Goal: Transaction & Acquisition: Purchase product/service

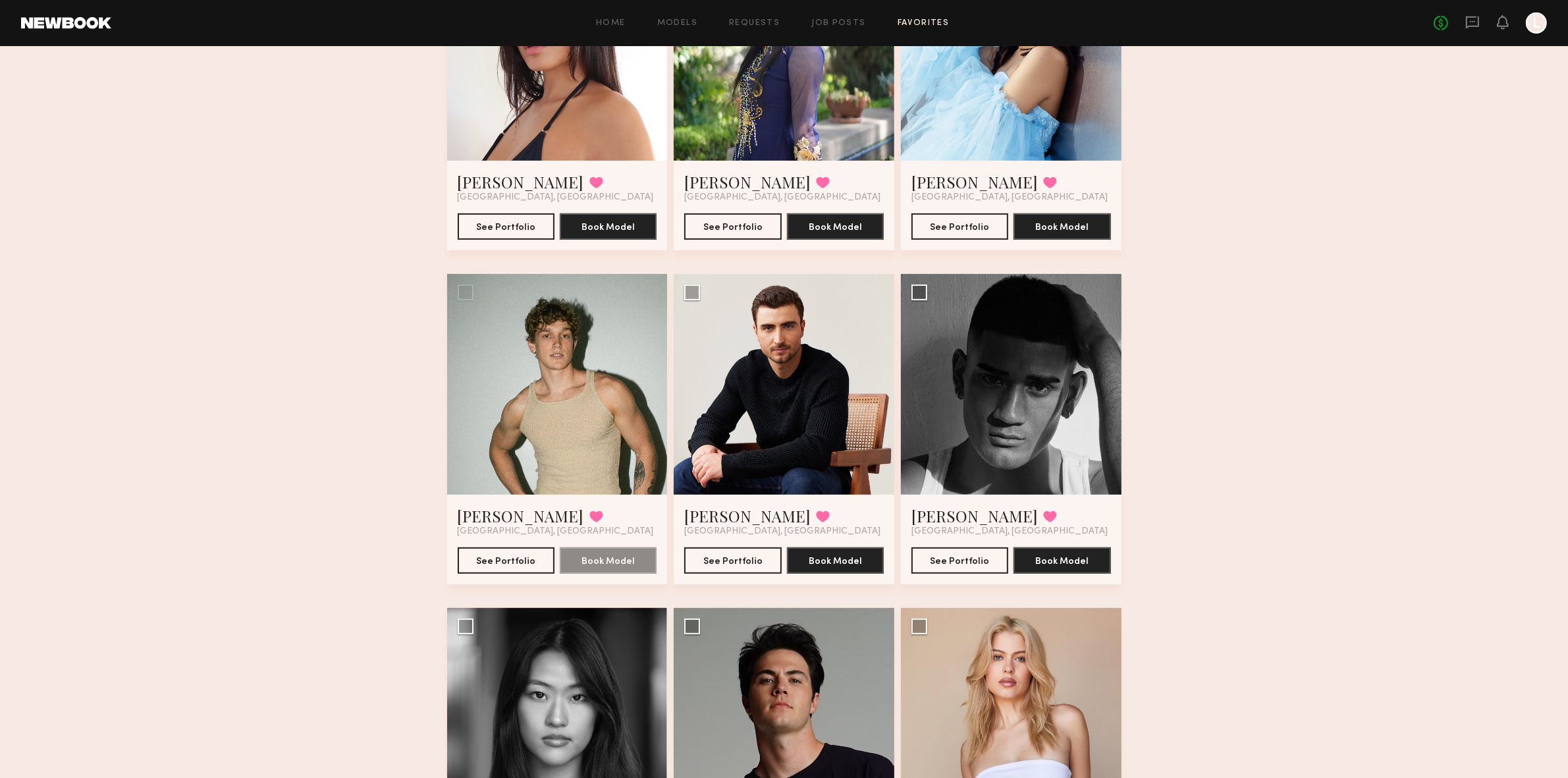
scroll to position [818, 0]
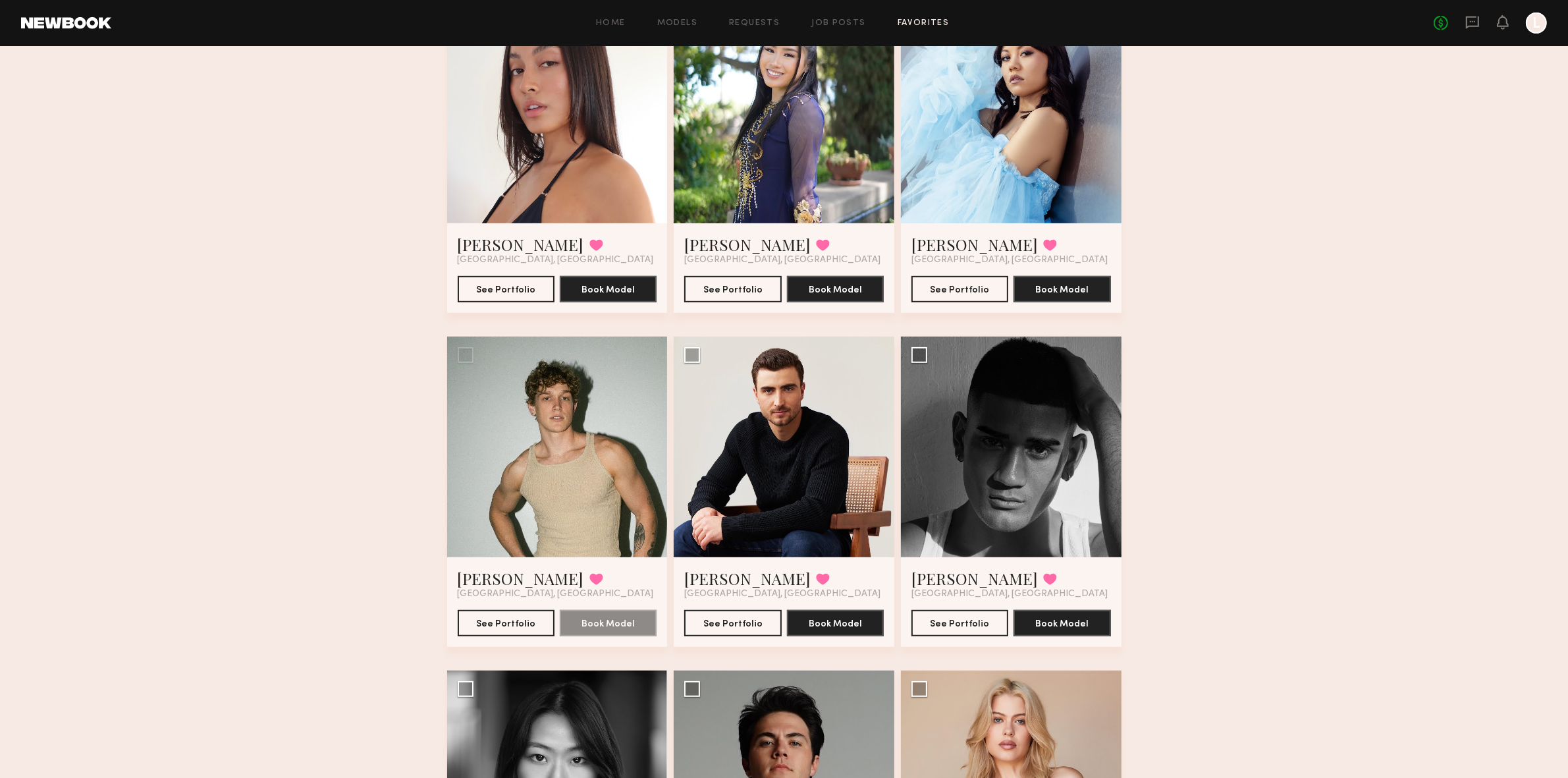
click at [929, 441] on div at bounding box center [1012, 447] width 221 height 221
click at [955, 604] on div "See Portfolio Book Model" at bounding box center [1011, 617] width 200 height 37
click at [953, 623] on button "See Portfolio" at bounding box center [959, 621] width 97 height 26
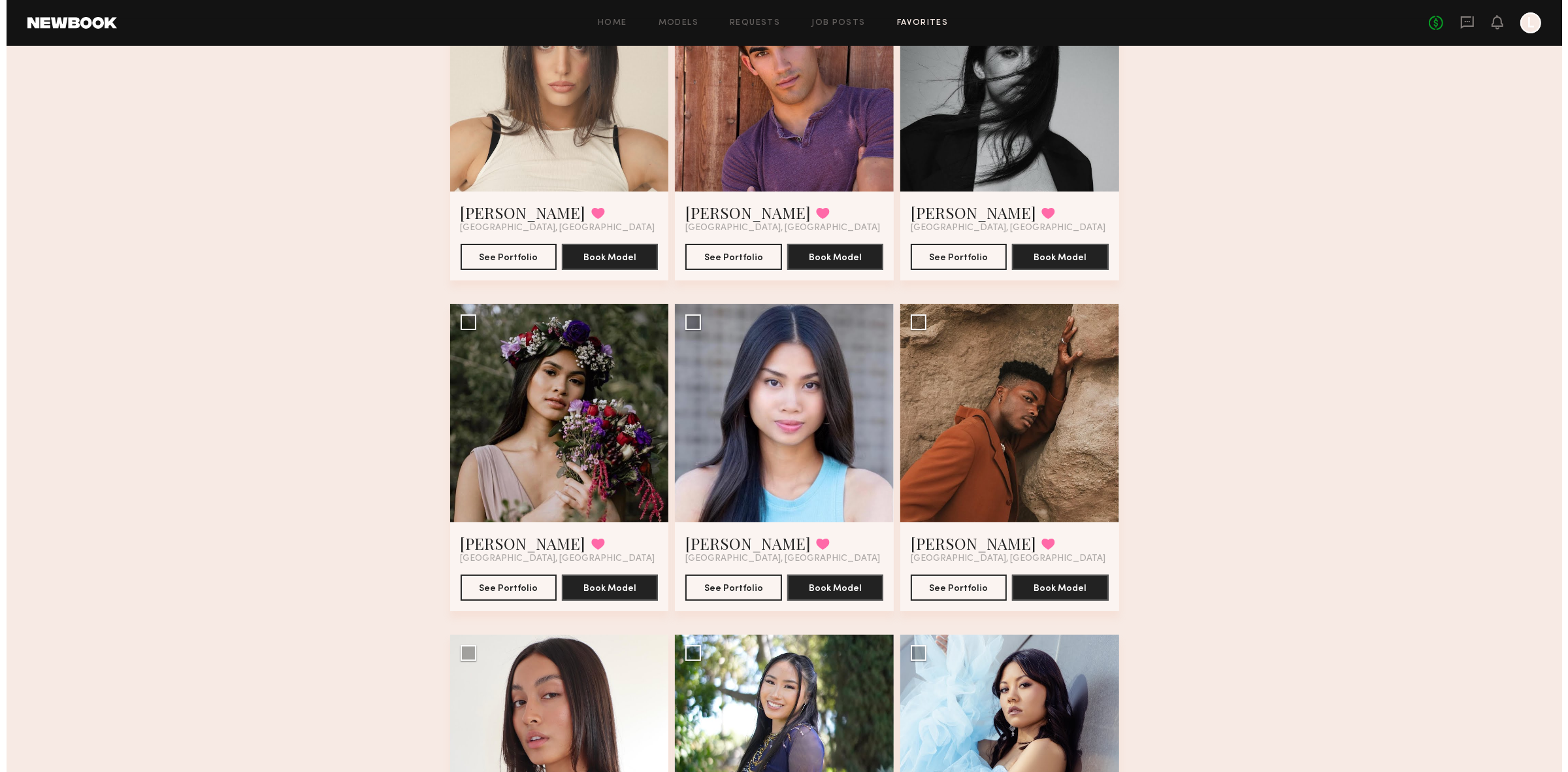
scroll to position [0, 0]
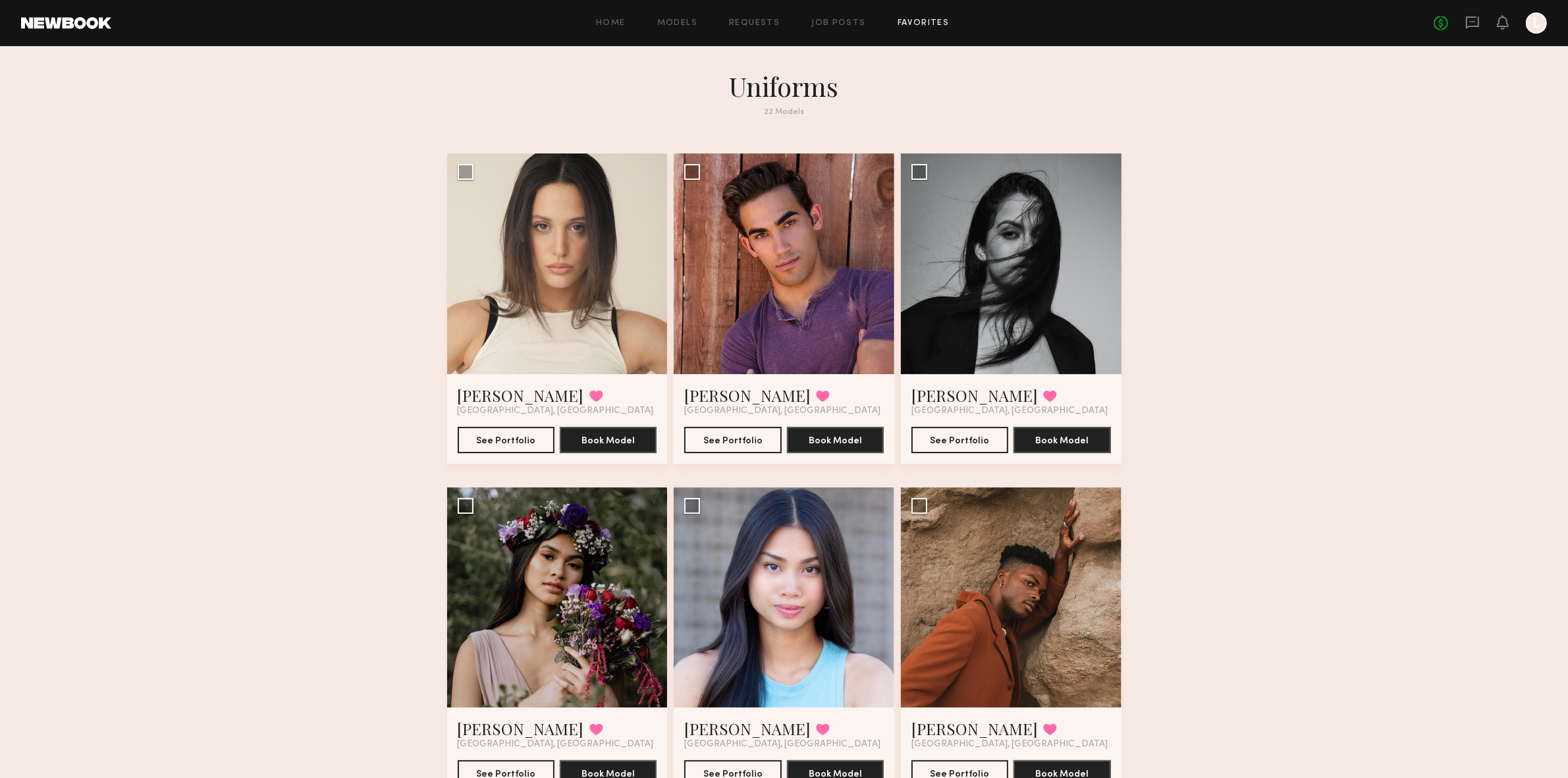
click at [1057, 567] on div at bounding box center [1012, 598] width 221 height 221
click at [1000, 590] on div at bounding box center [1012, 598] width 221 height 221
click at [979, 768] on button "See Portfolio" at bounding box center [959, 772] width 97 height 26
click at [911, 19] on link "Favorites" at bounding box center [924, 23] width 52 height 8
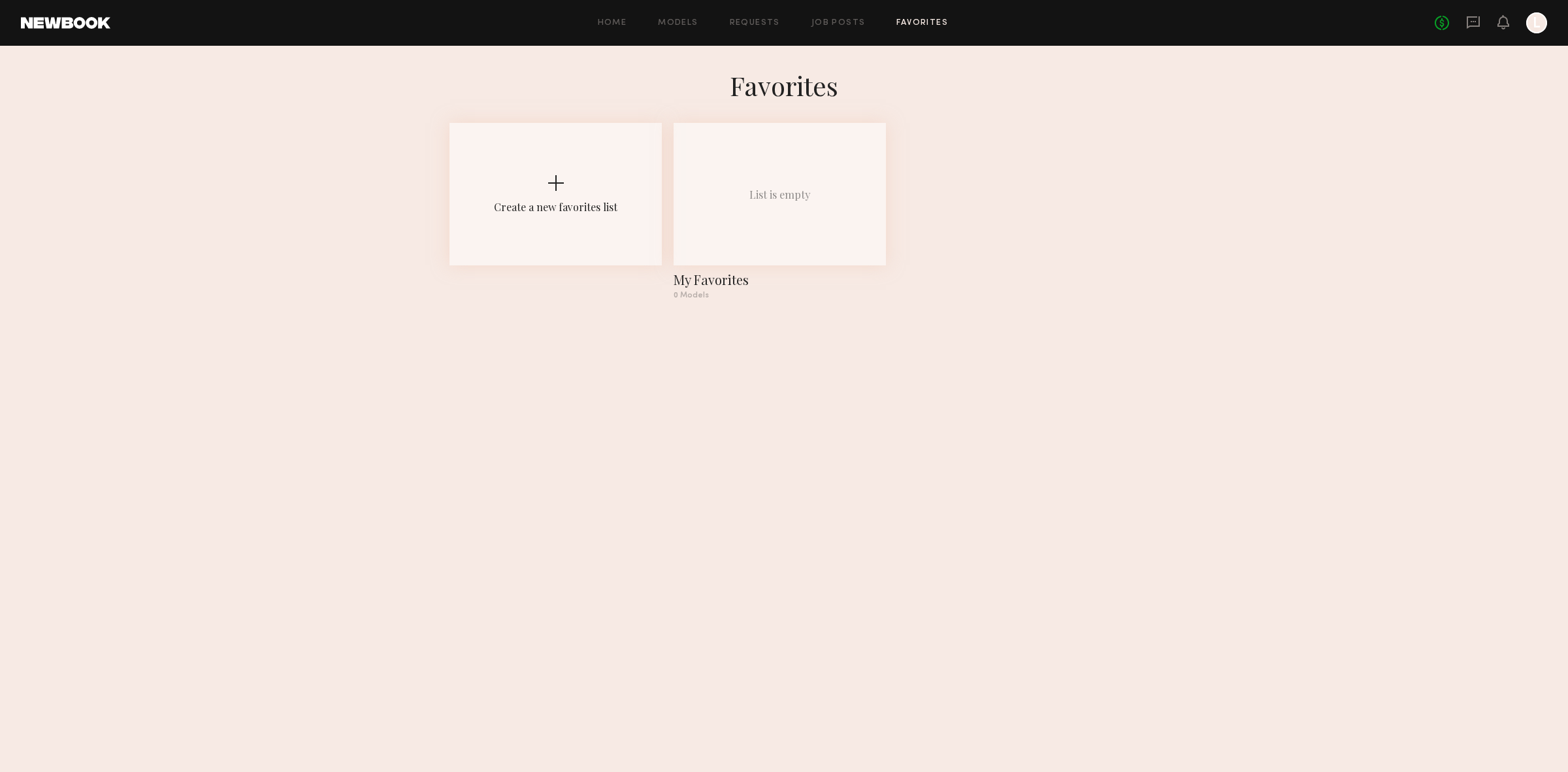
click at [699, 284] on div "My Favorites" at bounding box center [780, 279] width 213 height 18
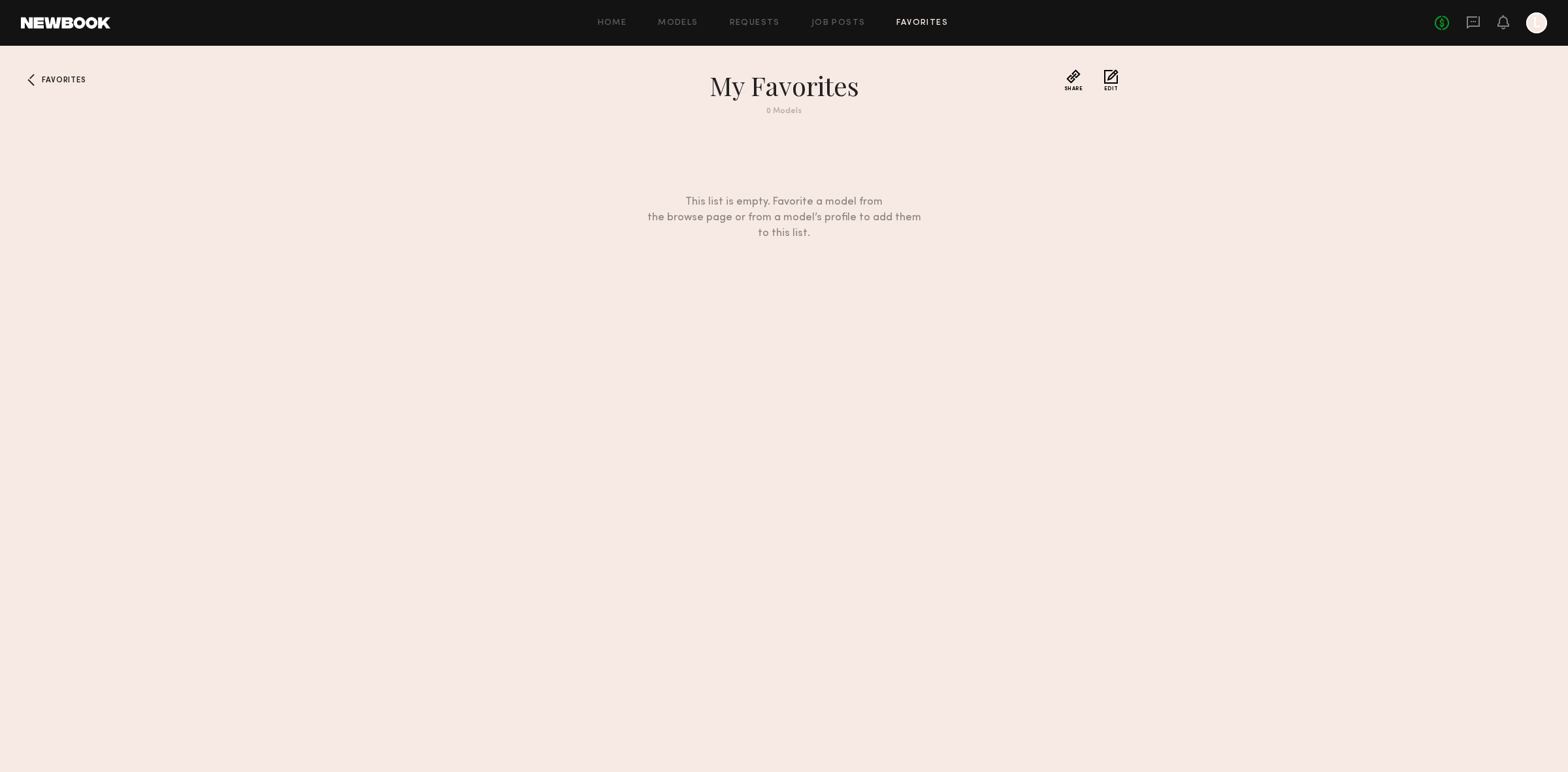
click at [681, 20] on link "Models" at bounding box center [678, 22] width 39 height 8
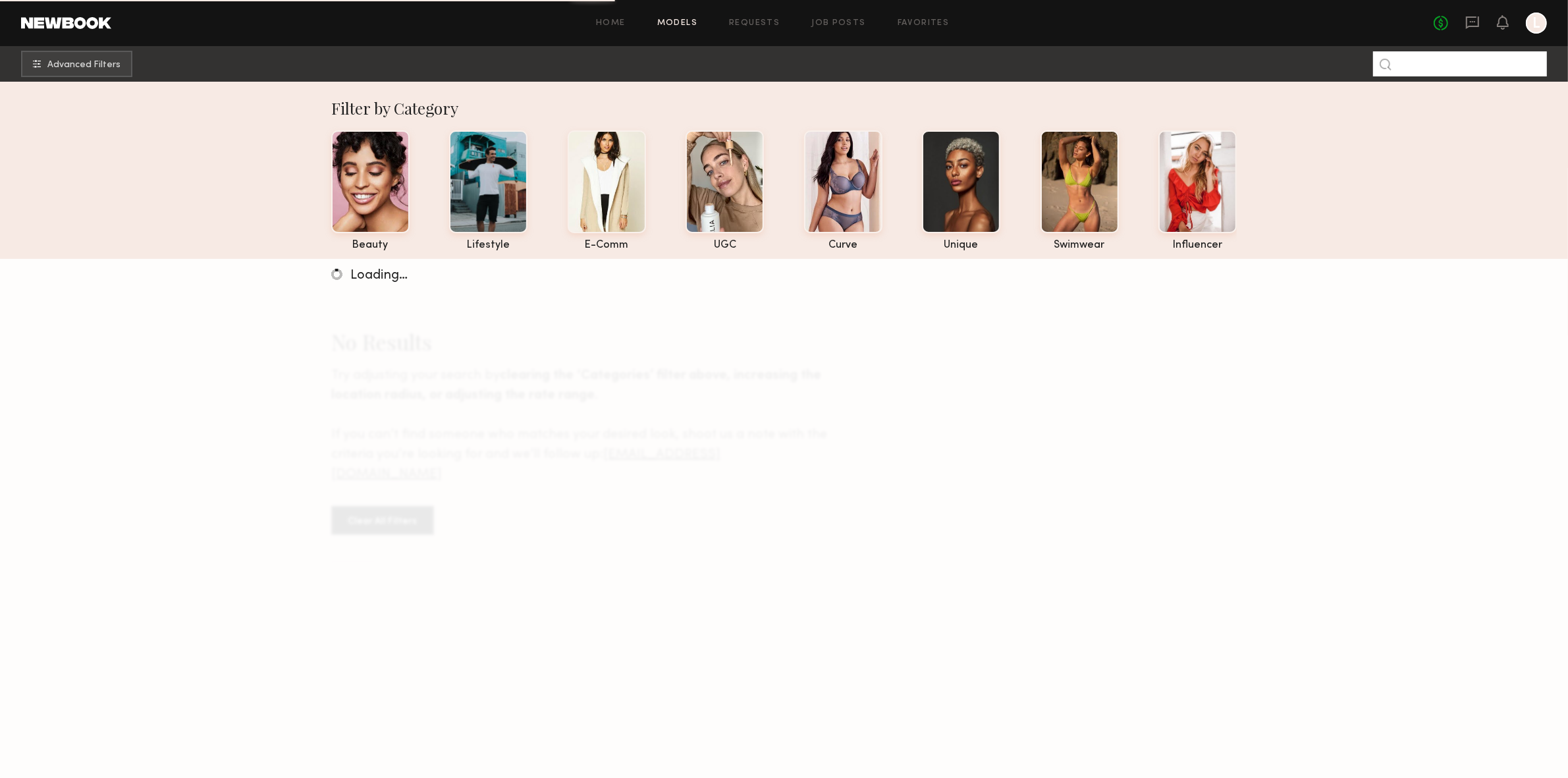
click at [1430, 69] on input at bounding box center [1460, 64] width 174 height 25
type input "******"
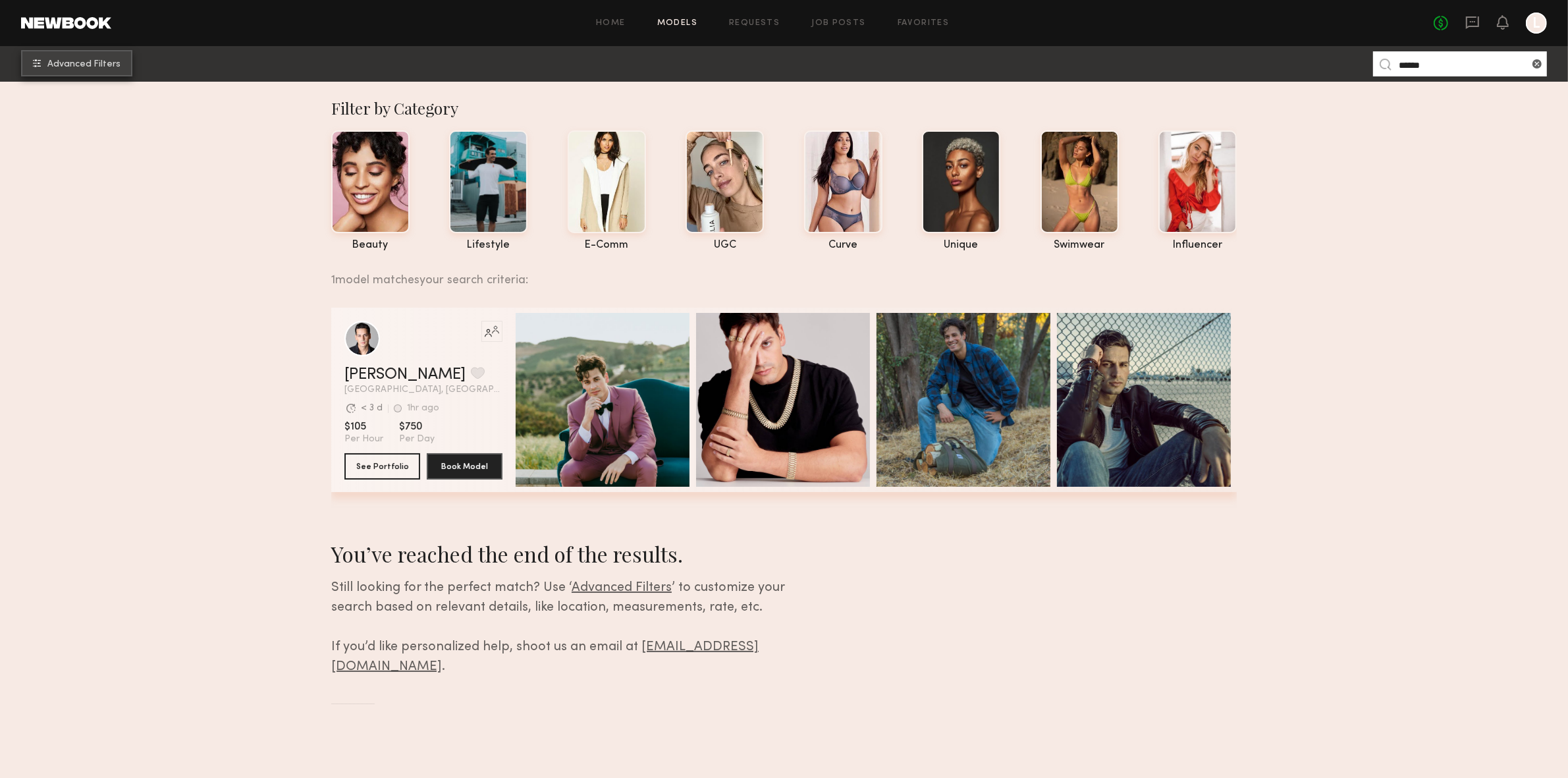
click at [103, 68] on span "Advanced Filters" at bounding box center [83, 64] width 73 height 9
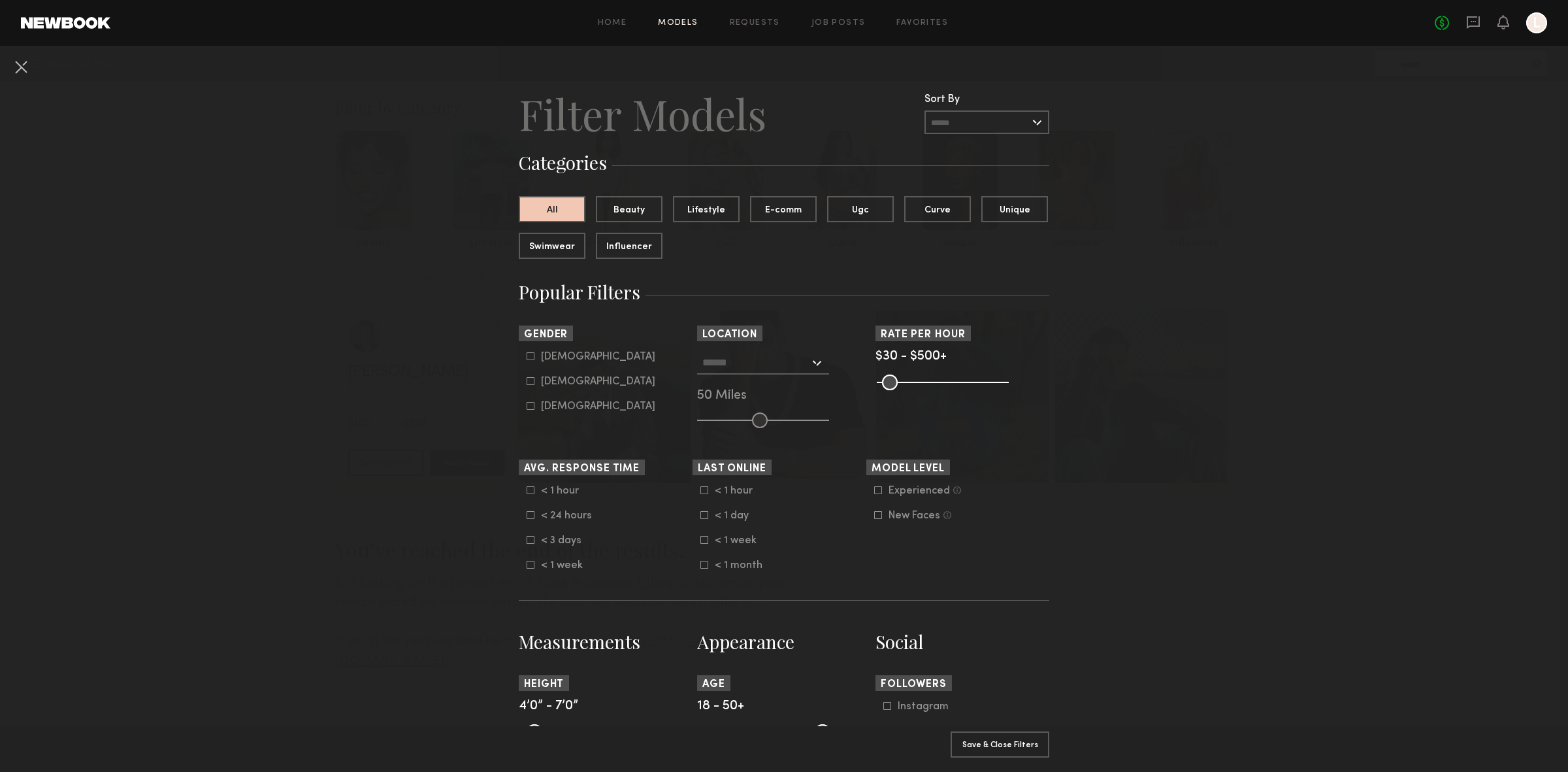
click at [541, 357] on div "Male" at bounding box center [598, 356] width 114 height 8
type input "*"
click at [808, 362] on div at bounding box center [763, 363] width 132 height 23
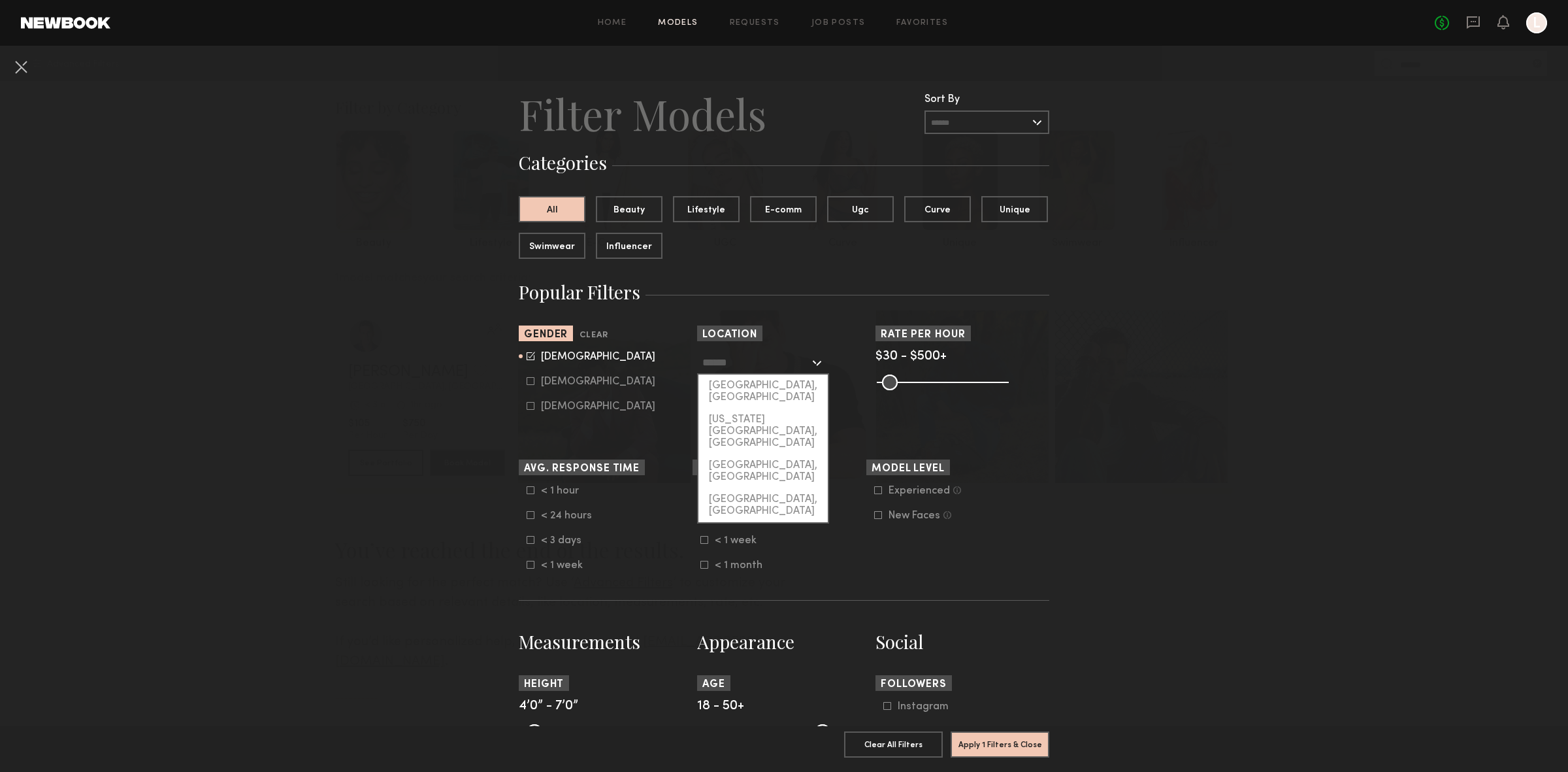
click at [757, 378] on div "Los Angeles, CA" at bounding box center [763, 391] width 129 height 34
type input "**********"
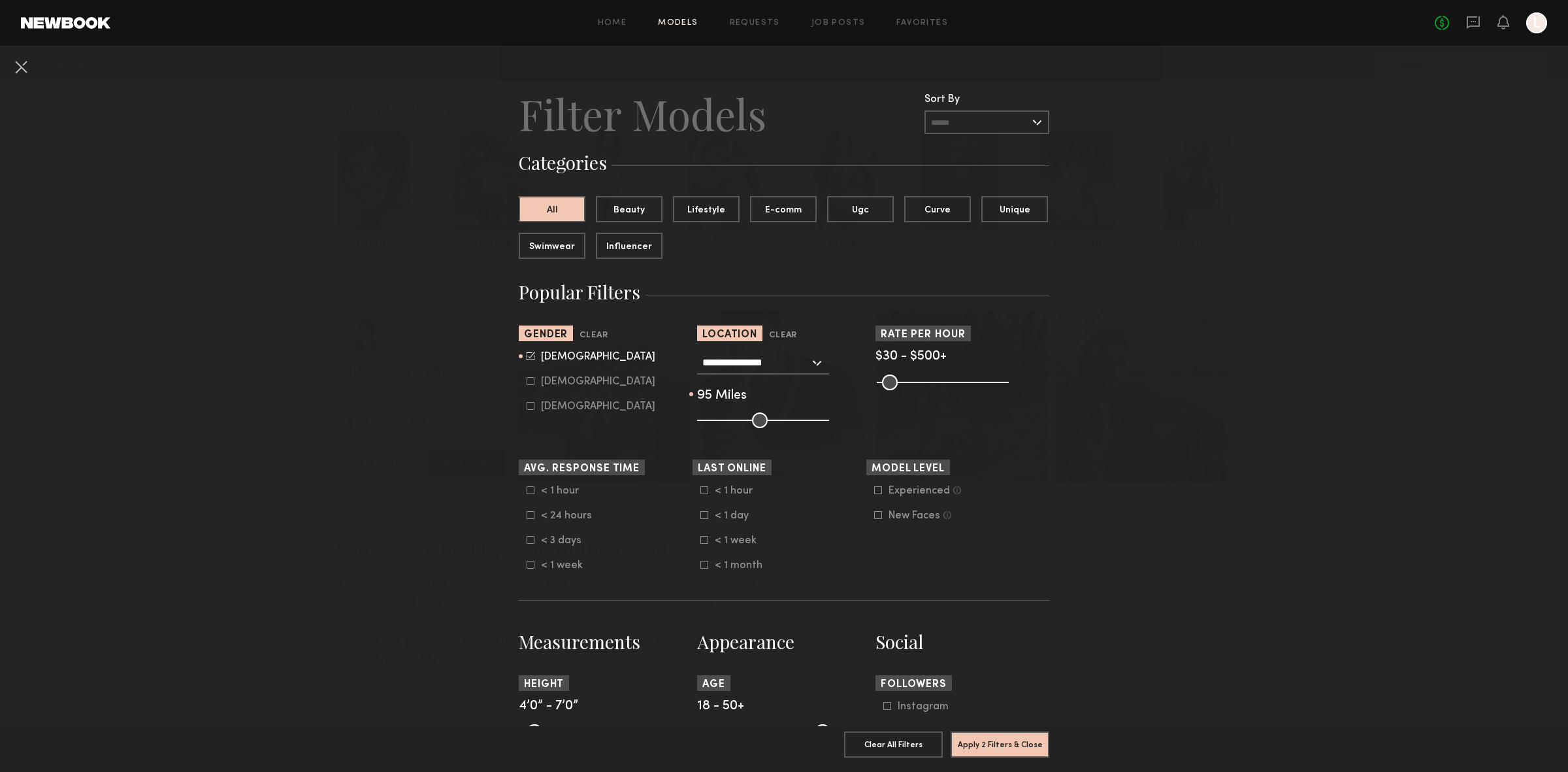
drag, startPoint x: 754, startPoint y: 417, endPoint x: 807, endPoint y: 419, distance: 53.0
type input "**"
click at [807, 419] on input "range" at bounding box center [763, 419] width 132 height 15
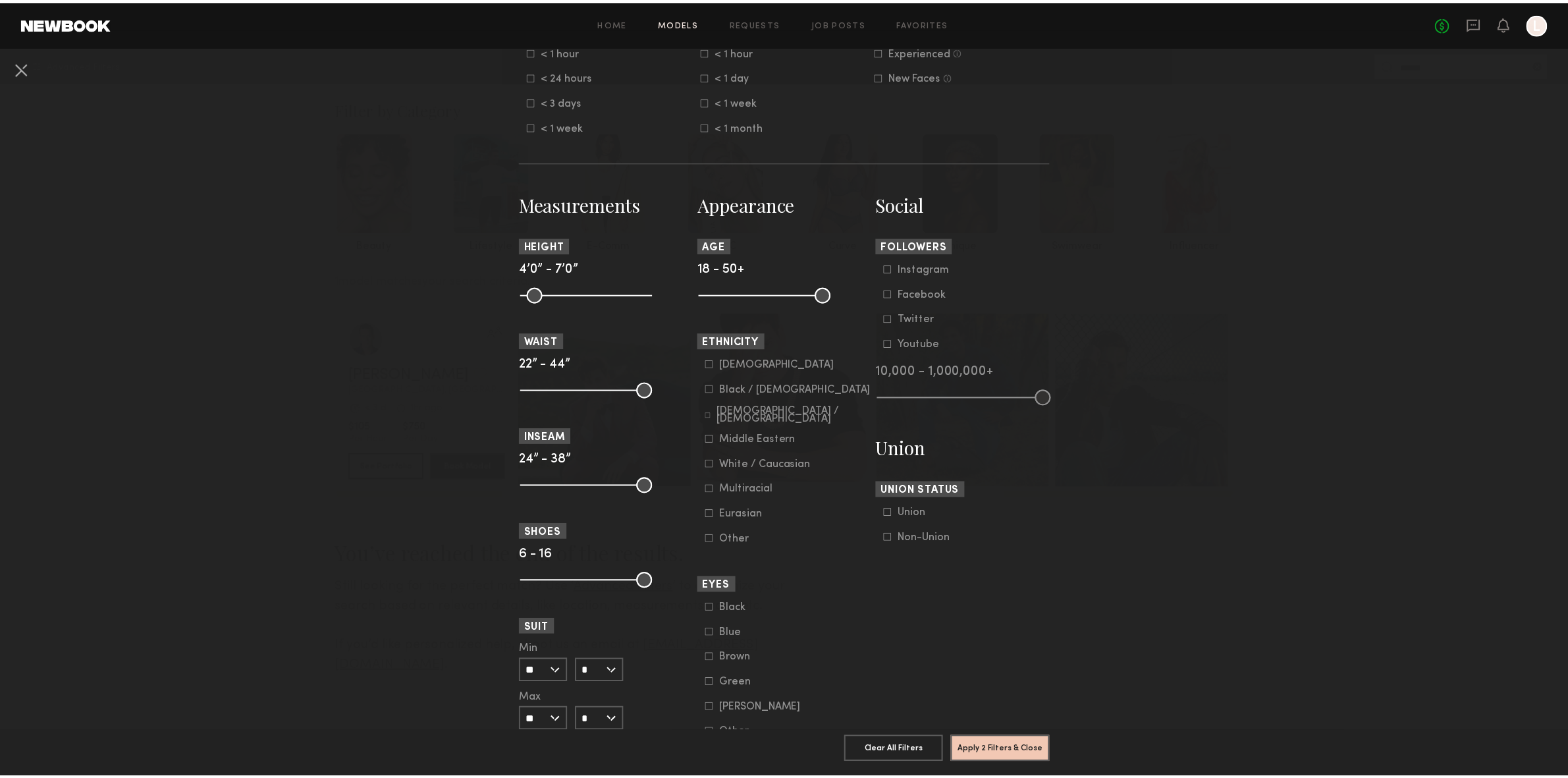
scroll to position [489, 0]
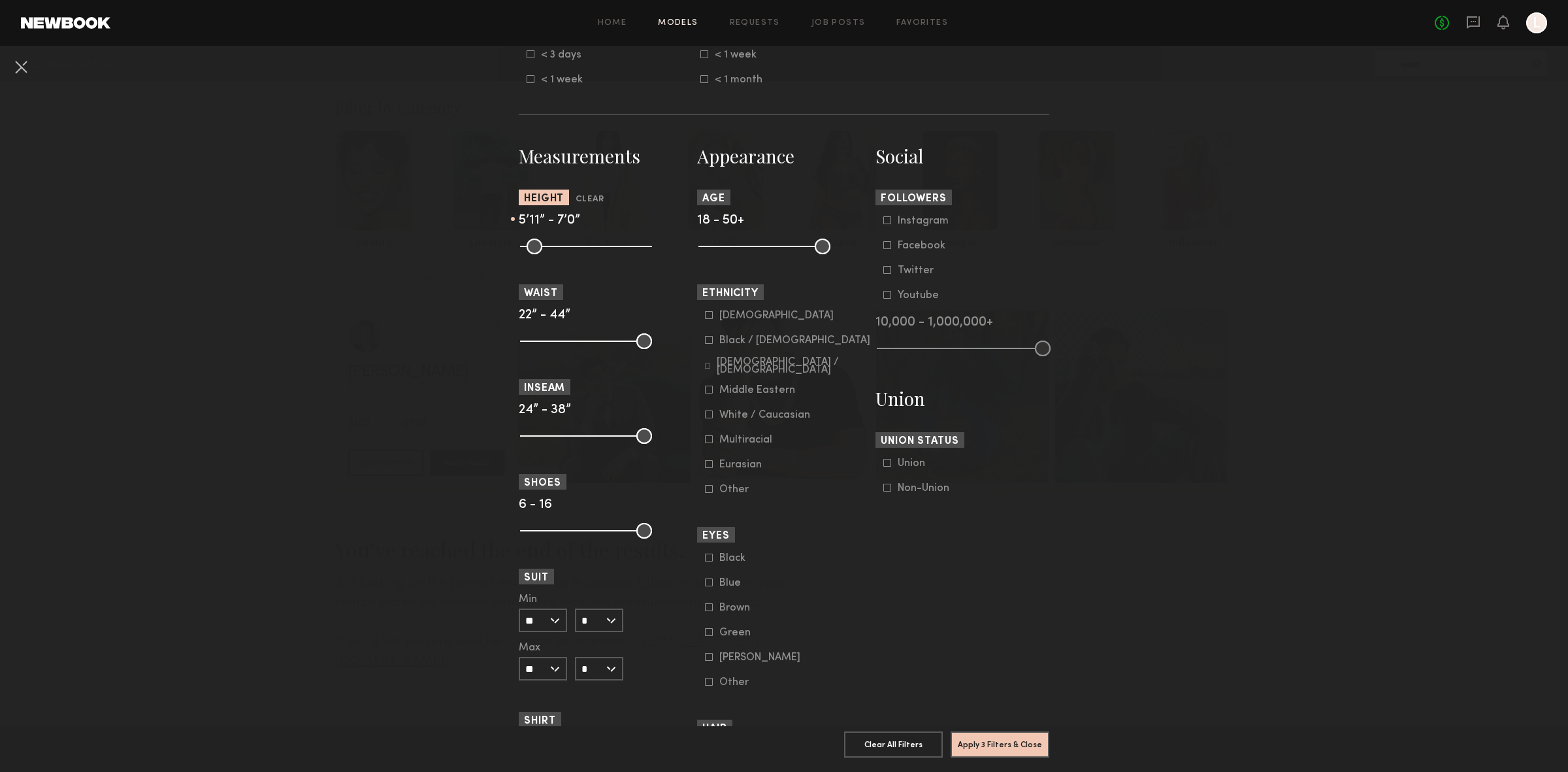
drag, startPoint x: 516, startPoint y: 247, endPoint x: 597, endPoint y: 252, distance: 81.2
type input "**"
click at [597, 252] on input "range" at bounding box center [585, 246] width 132 height 15
drag, startPoint x: 818, startPoint y: 251, endPoint x: 758, endPoint y: 251, distance: 60.0
type input "**"
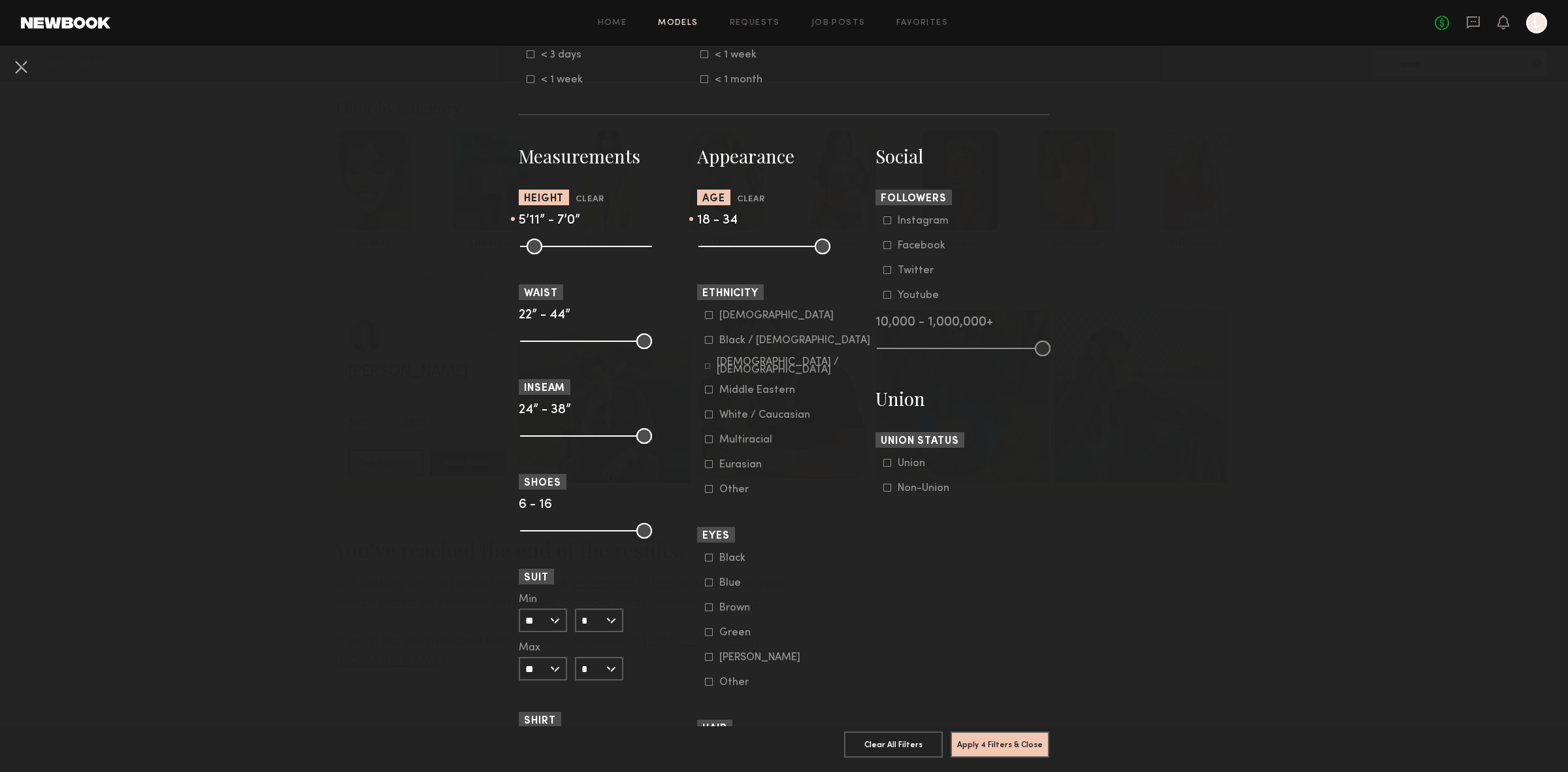
click at [758, 251] on input "range" at bounding box center [764, 246] width 132 height 15
drag, startPoint x: 697, startPoint y: 246, endPoint x: 721, endPoint y: 248, distance: 24.1
type input "**"
click at [721, 248] on input "range" at bounding box center [764, 246] width 132 height 15
click at [705, 313] on icon at bounding box center [708, 315] width 8 height 8
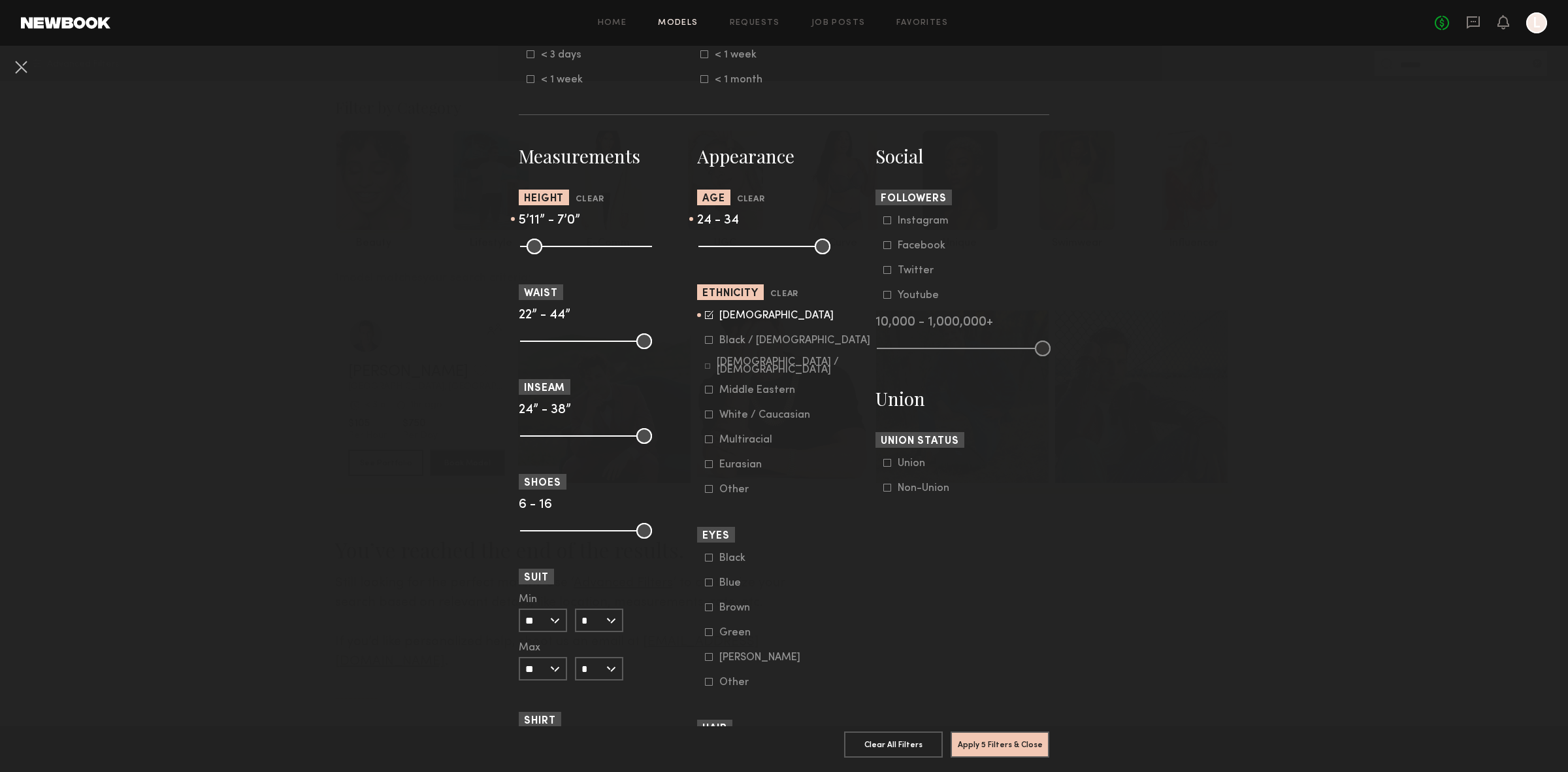
click at [705, 340] on icon at bounding box center [708, 339] width 8 height 8
click at [705, 364] on icon at bounding box center [707, 366] width 5 height 5
click at [705, 395] on common-framework-checkbox "Middle Eastern" at bounding box center [787, 390] width 166 height 12
click at [705, 390] on icon at bounding box center [708, 389] width 8 height 8
click at [705, 438] on icon at bounding box center [708, 439] width 8 height 8
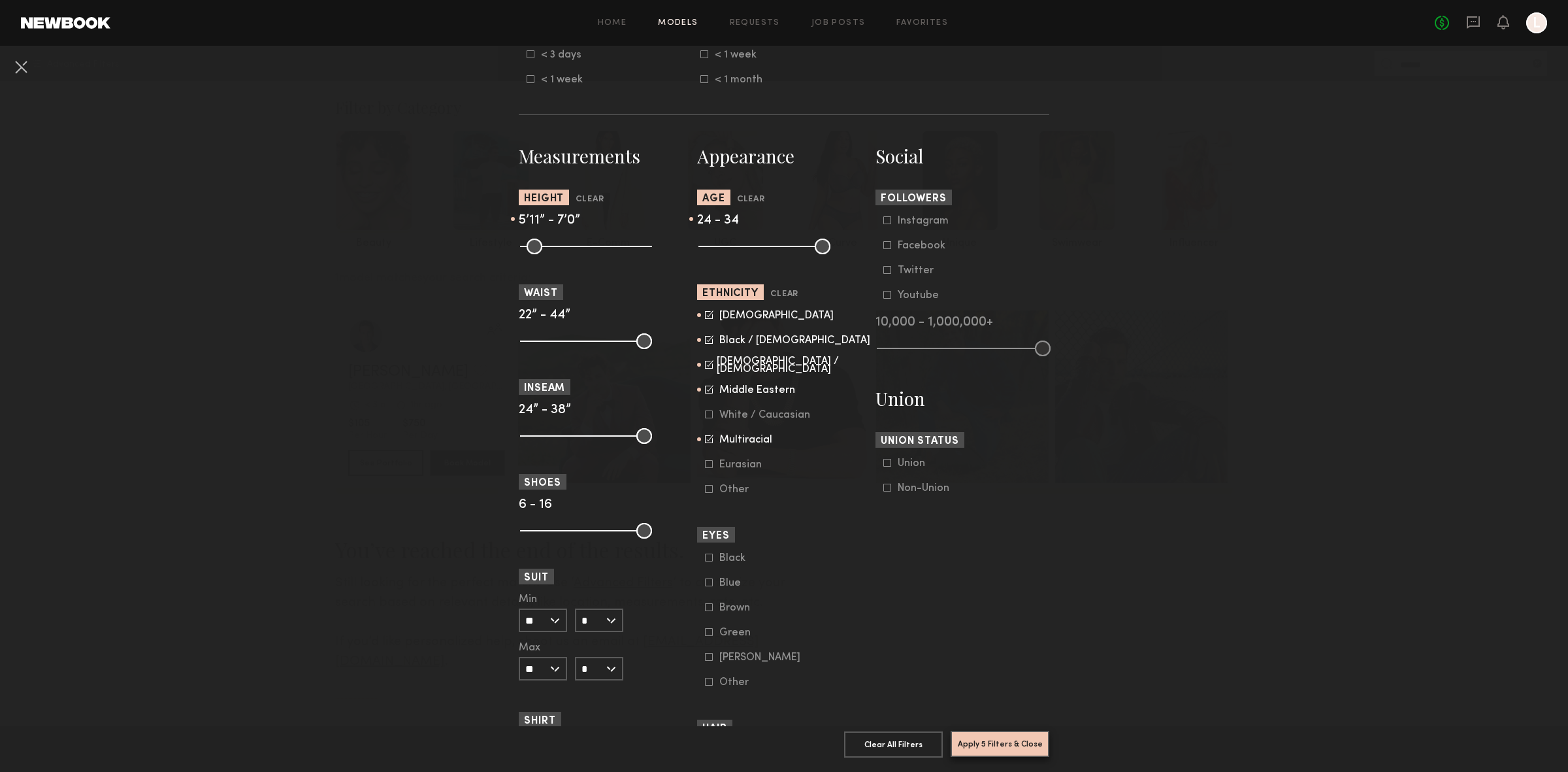
click at [976, 737] on button "Apply 5 Filters & Close" at bounding box center [1000, 743] width 99 height 26
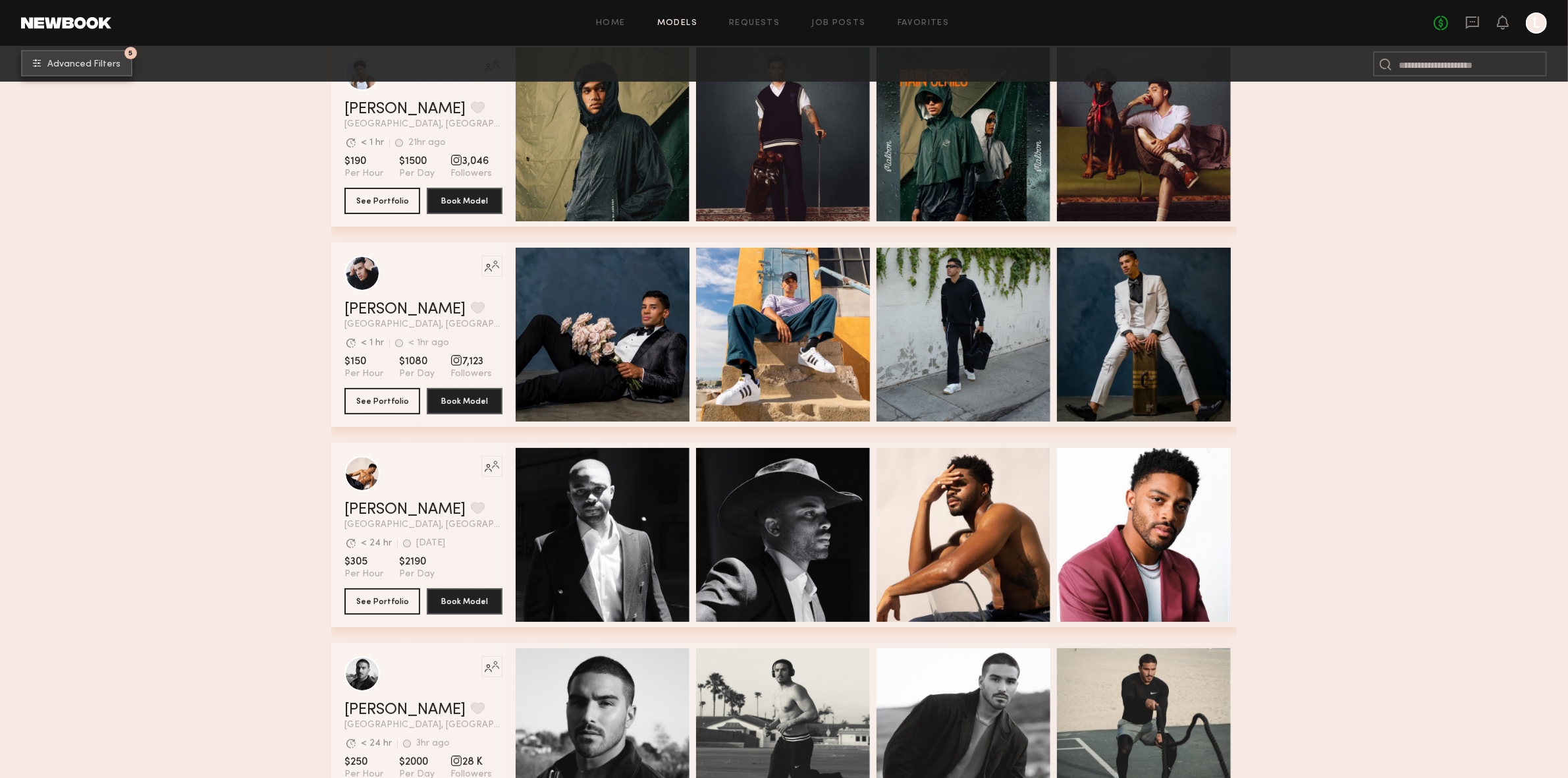
scroll to position [546, 0]
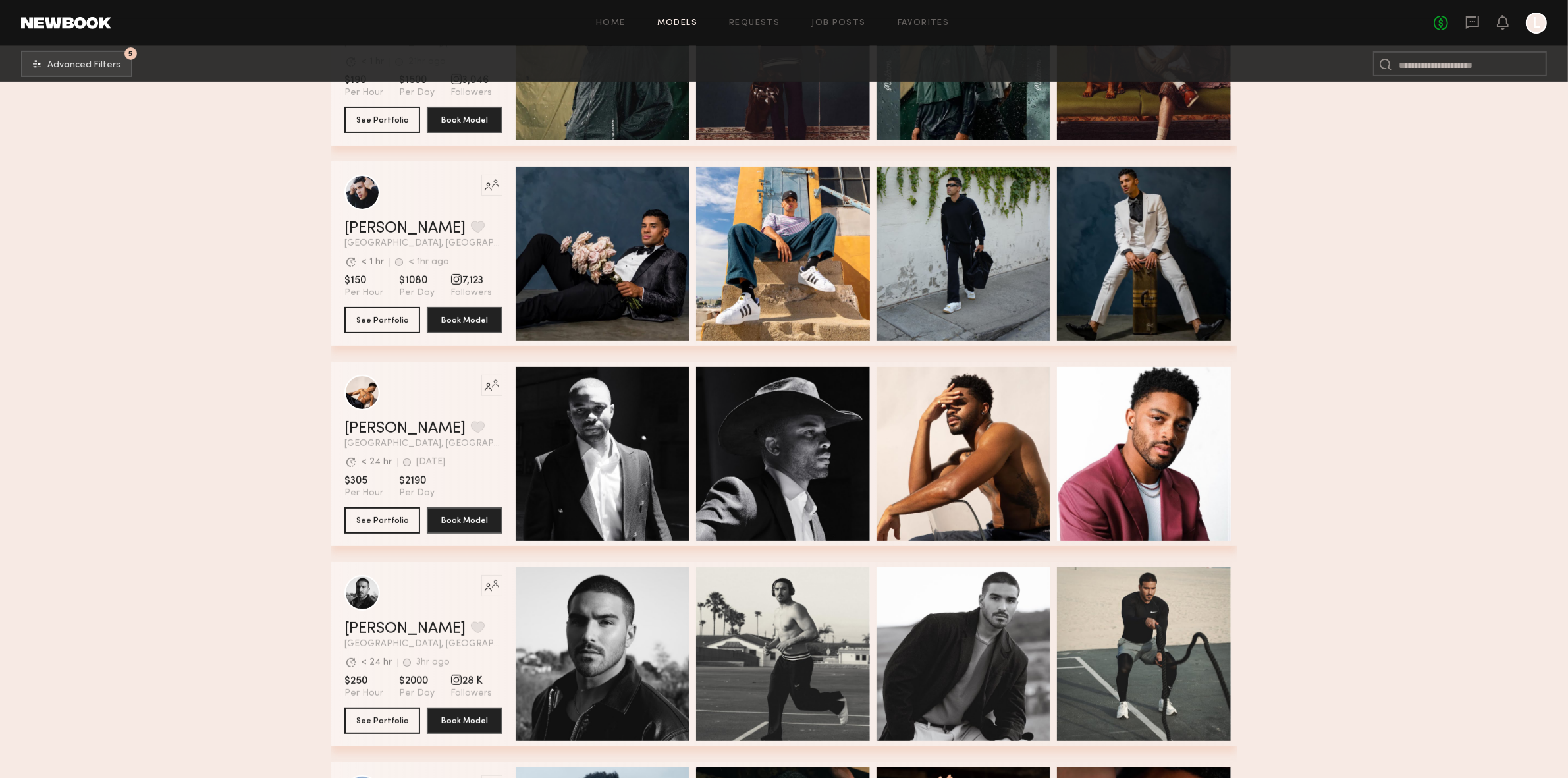
click at [641, 211] on div "Quick Preview" at bounding box center [603, 253] width 174 height 174
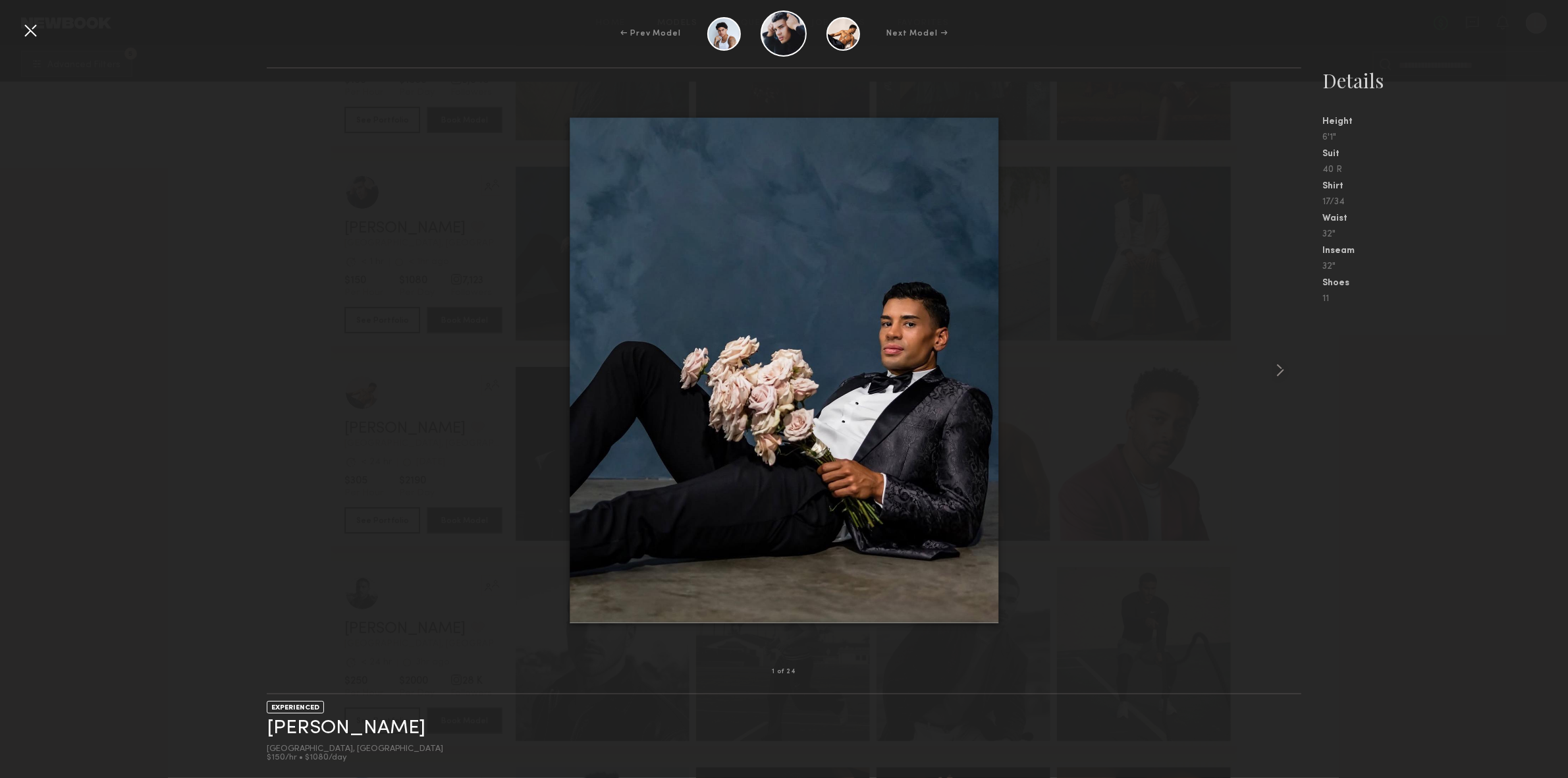
click at [1281, 377] on common-icon at bounding box center [1279, 369] width 21 height 21
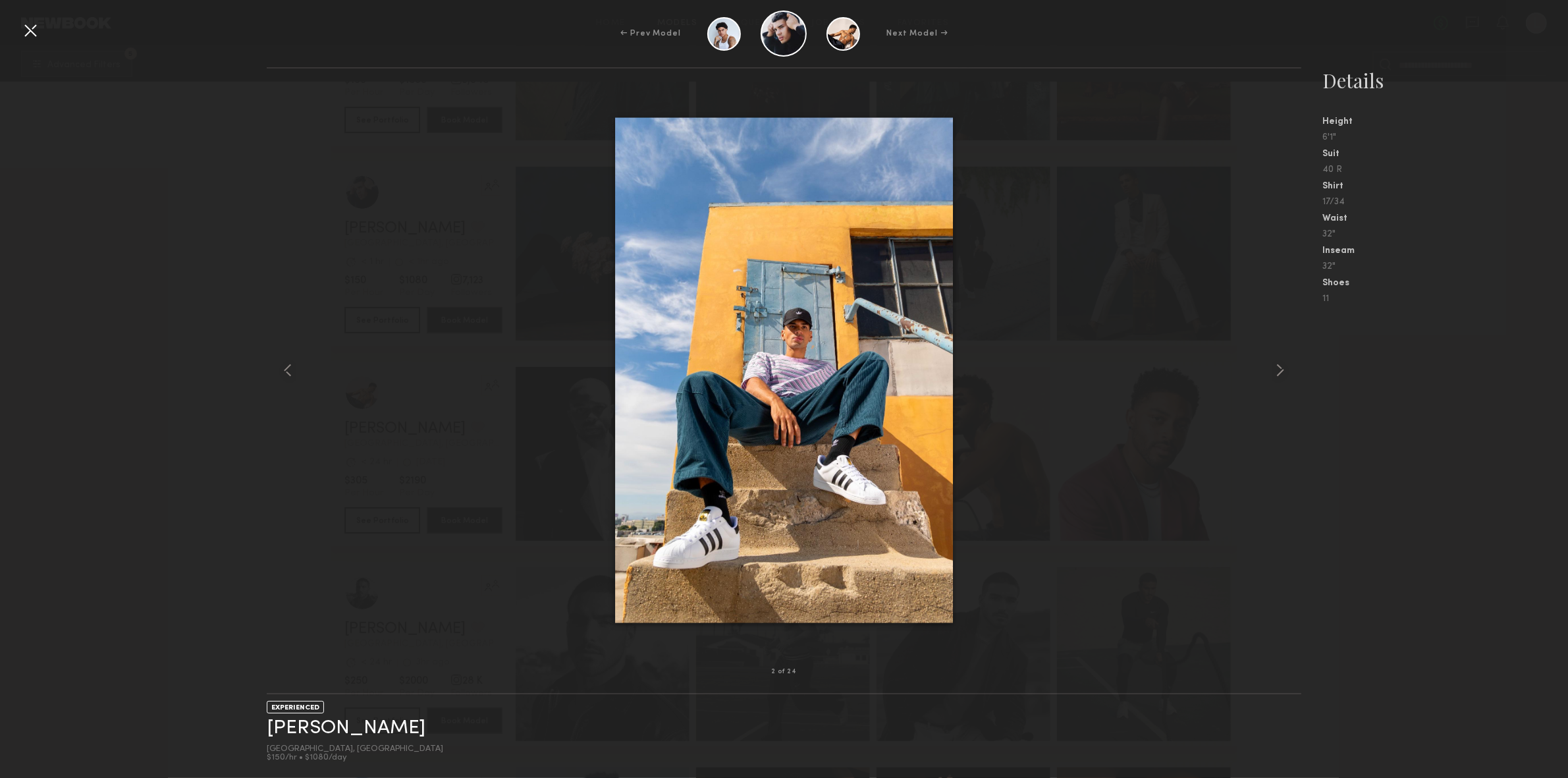
click at [1281, 377] on common-icon at bounding box center [1279, 369] width 21 height 21
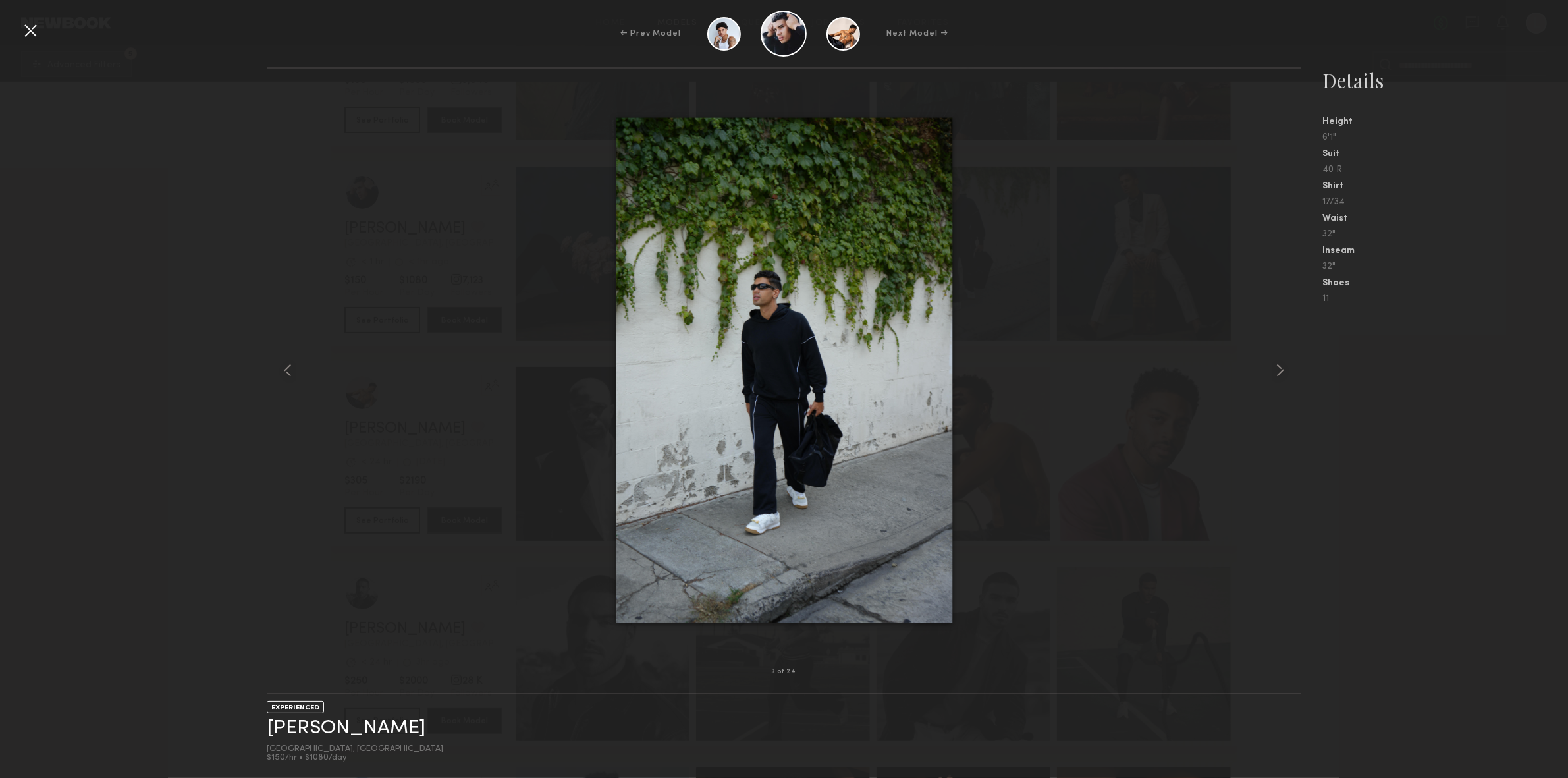
click at [1282, 367] on common-icon at bounding box center [1279, 369] width 21 height 21
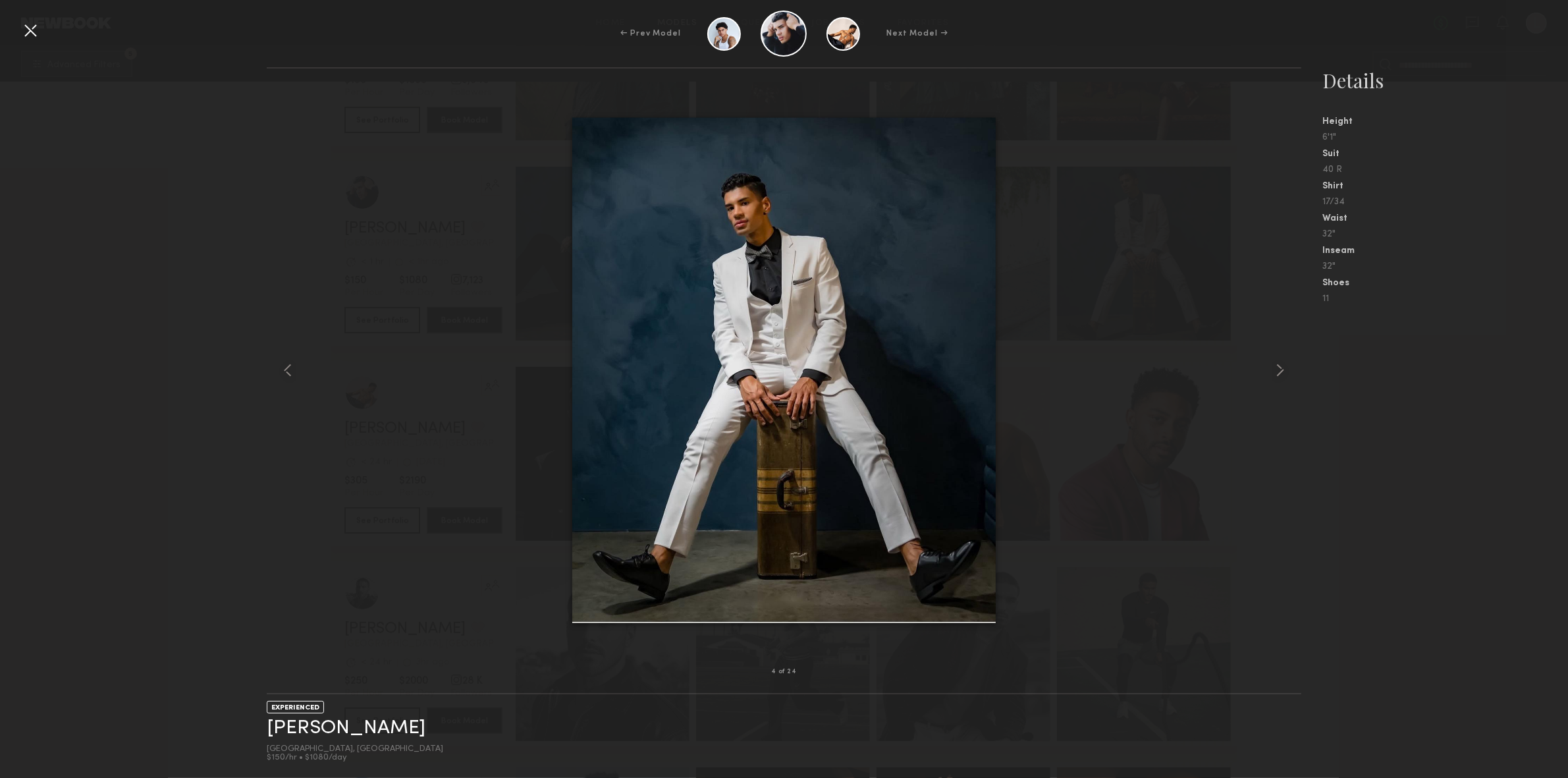
click at [1282, 367] on common-icon at bounding box center [1279, 369] width 21 height 21
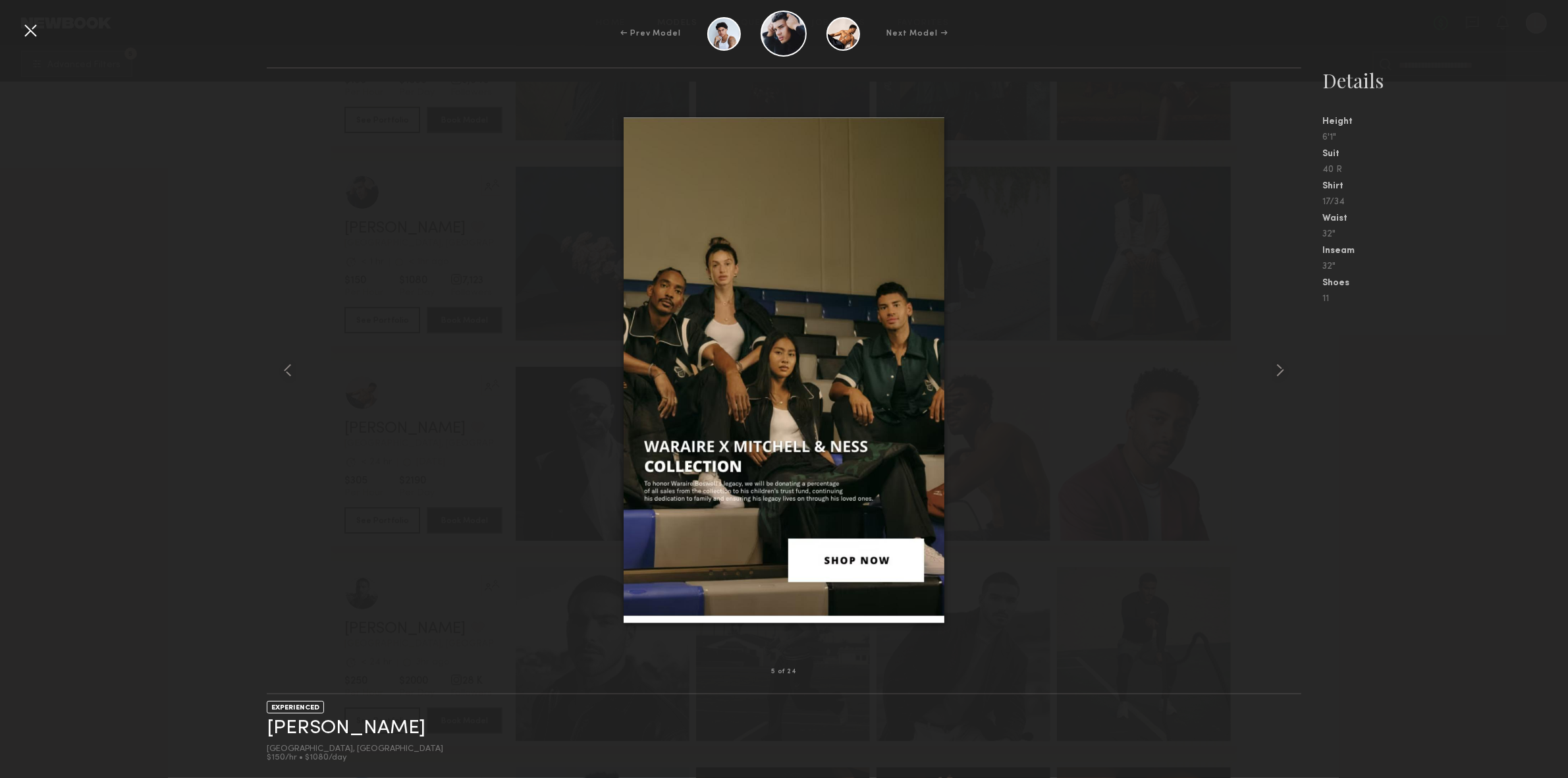
click at [1282, 367] on common-icon at bounding box center [1279, 369] width 21 height 21
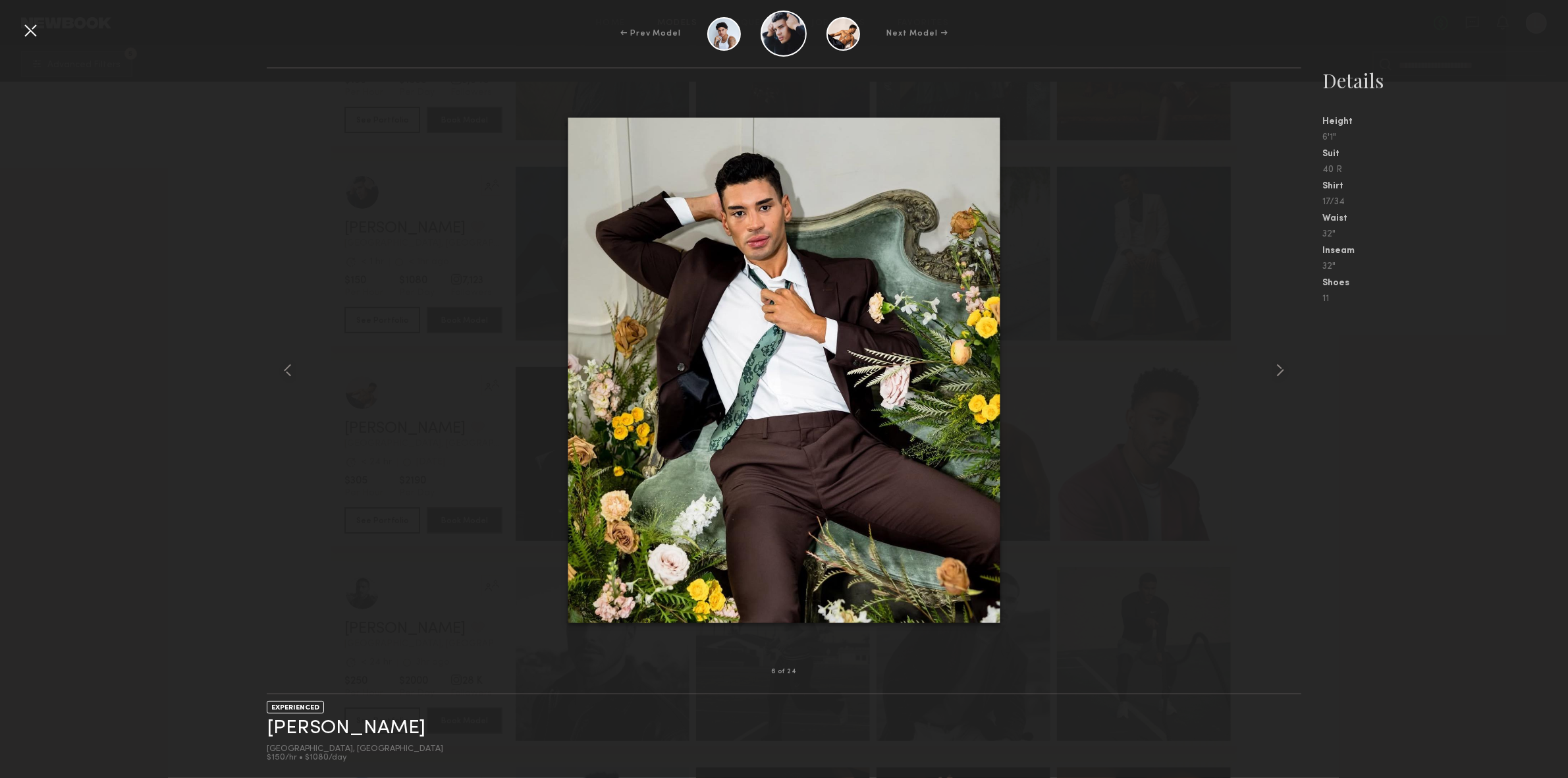
click at [1282, 367] on common-icon at bounding box center [1279, 369] width 21 height 21
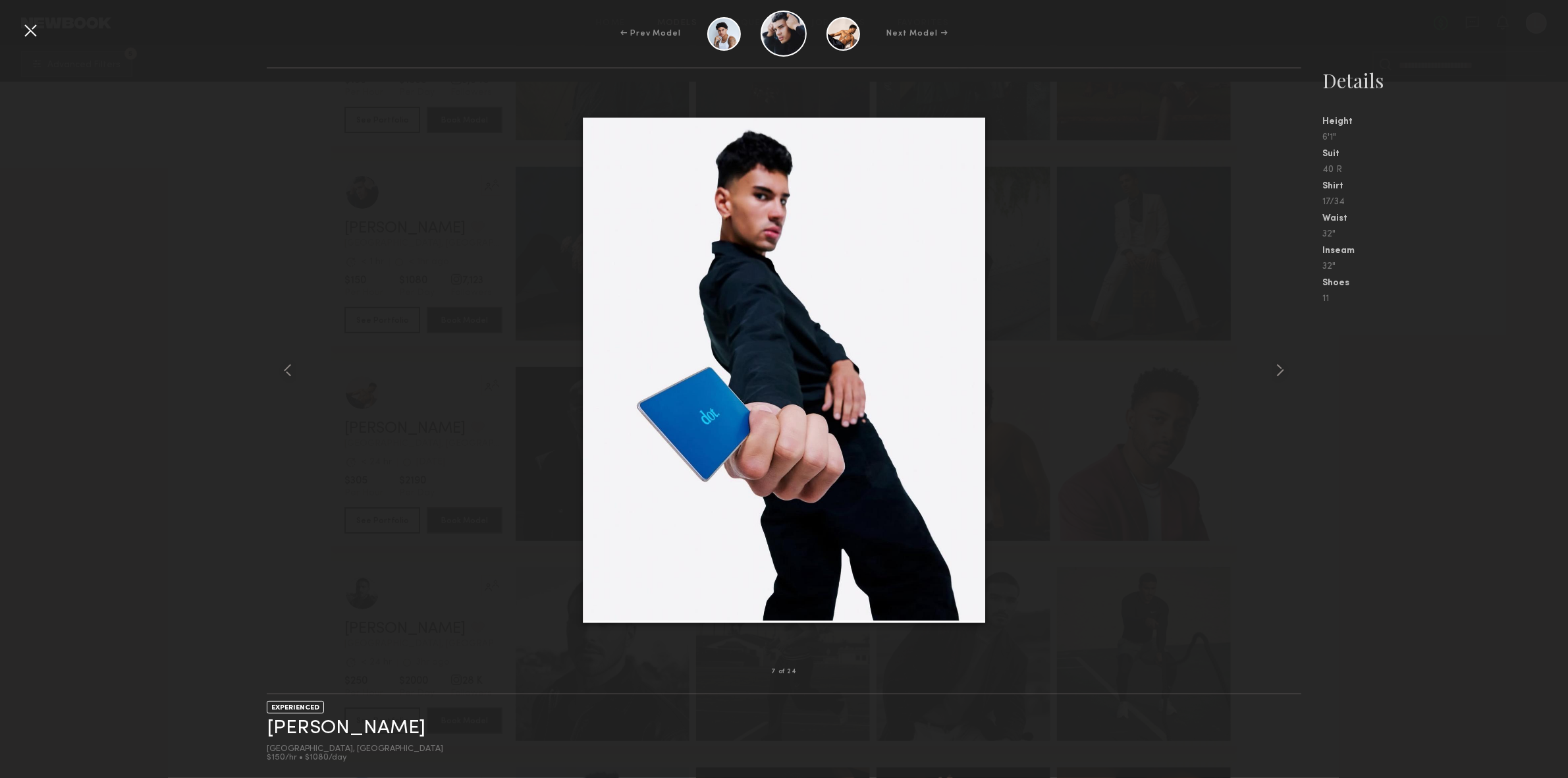
click at [1282, 367] on common-icon at bounding box center [1279, 369] width 21 height 21
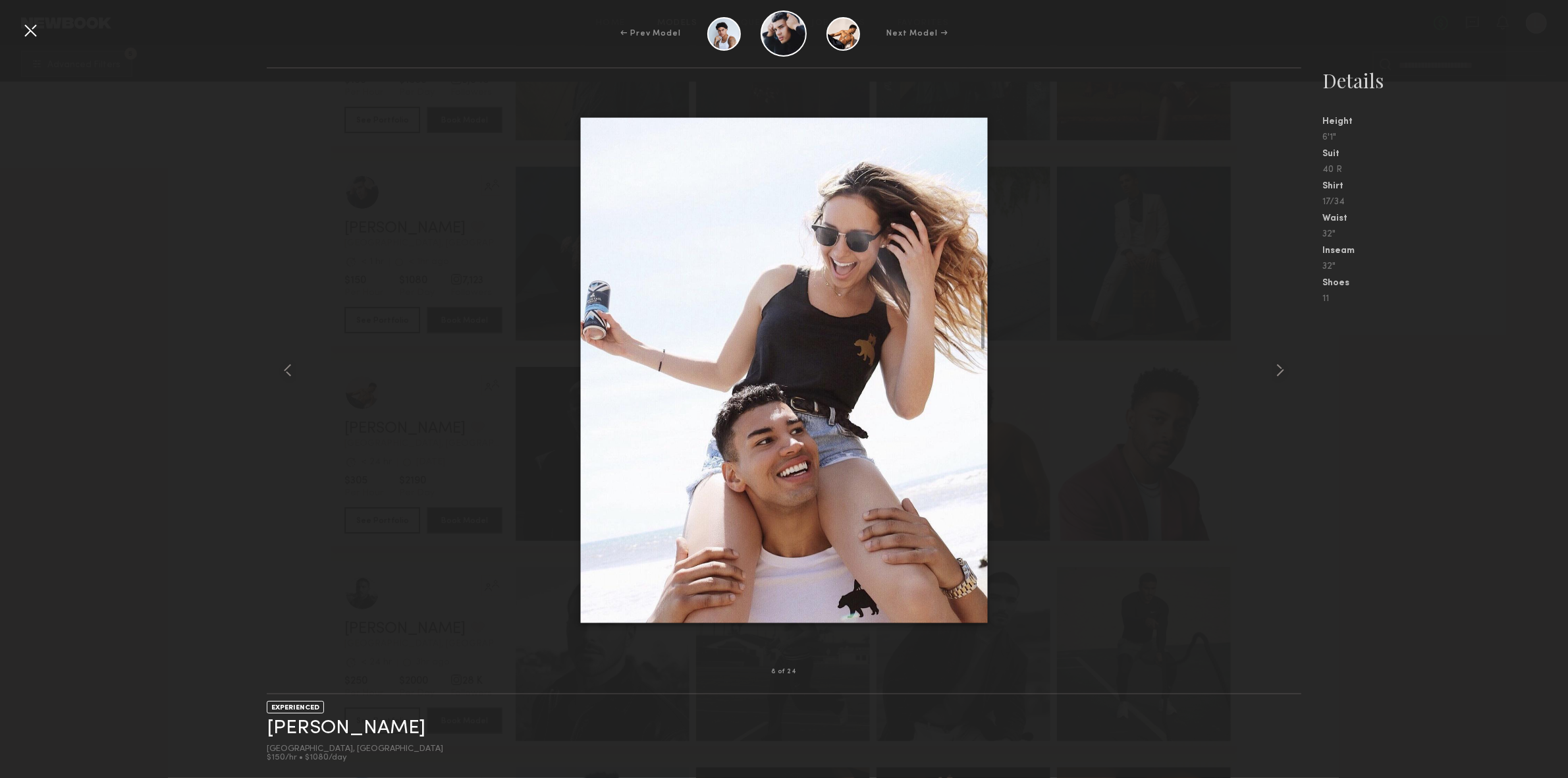
click at [1282, 367] on common-icon at bounding box center [1279, 369] width 21 height 21
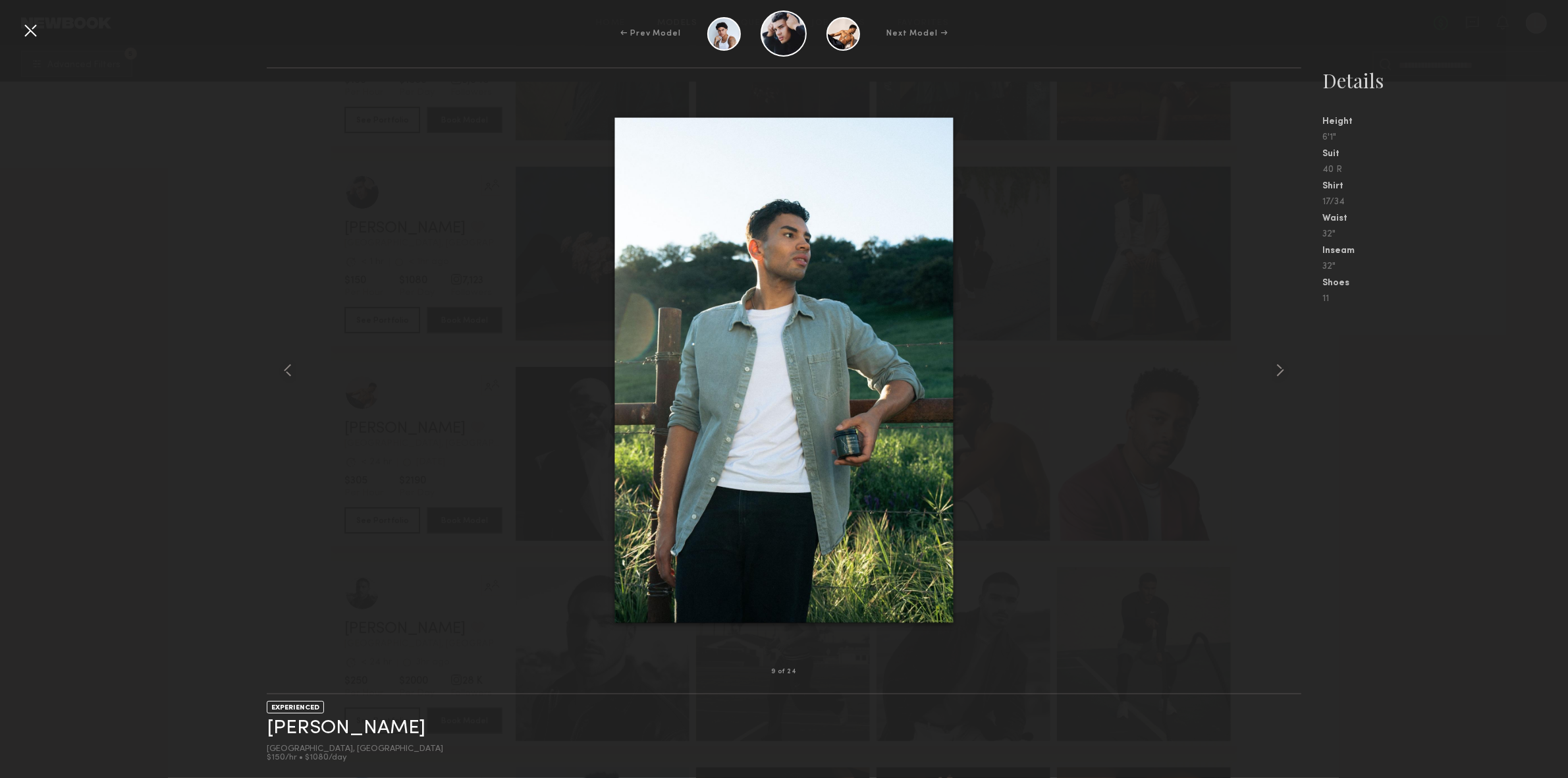
click at [1282, 367] on common-icon at bounding box center [1279, 369] width 21 height 21
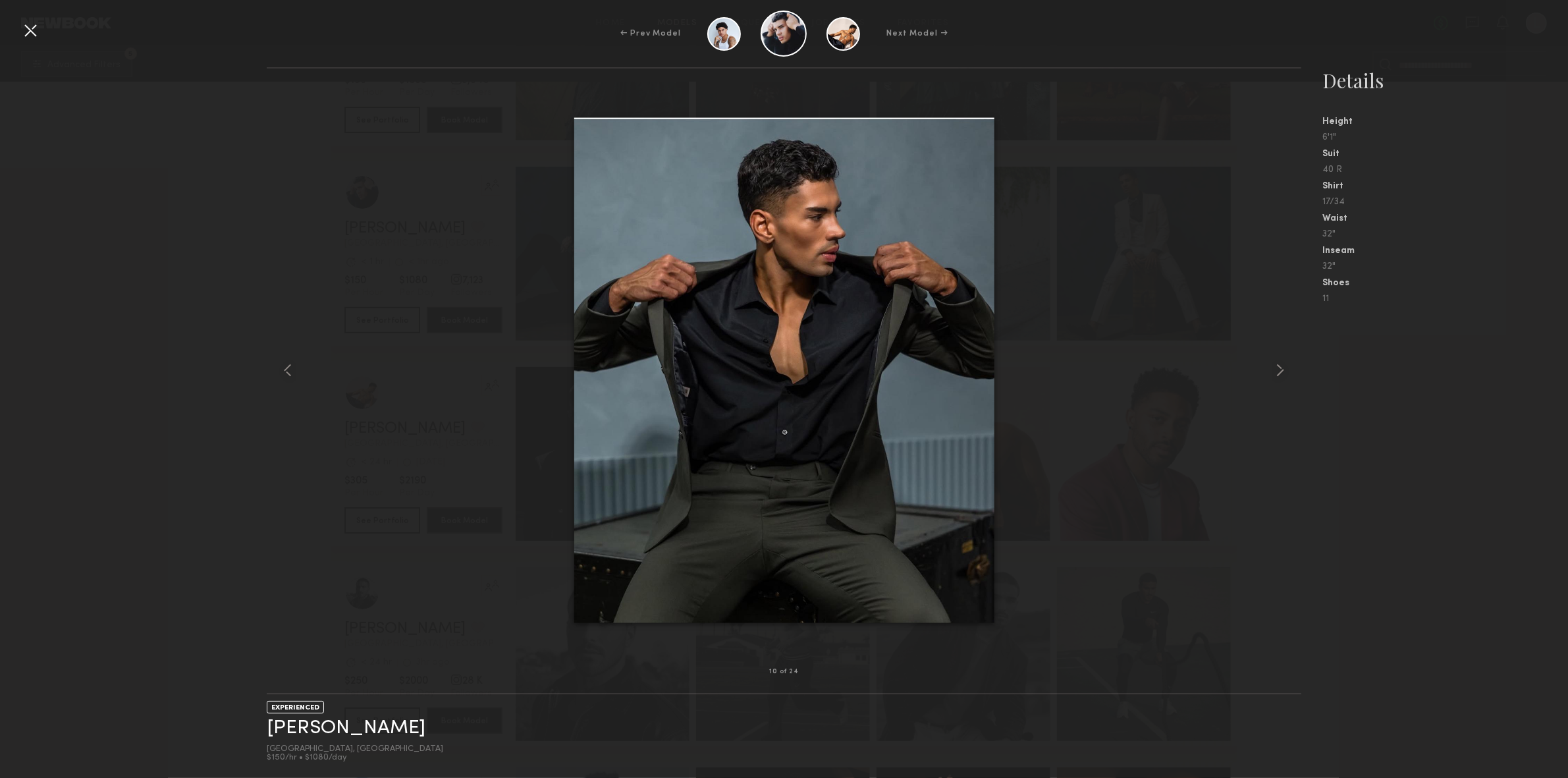
click at [32, 24] on div at bounding box center [30, 30] width 21 height 21
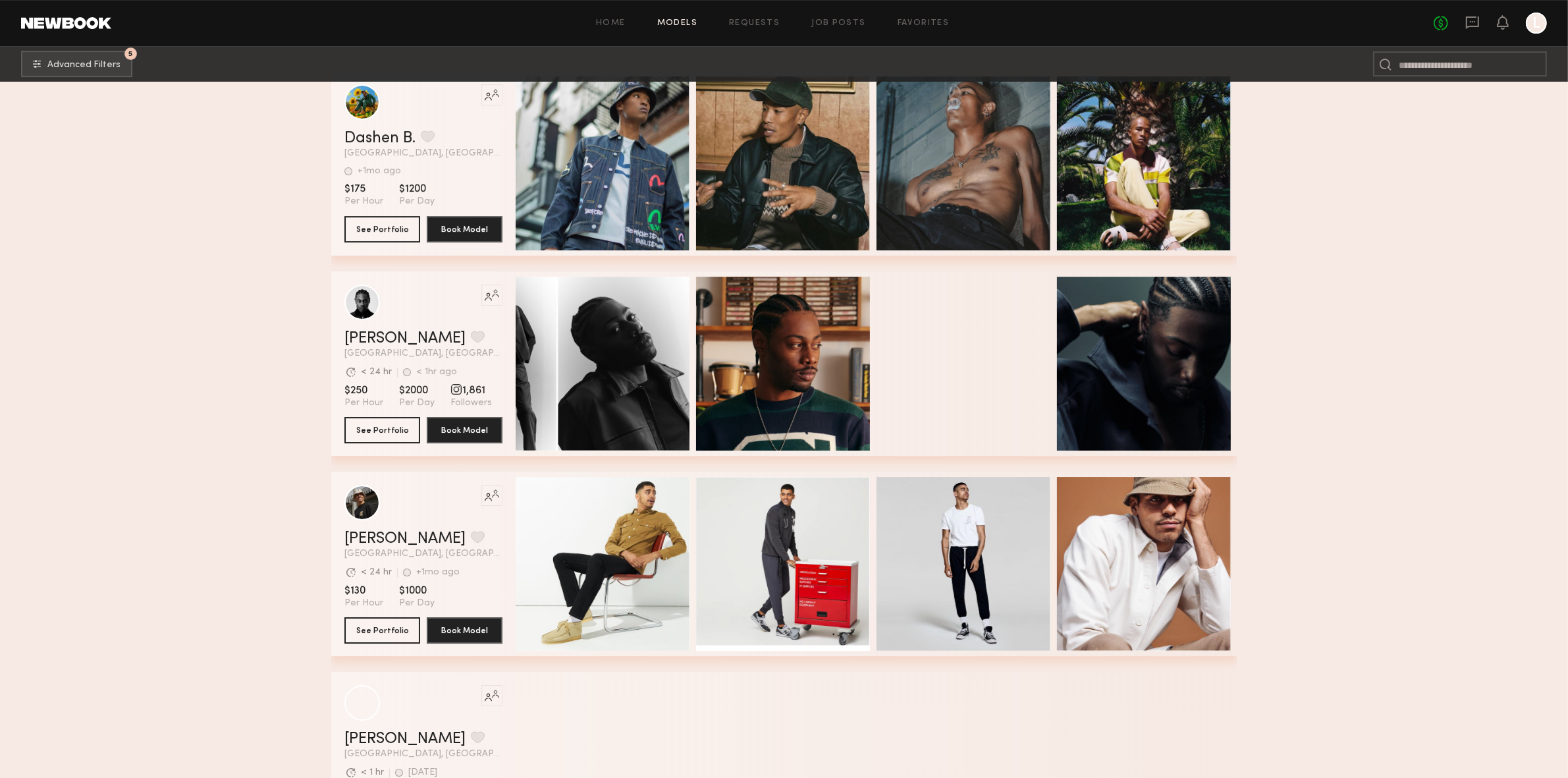
scroll to position [12151, 0]
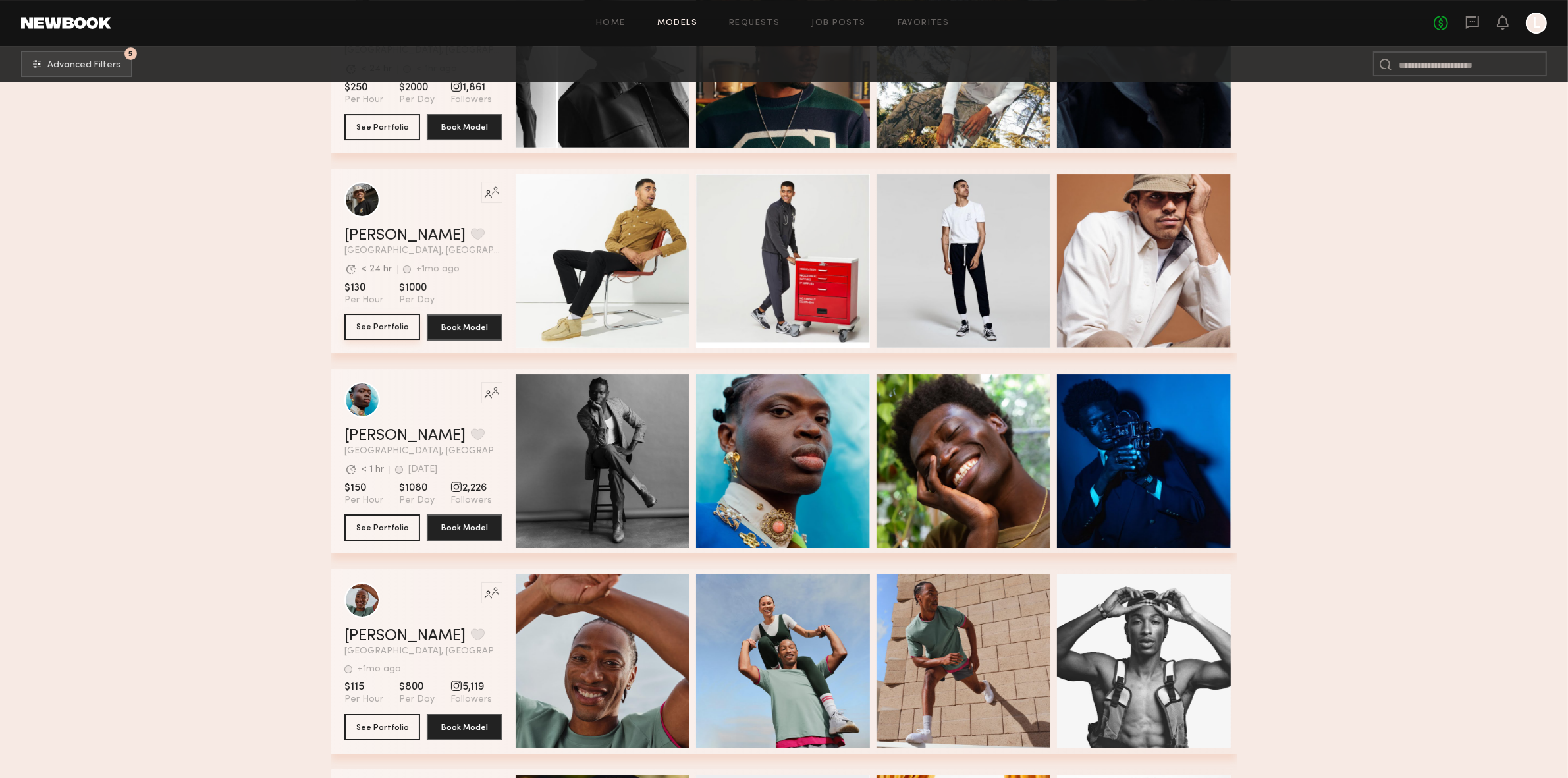
click at [378, 328] on button "See Portfolio" at bounding box center [383, 327] width 76 height 26
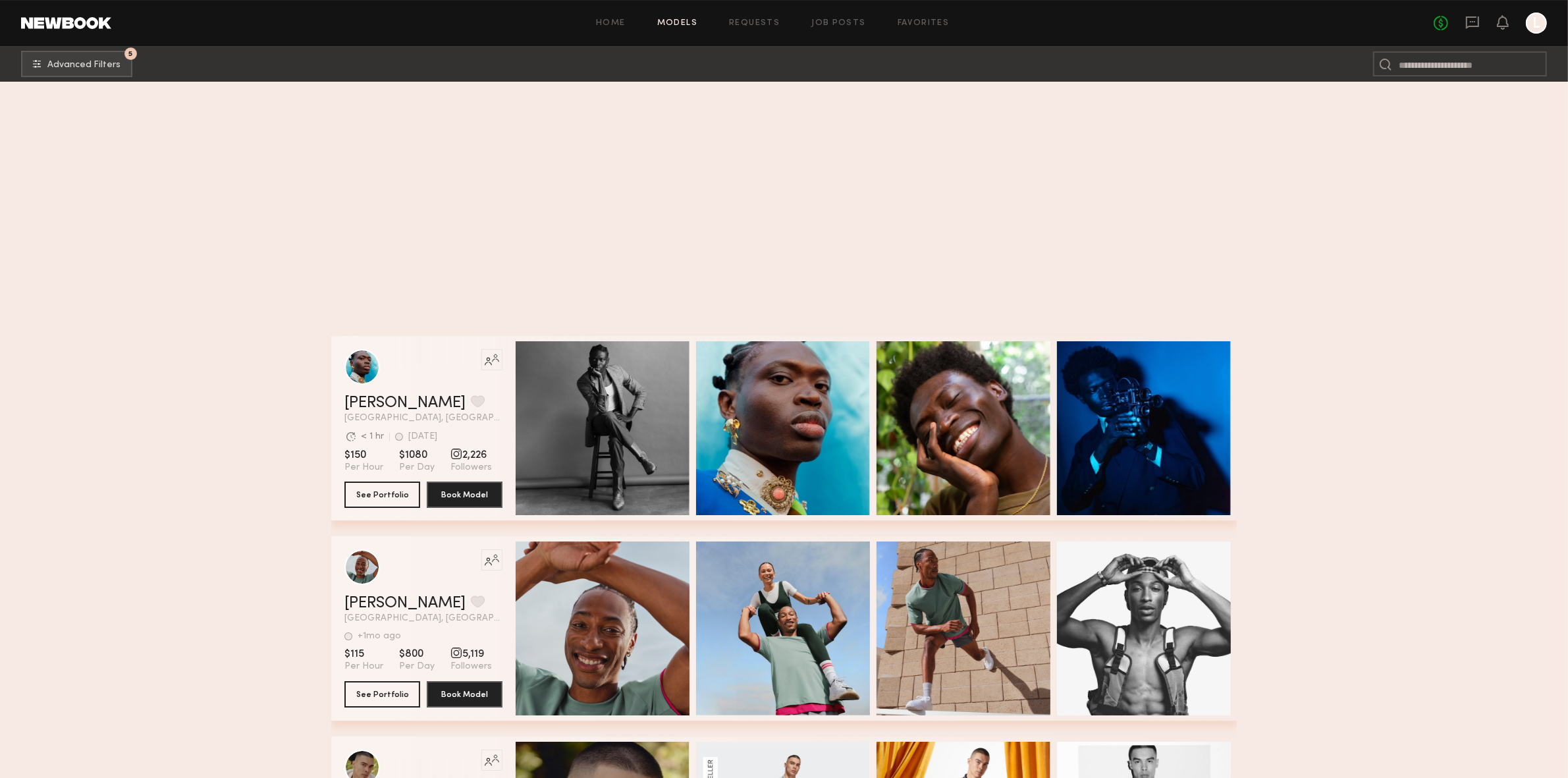
scroll to position [12842, 0]
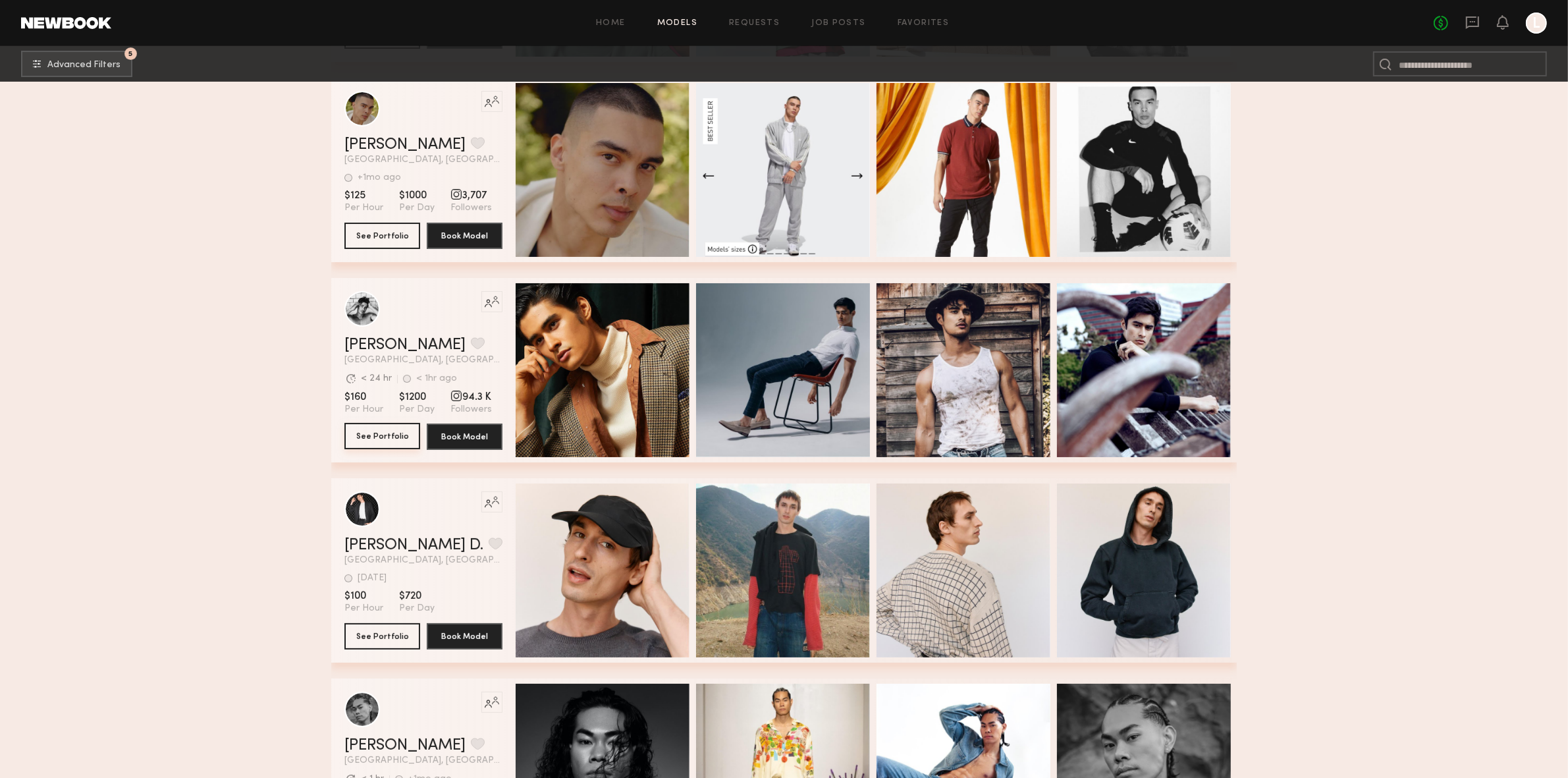
click at [381, 441] on button "See Portfolio" at bounding box center [383, 435] width 76 height 26
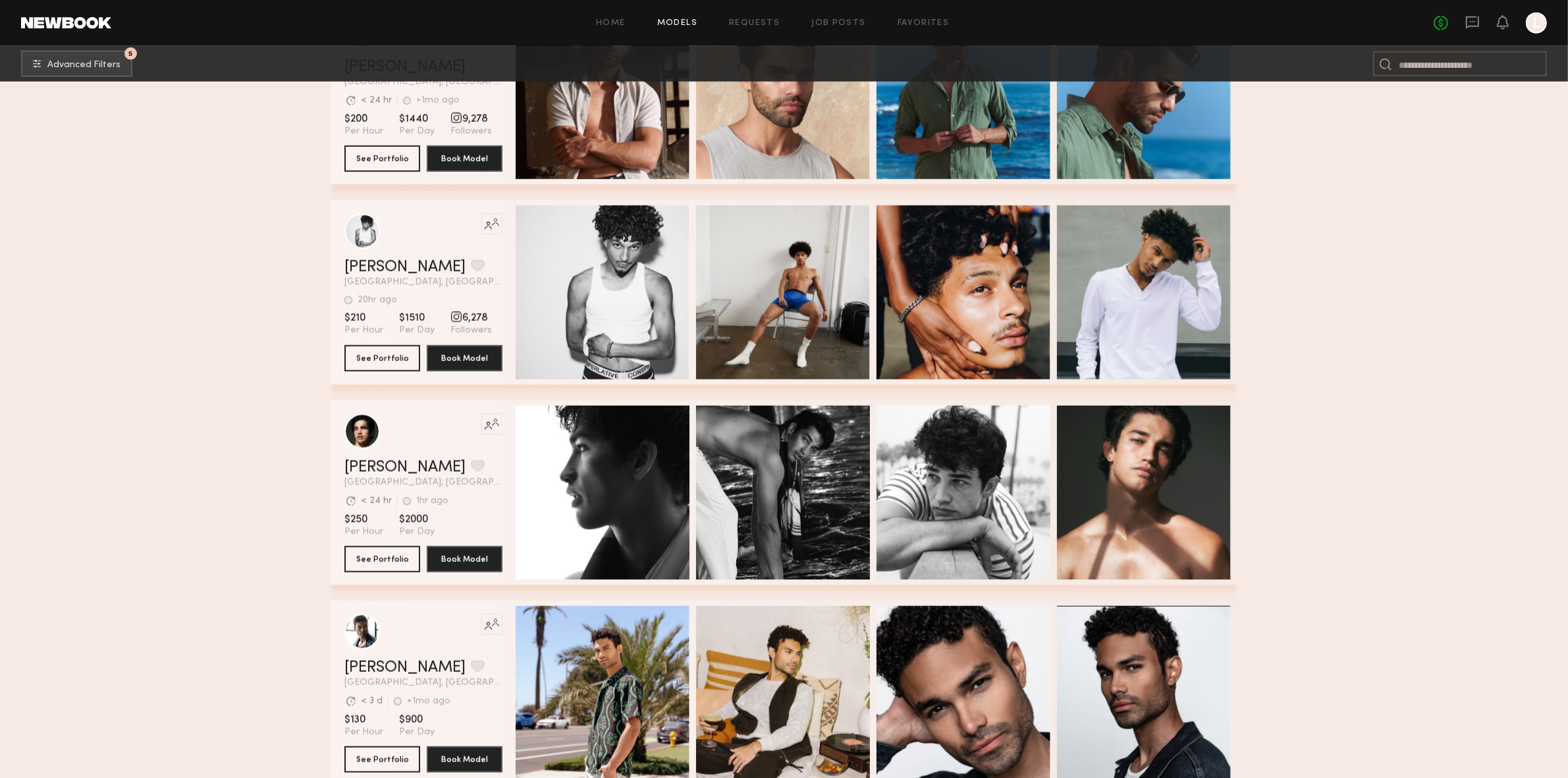
scroll to position [14785, 0]
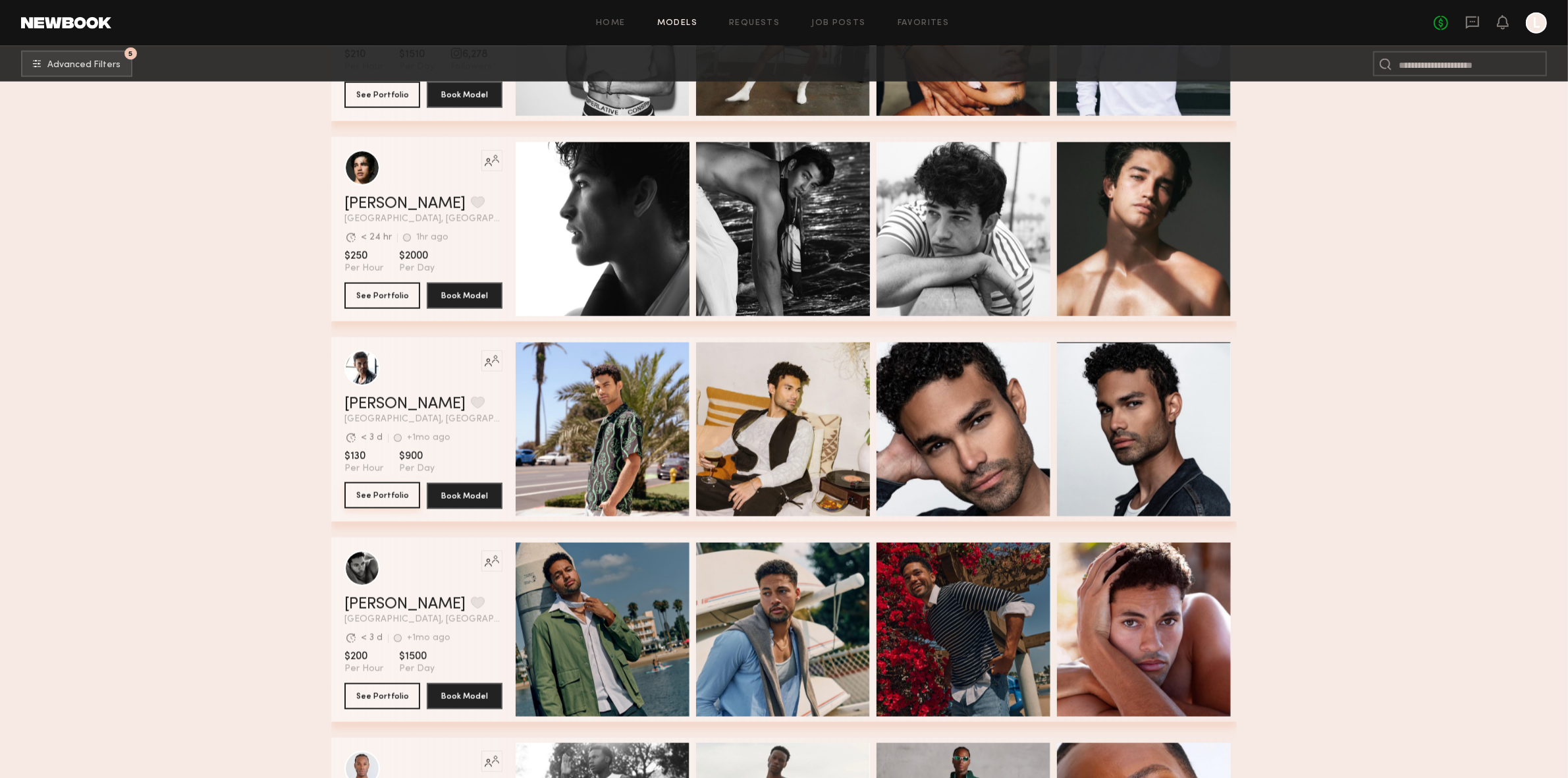
click at [384, 502] on button "See Portfolio" at bounding box center [383, 495] width 76 height 26
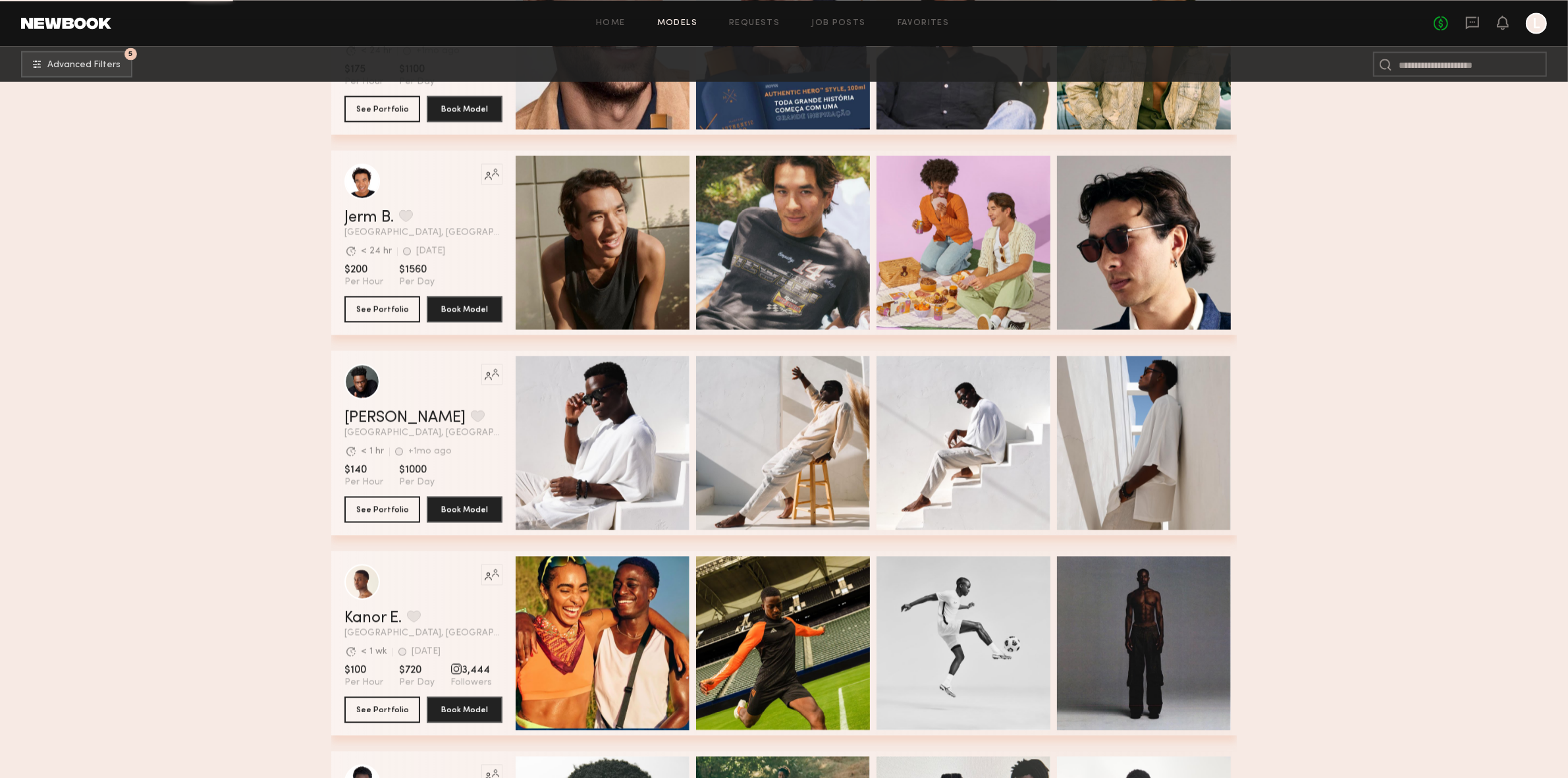
scroll to position [15806, 0]
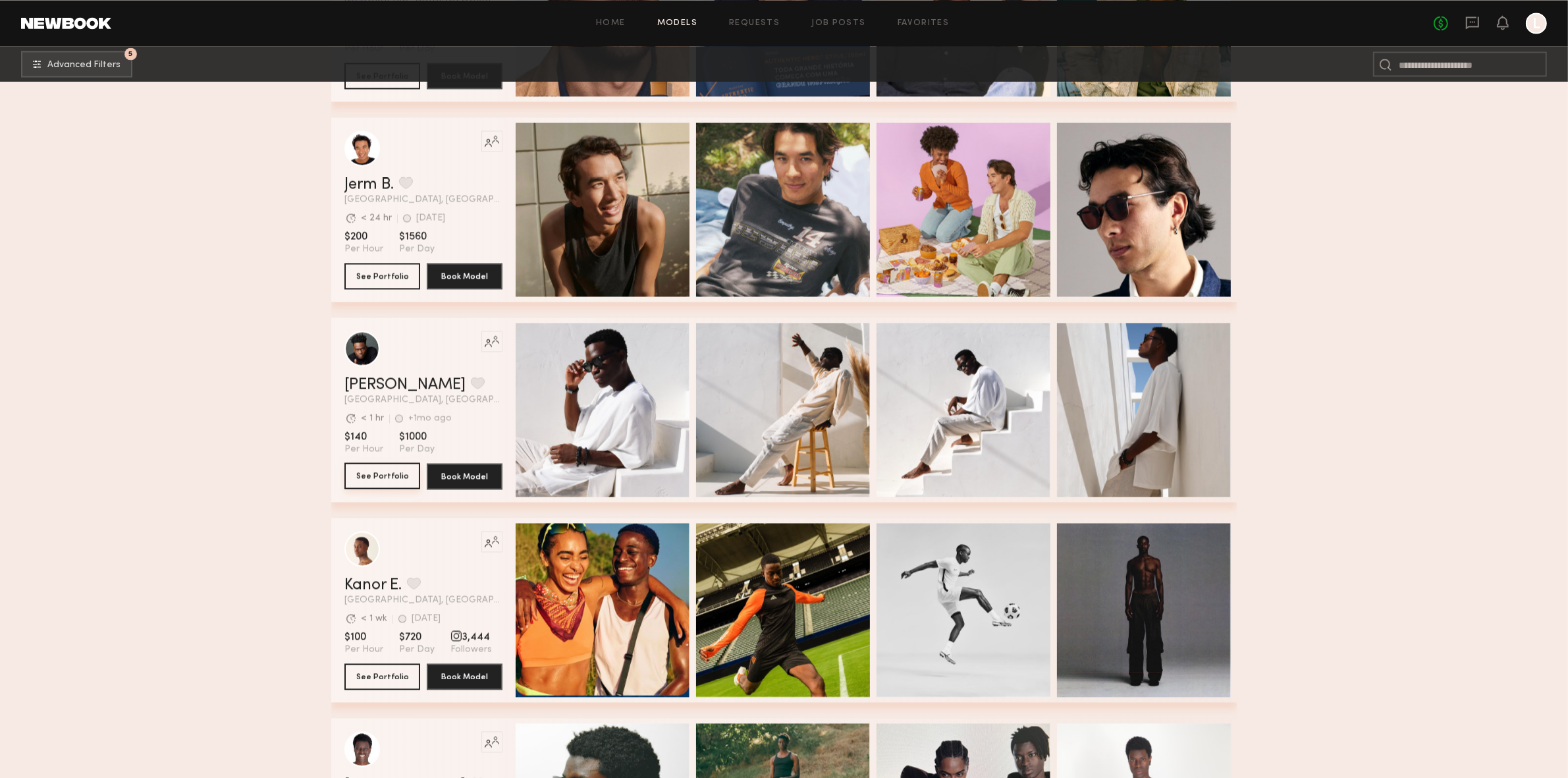
click at [376, 477] on button "See Portfolio" at bounding box center [383, 475] width 76 height 26
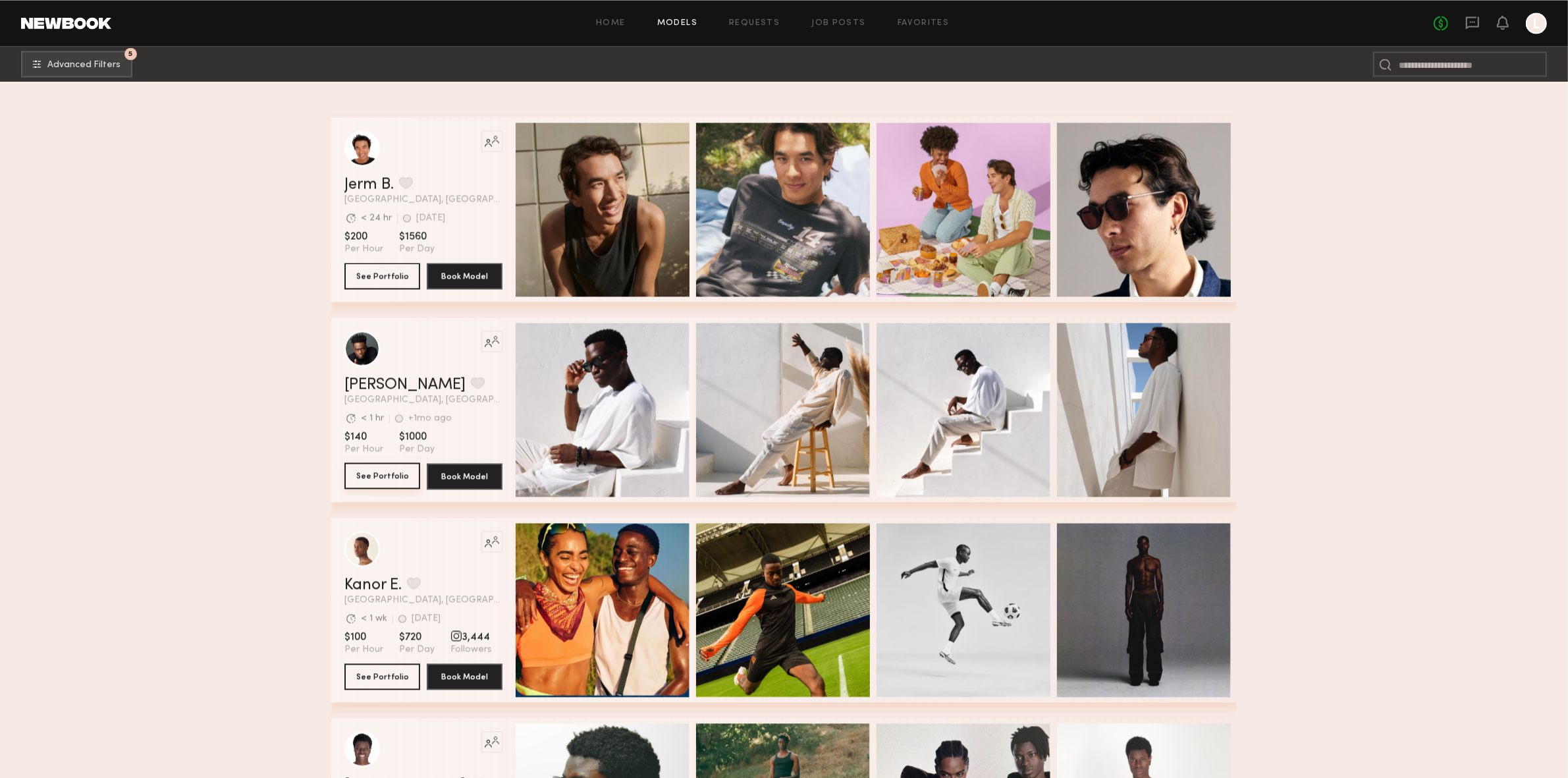
scroll to position [16247, 0]
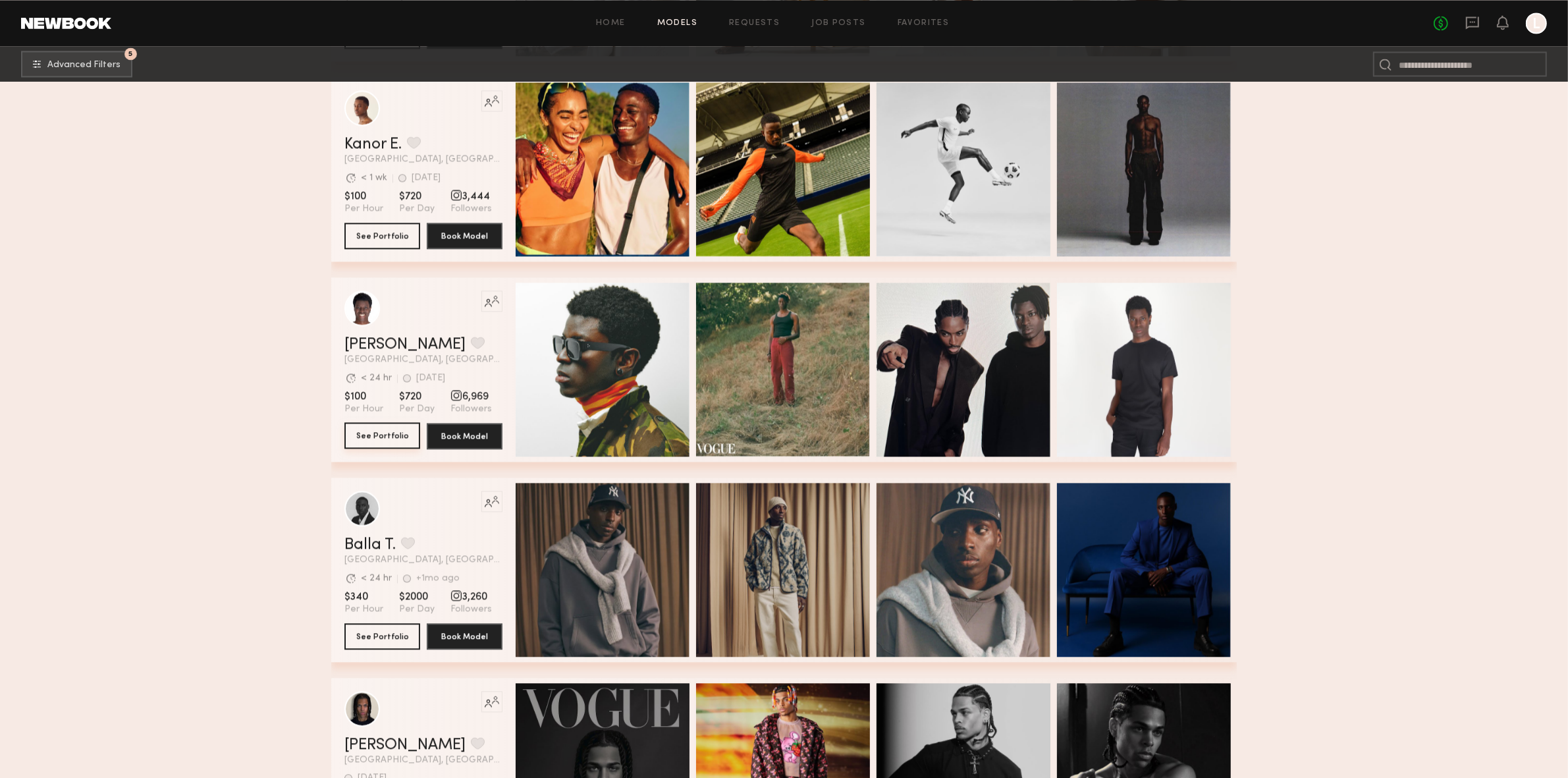
click at [388, 445] on button "See Portfolio" at bounding box center [383, 435] width 76 height 26
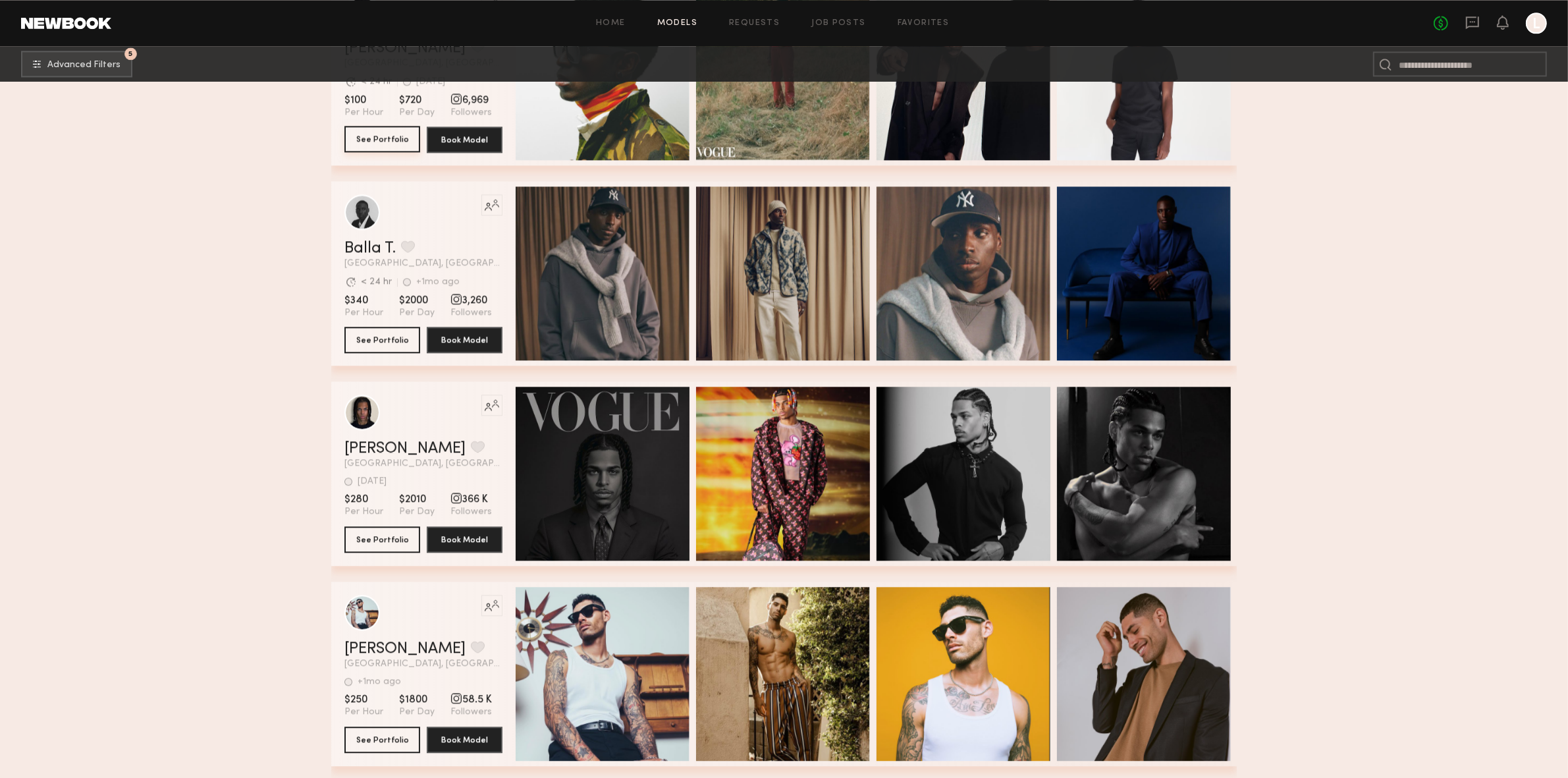
scroll to position [16839, 0]
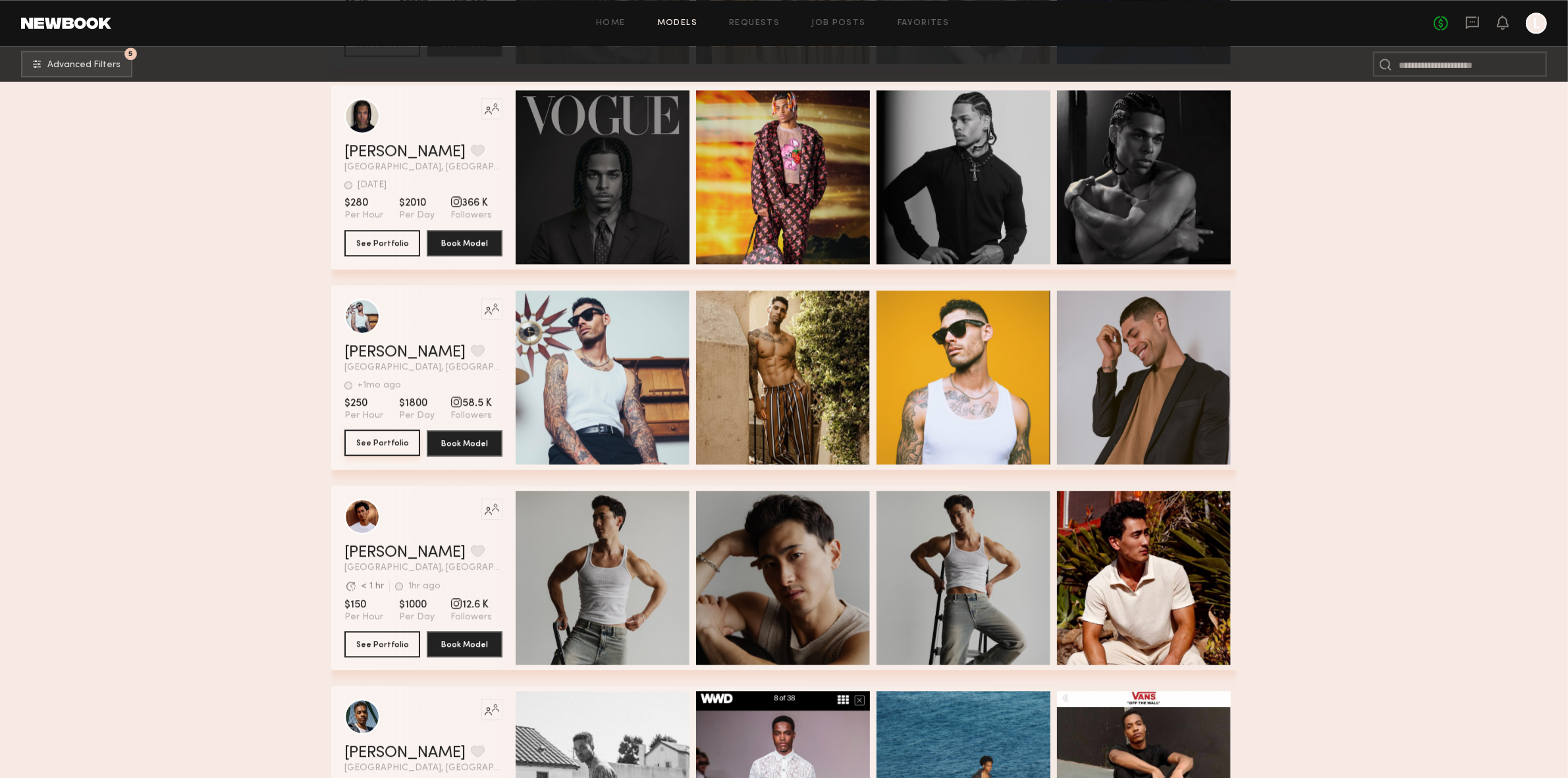
click at [372, 441] on button "See Portfolio" at bounding box center [383, 442] width 76 height 26
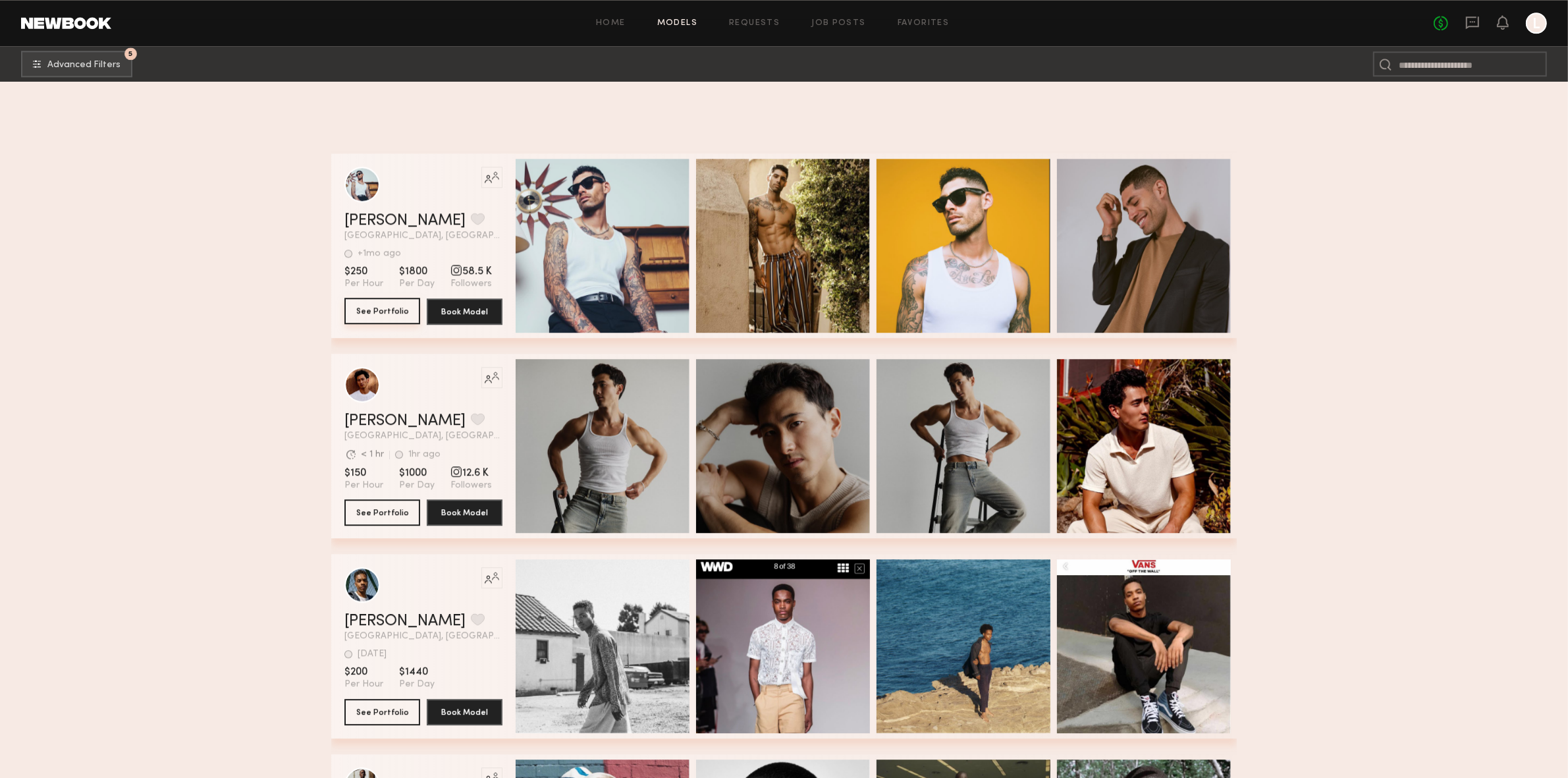
scroll to position [17333, 0]
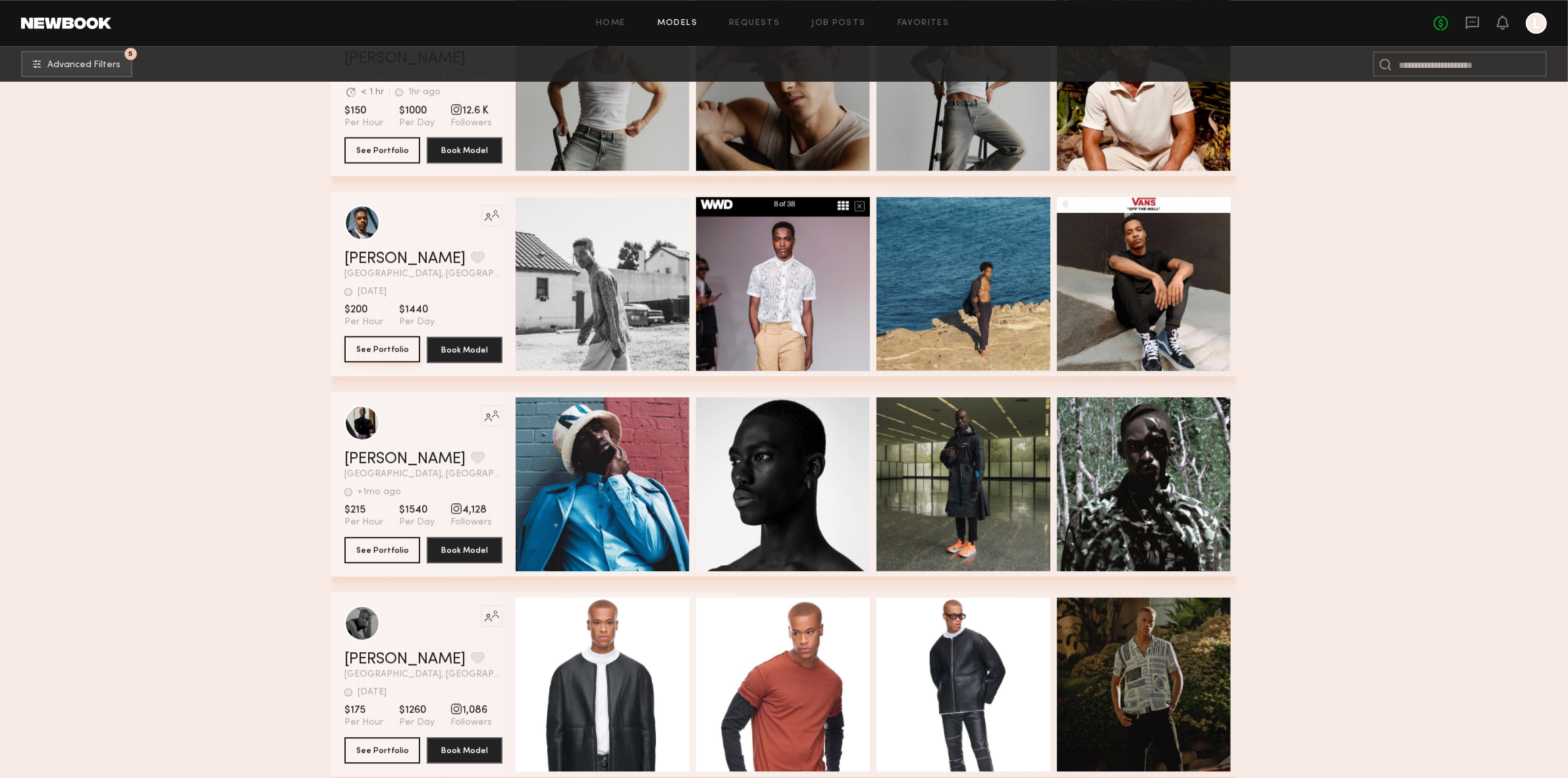
click at [377, 348] on button "See Portfolio" at bounding box center [383, 348] width 76 height 26
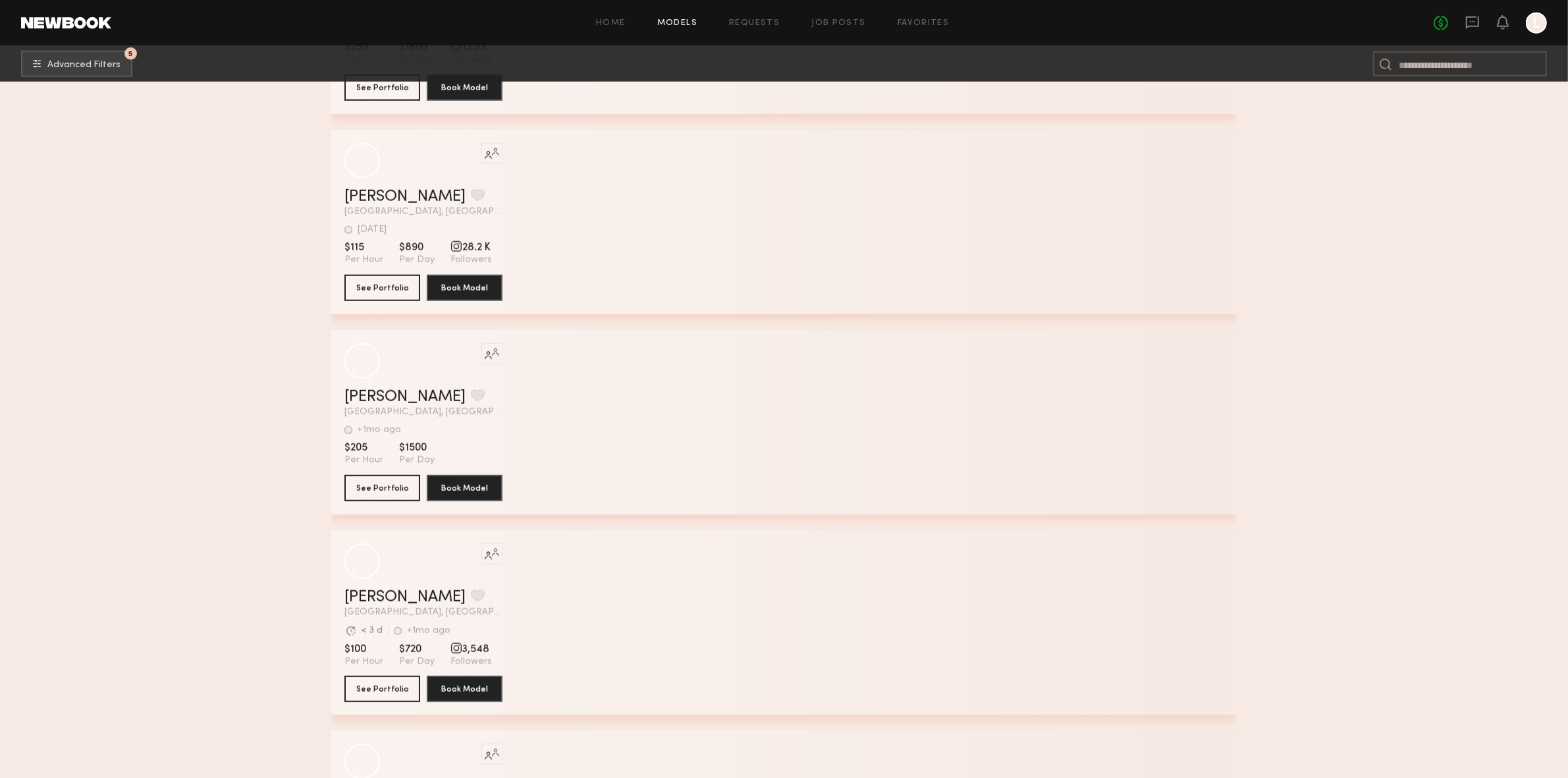
scroll to position [20231, 0]
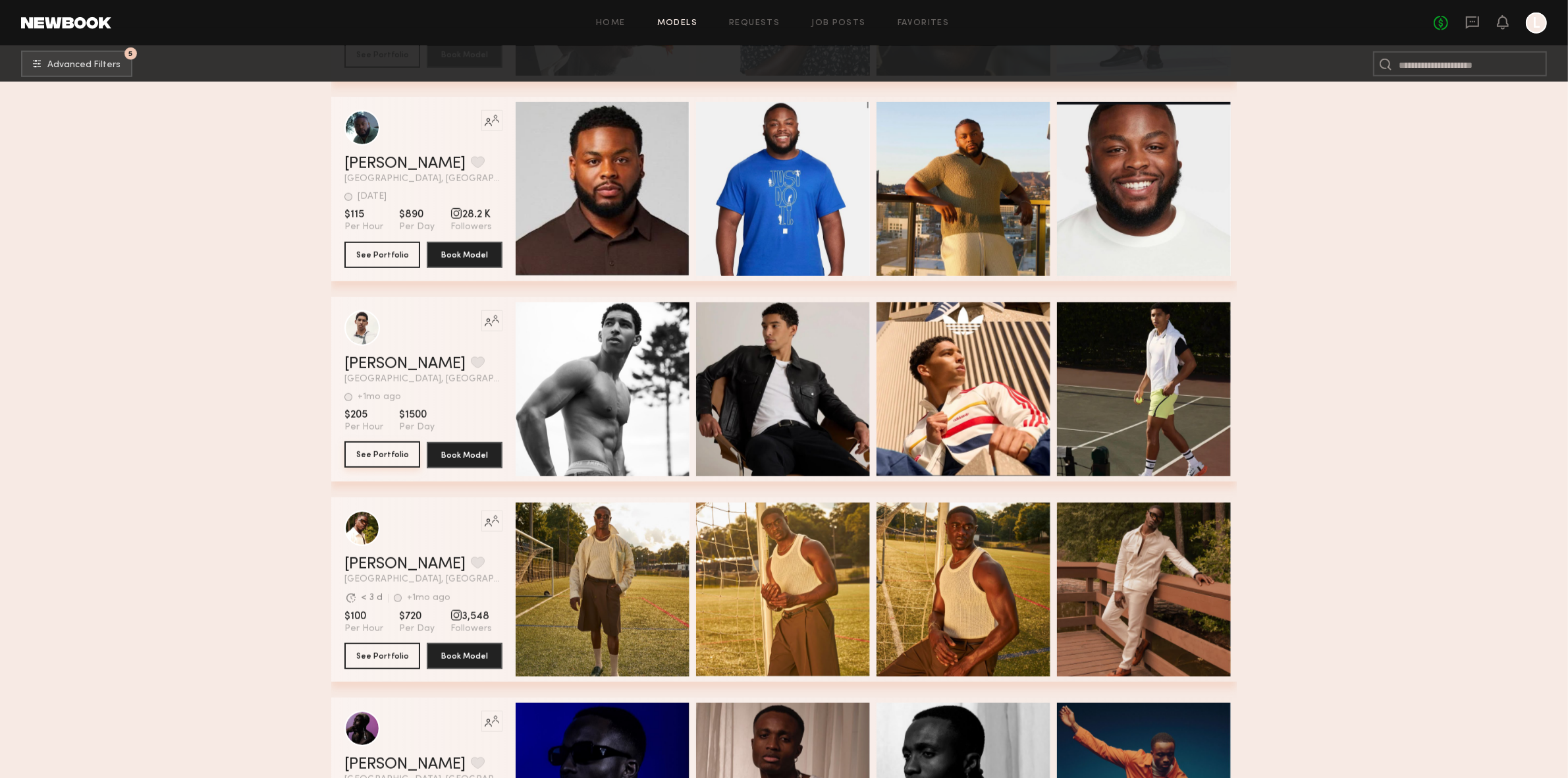
click at [391, 456] on button "See Portfolio" at bounding box center [383, 454] width 76 height 26
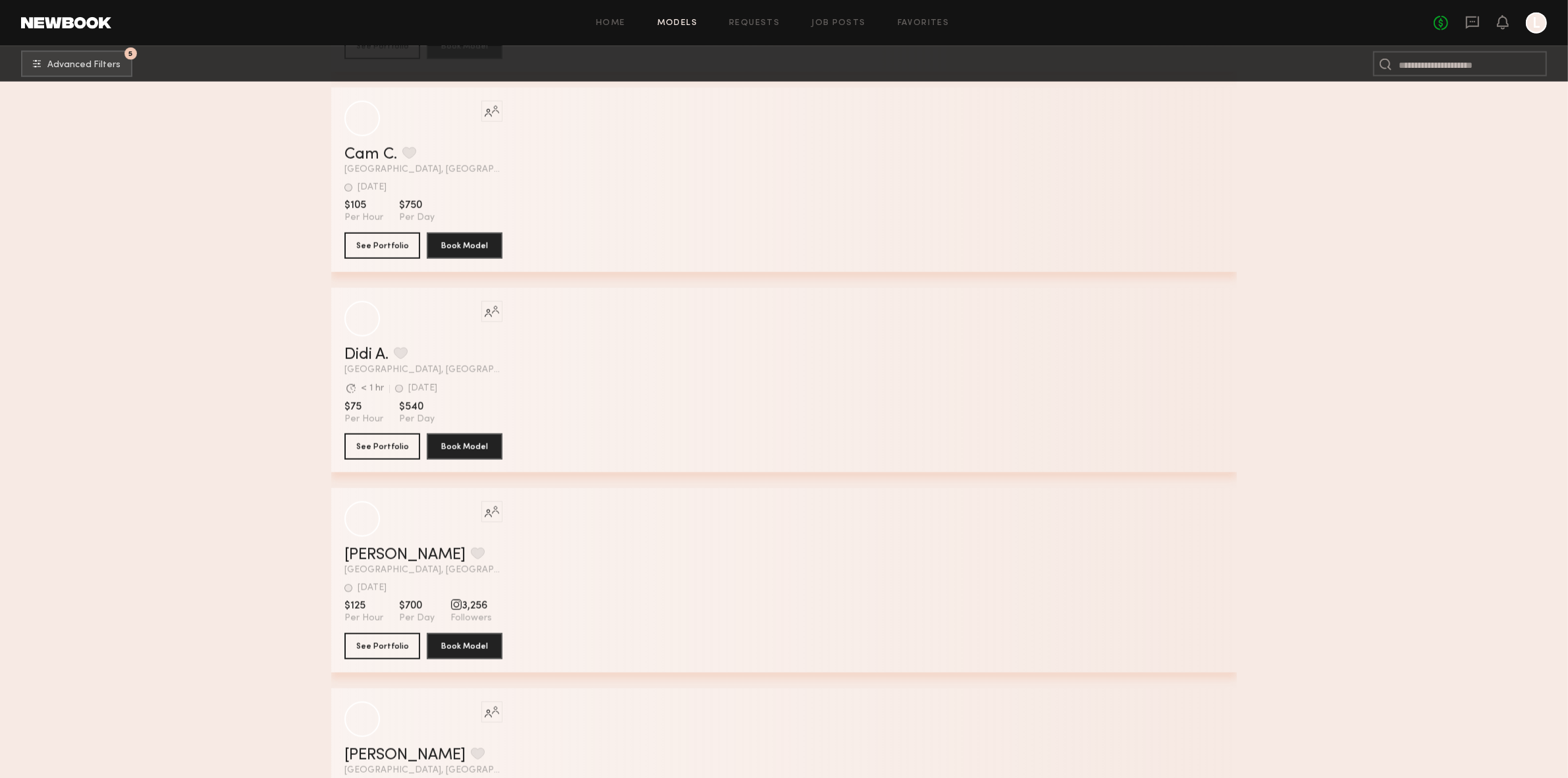
scroll to position [27014, 0]
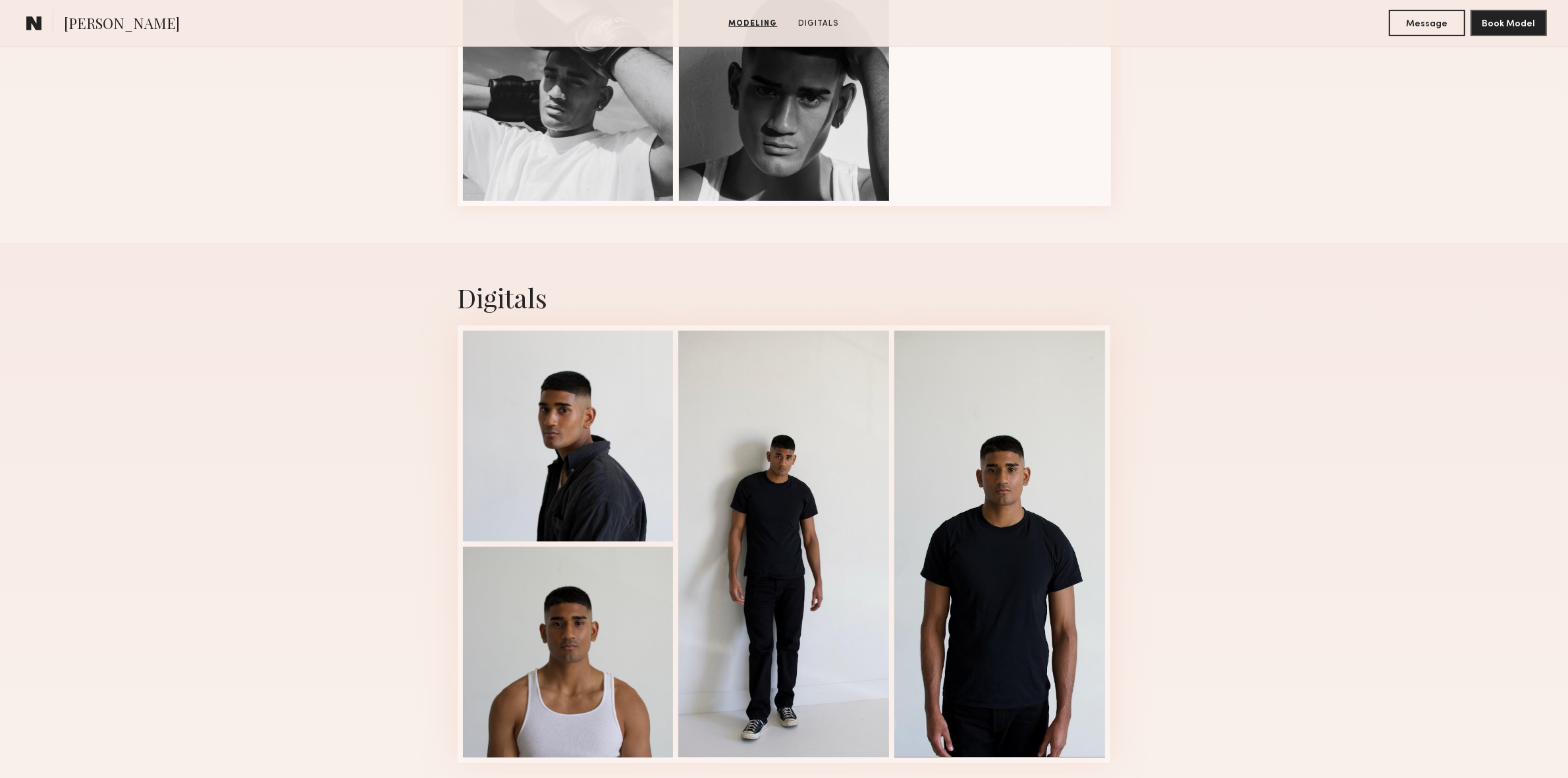
scroll to position [916, 0]
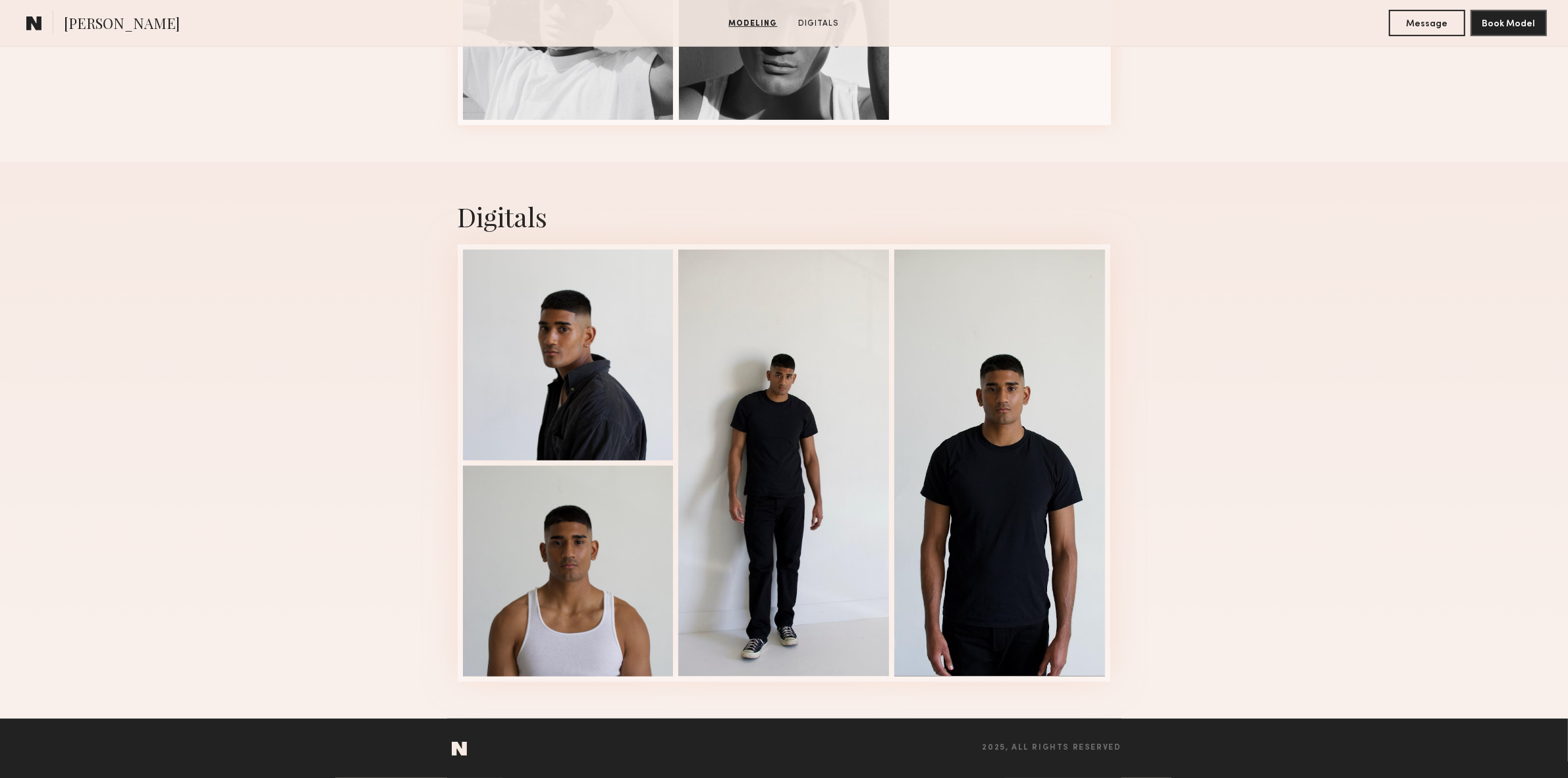
drag, startPoint x: 1579, startPoint y: 134, endPoint x: 1580, endPoint y: 565, distance: 431.0
click at [556, 384] on div at bounding box center [568, 355] width 211 height 211
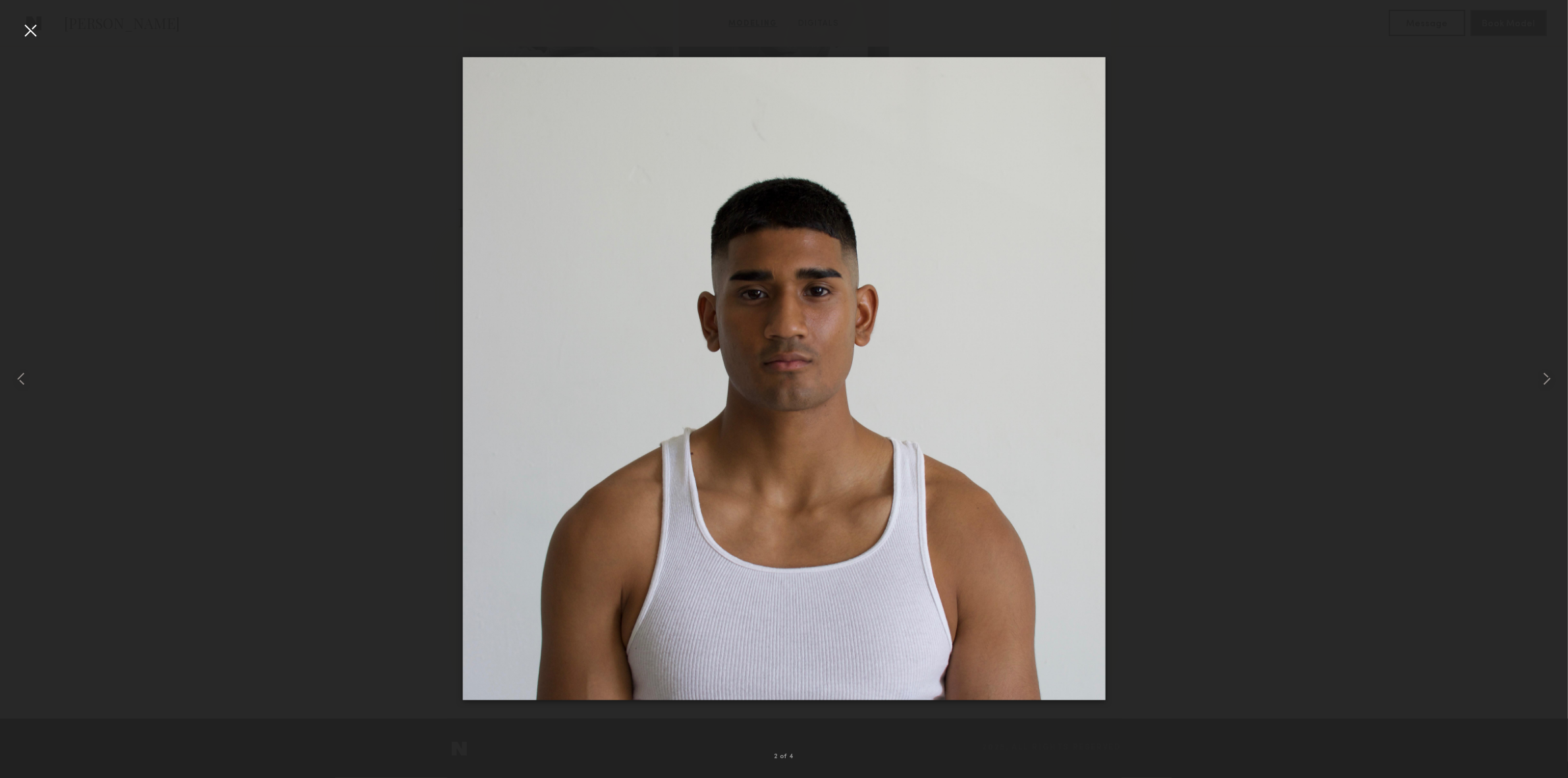
click at [30, 34] on div at bounding box center [30, 30] width 21 height 21
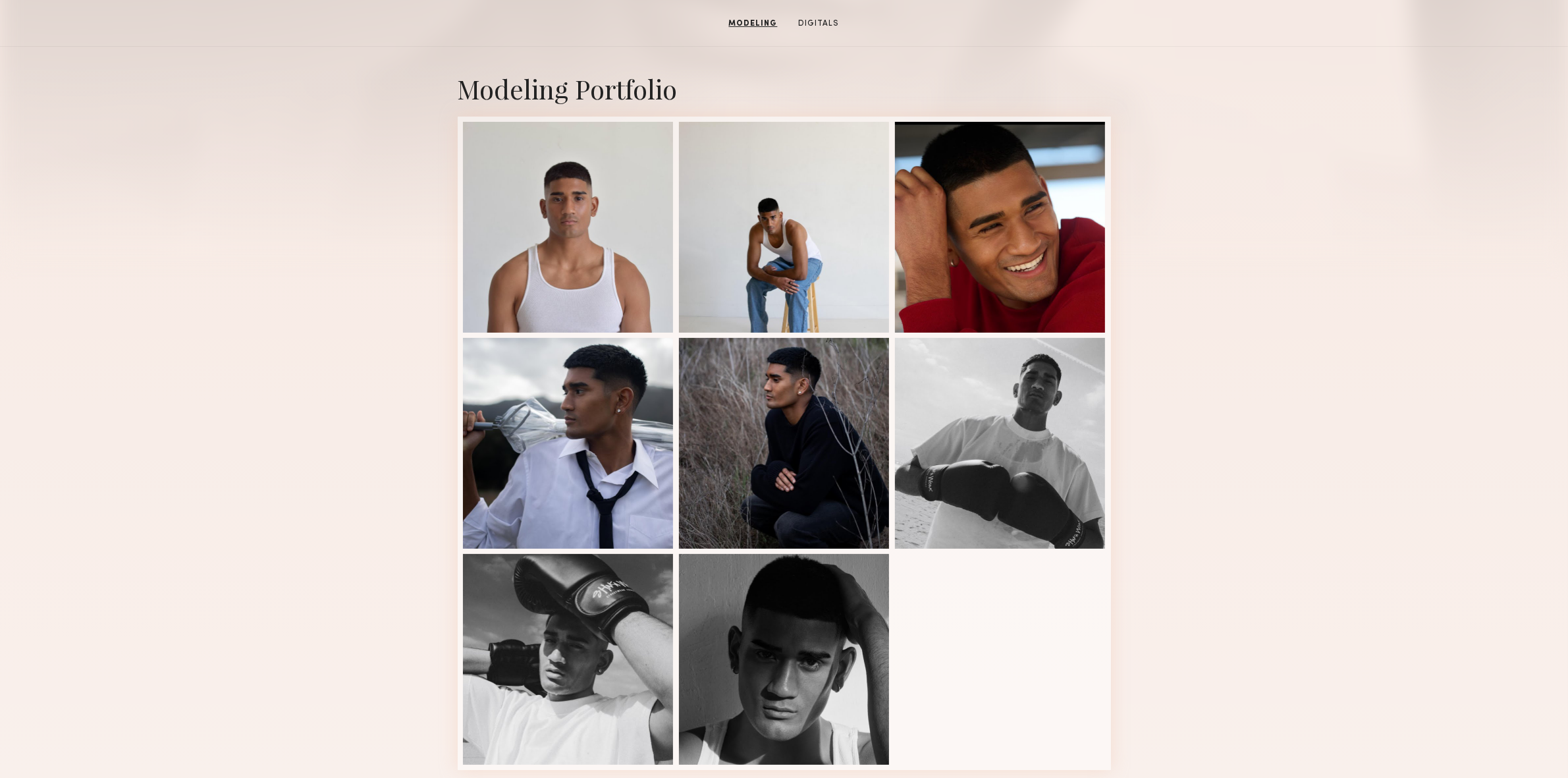
scroll to position [223, 0]
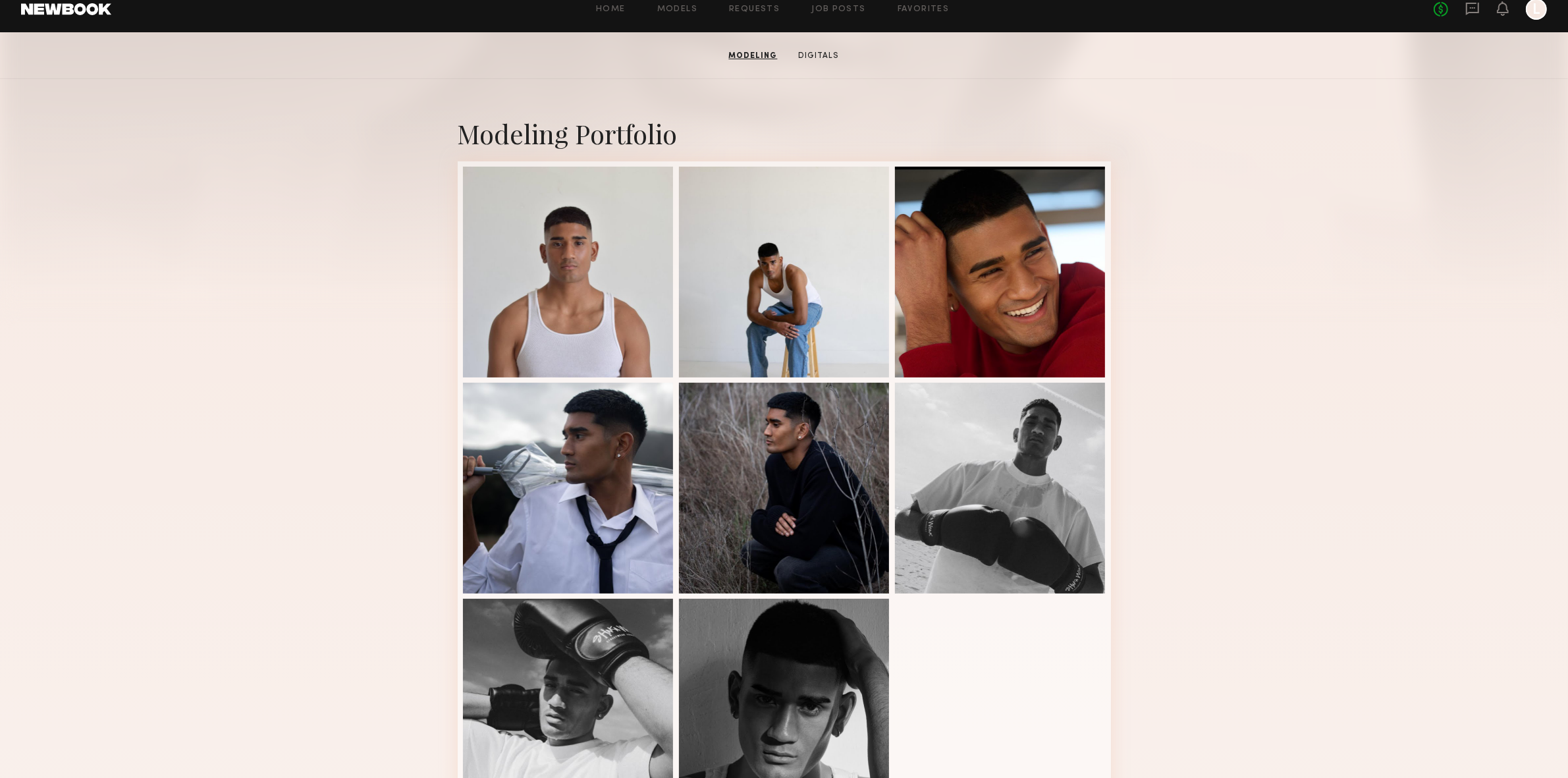
click at [569, 263] on div at bounding box center [568, 271] width 211 height 211
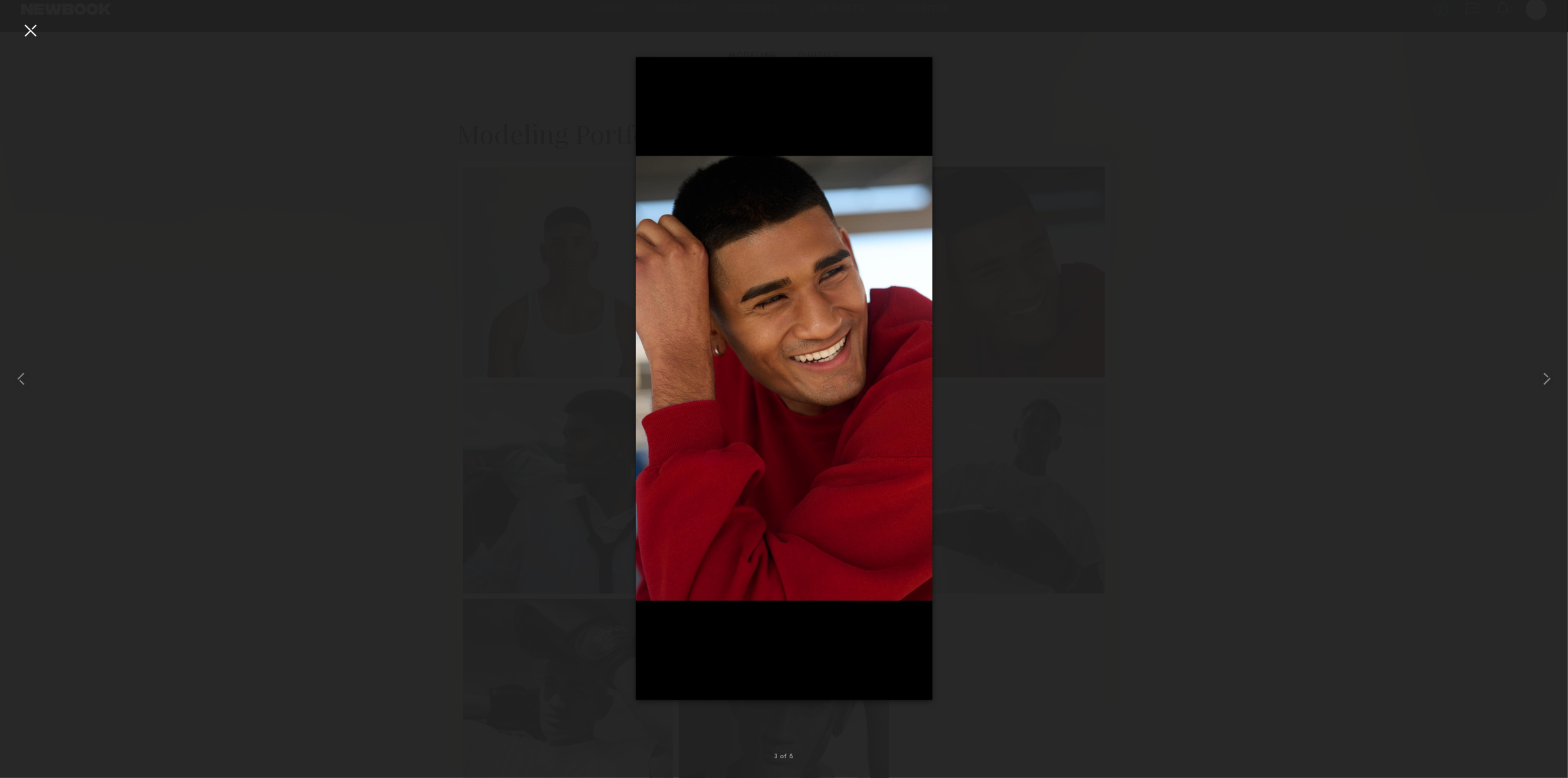
click at [35, 23] on div at bounding box center [30, 30] width 21 height 21
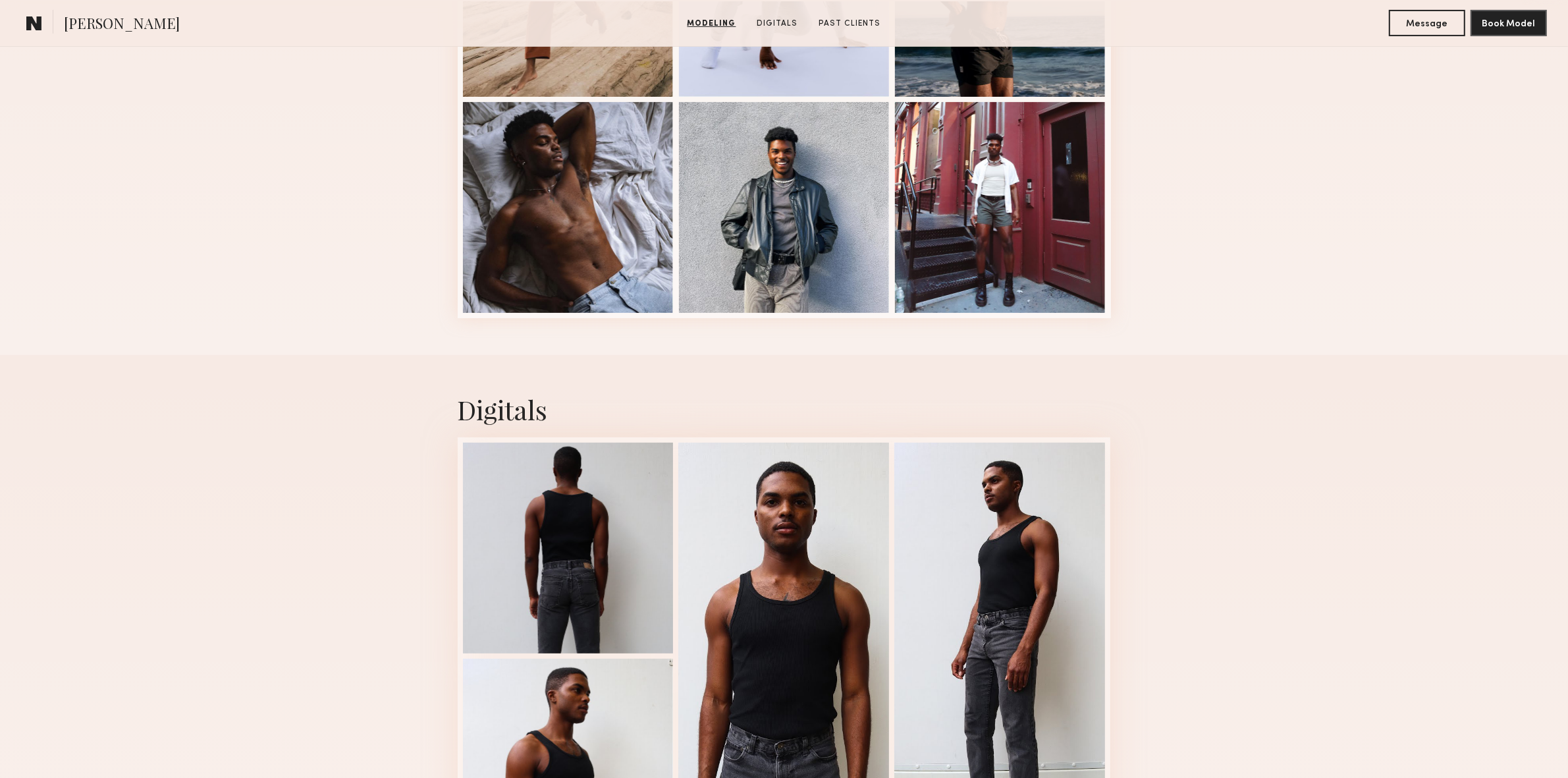
scroll to position [517, 0]
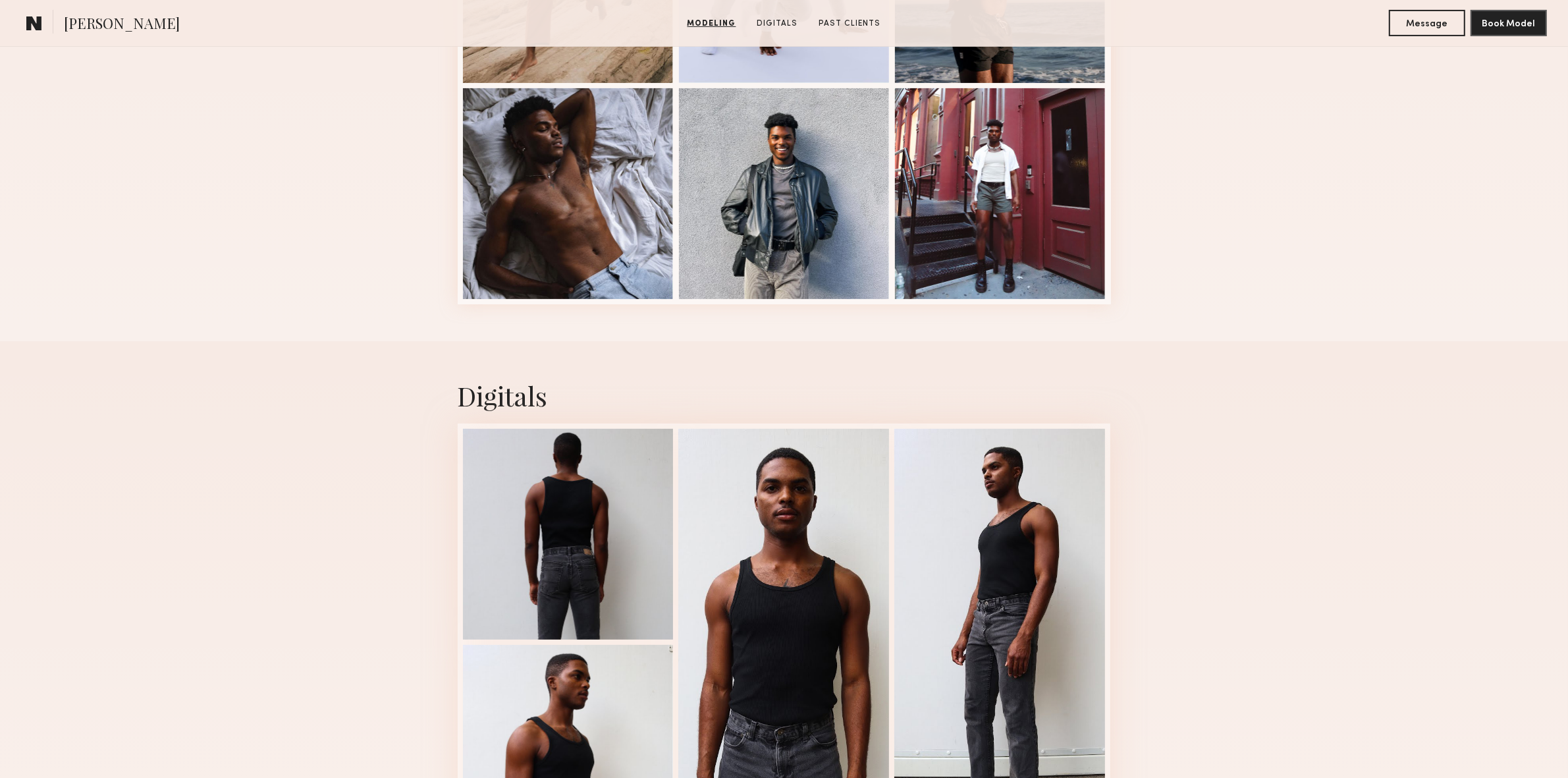
click at [569, 519] on div at bounding box center [568, 534] width 211 height 211
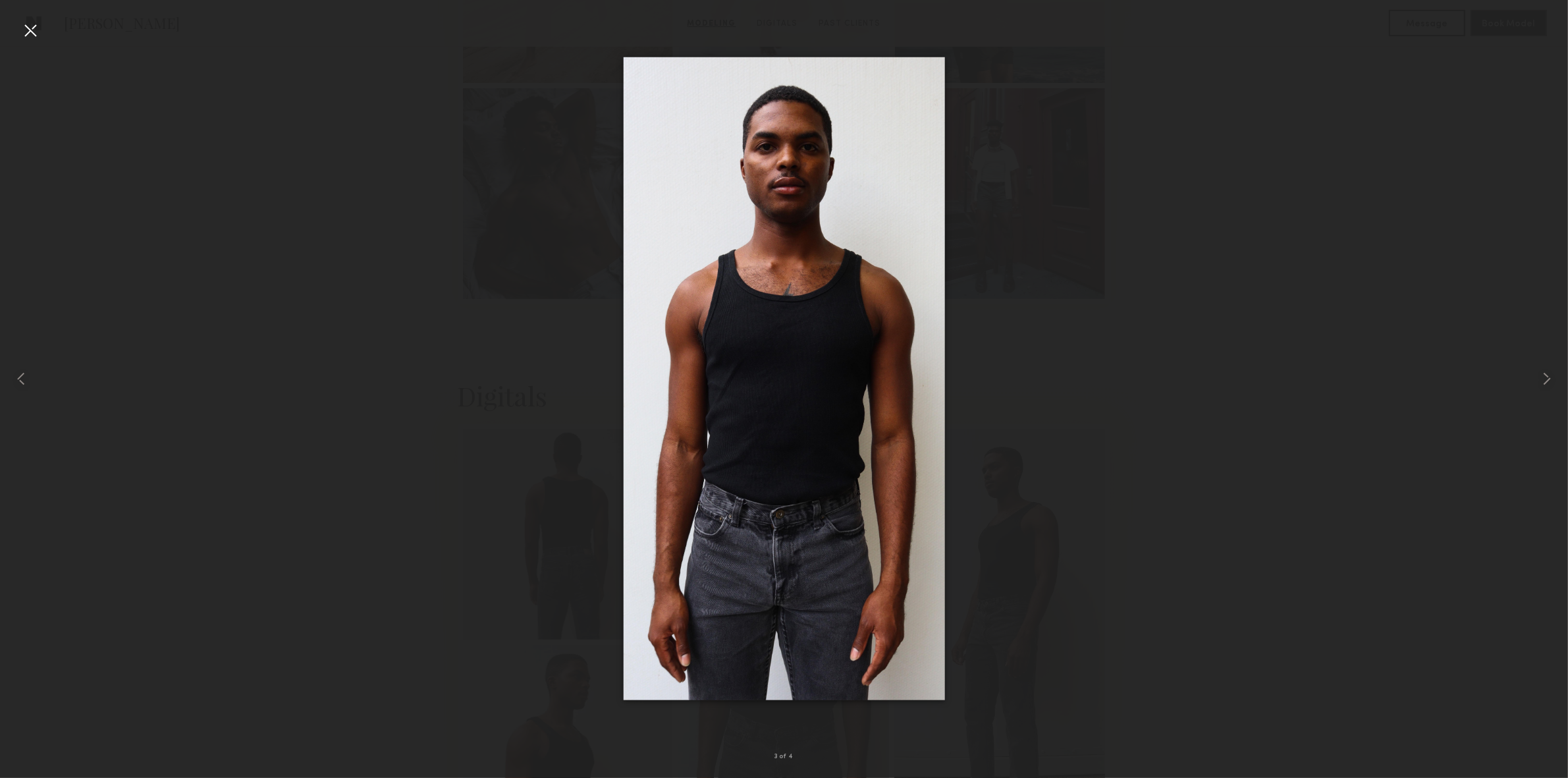
click at [38, 33] on div at bounding box center [30, 30] width 21 height 21
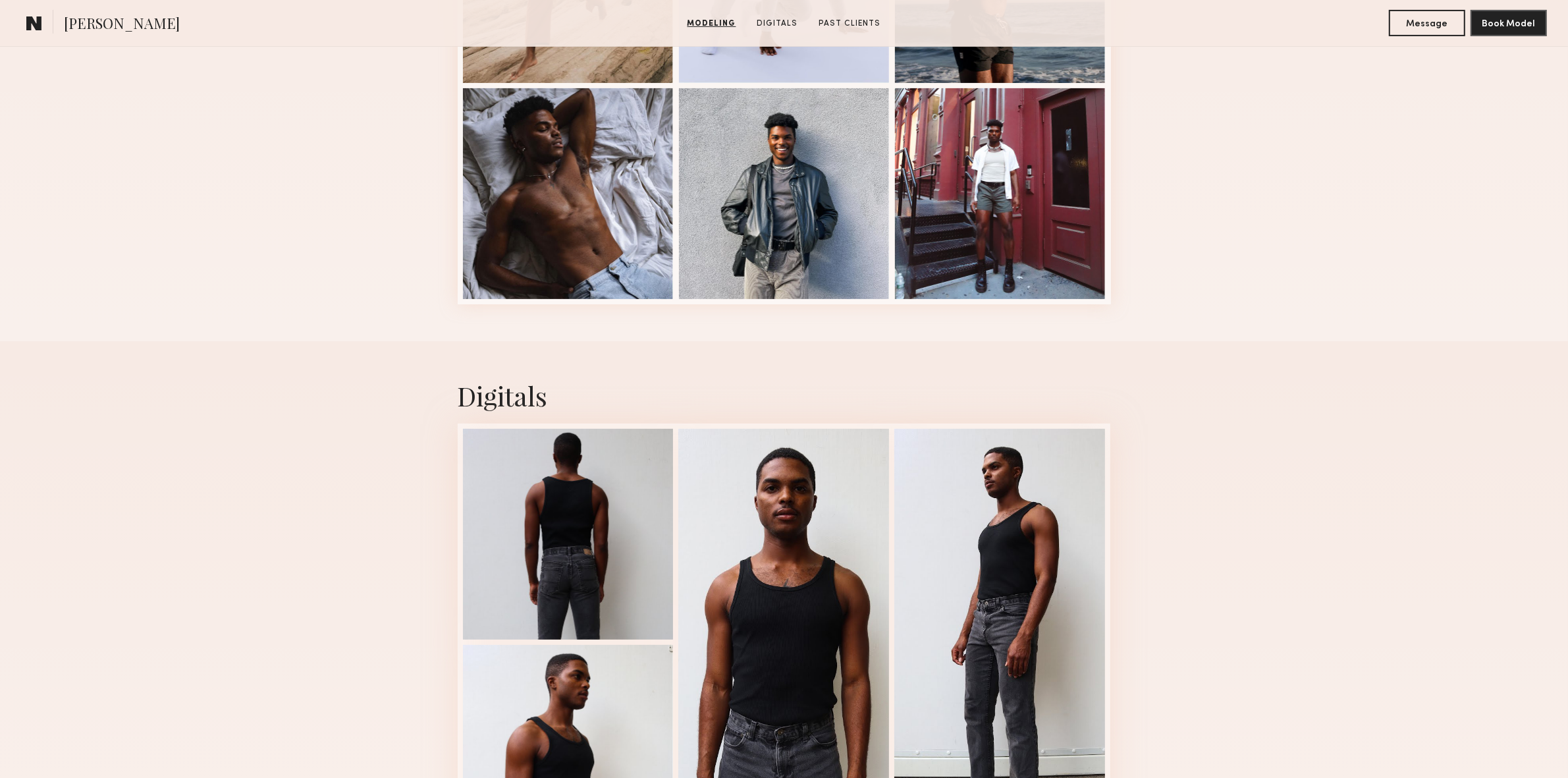
click at [1024, 161] on div at bounding box center [1000, 194] width 211 height 211
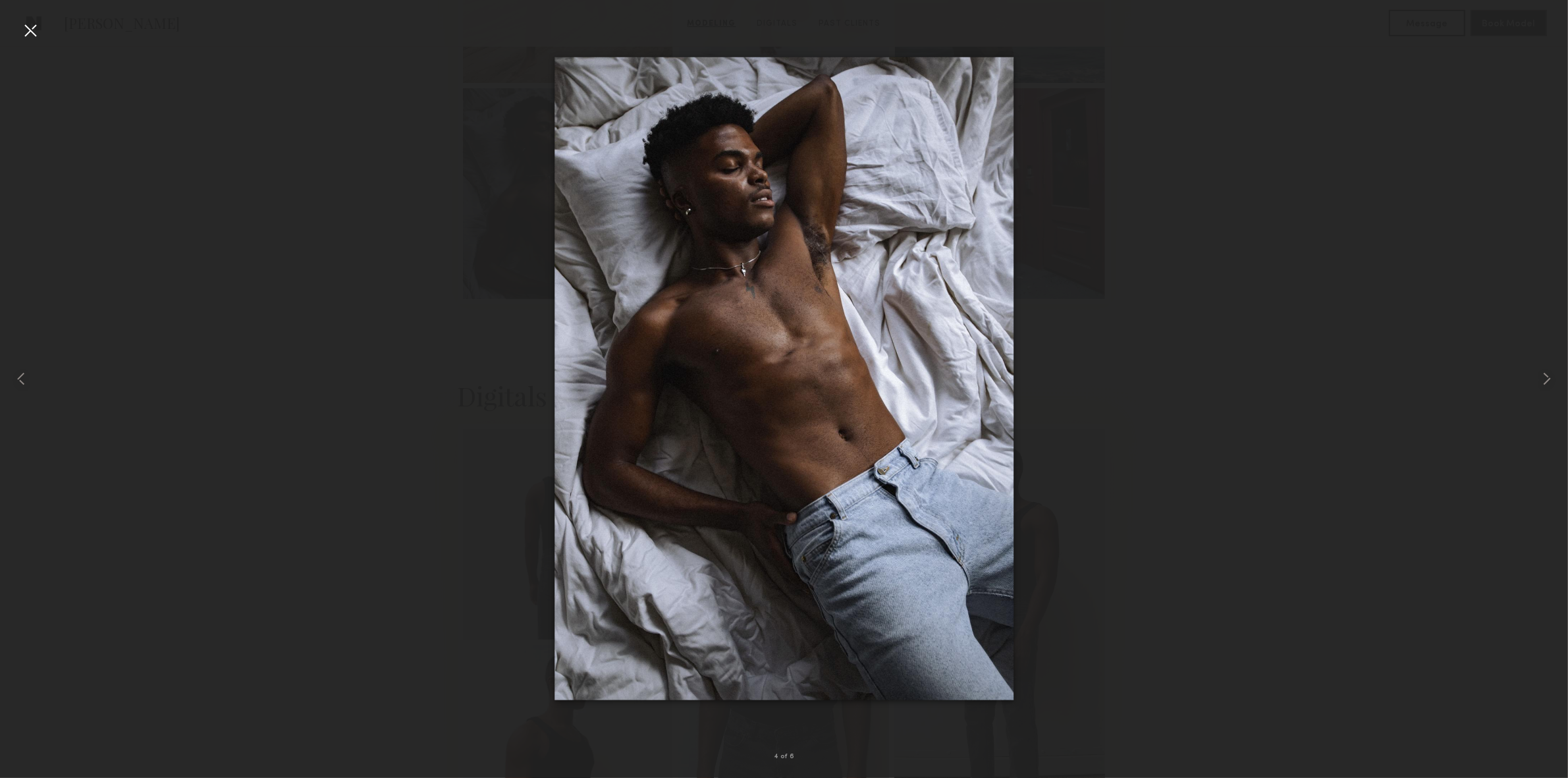
click at [38, 30] on div at bounding box center [30, 30] width 21 height 21
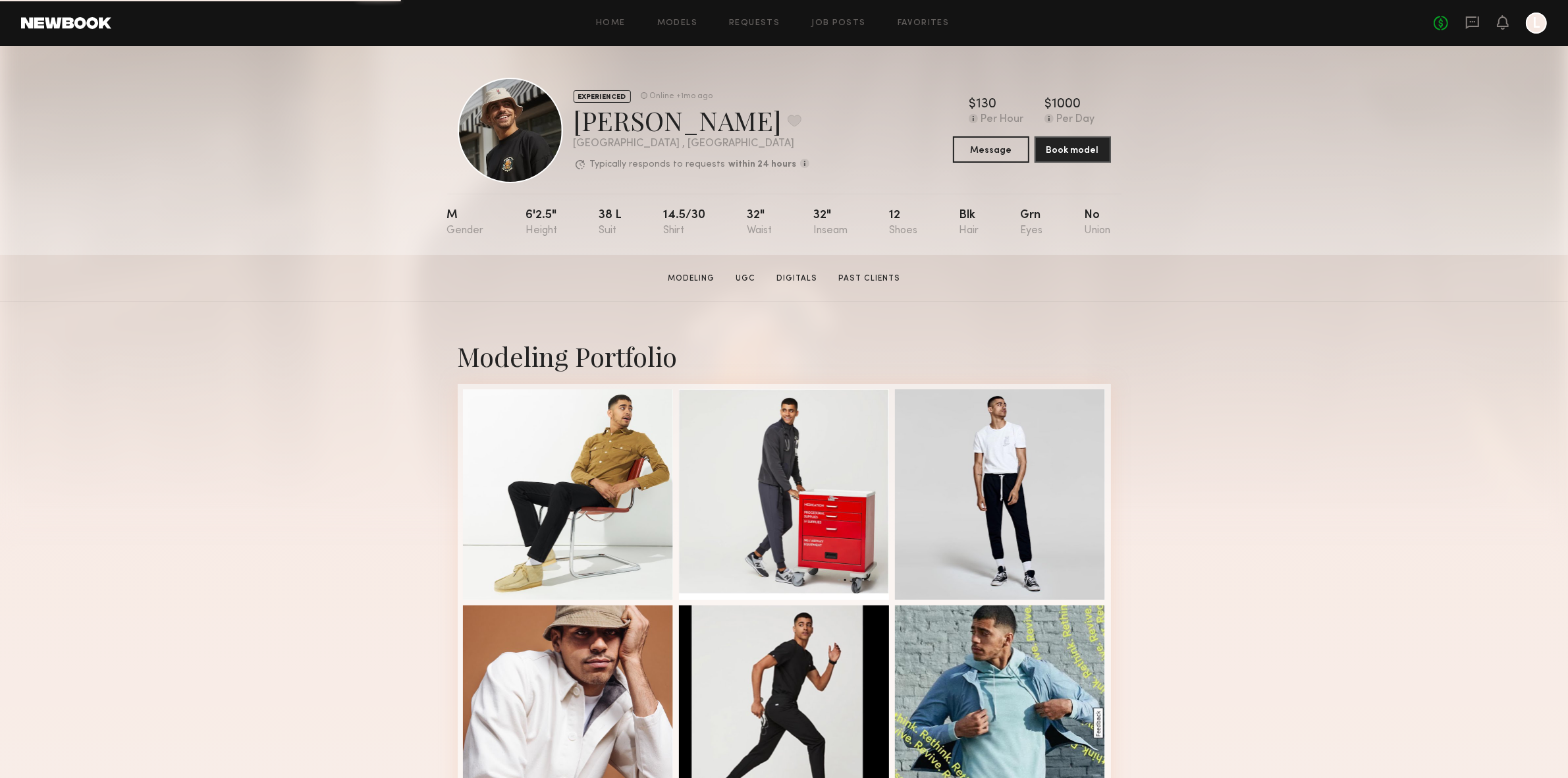
click at [602, 469] on div at bounding box center [568, 494] width 211 height 211
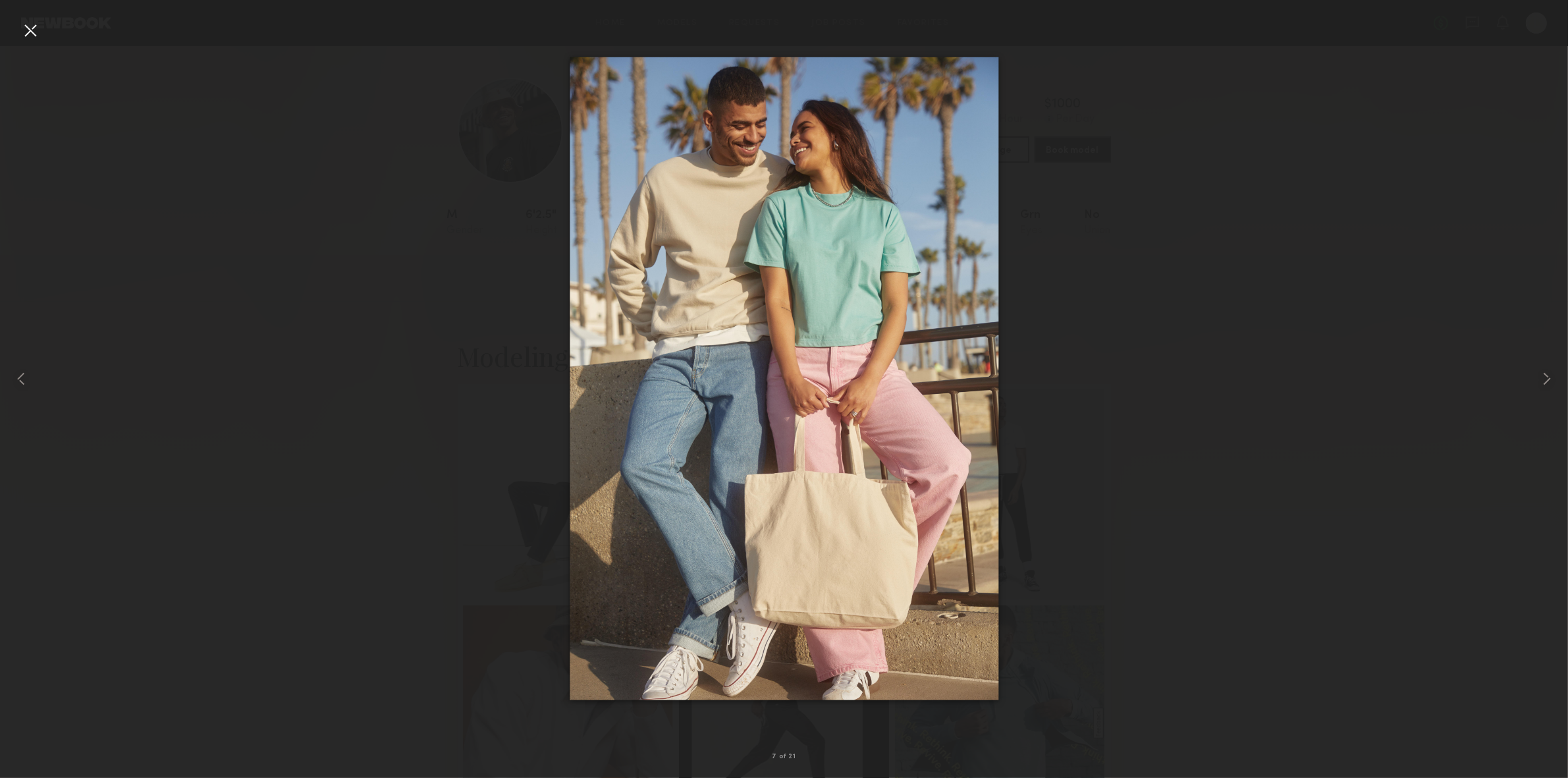
click at [35, 25] on div at bounding box center [30, 30] width 21 height 21
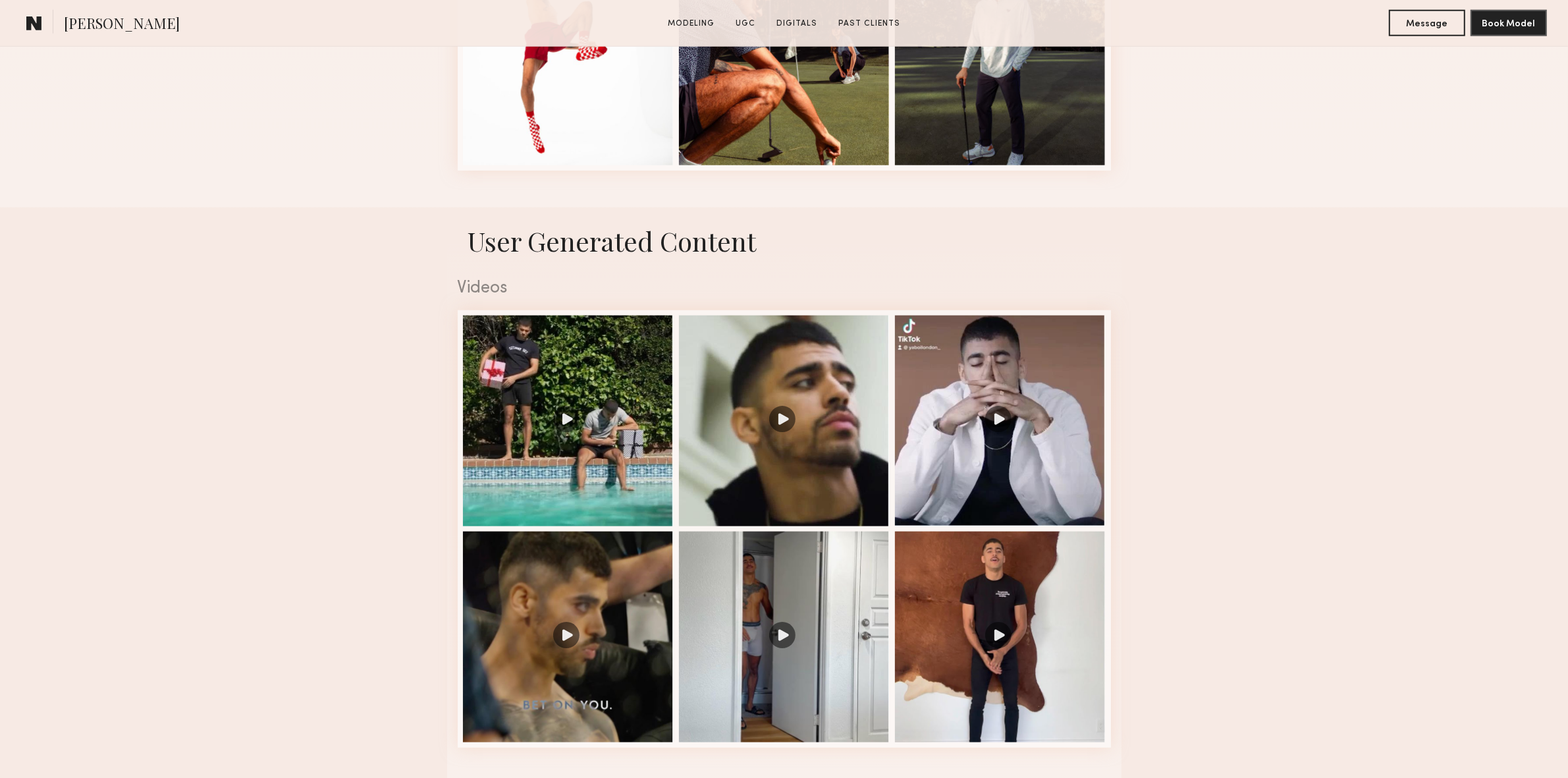
scroll to position [1844, 0]
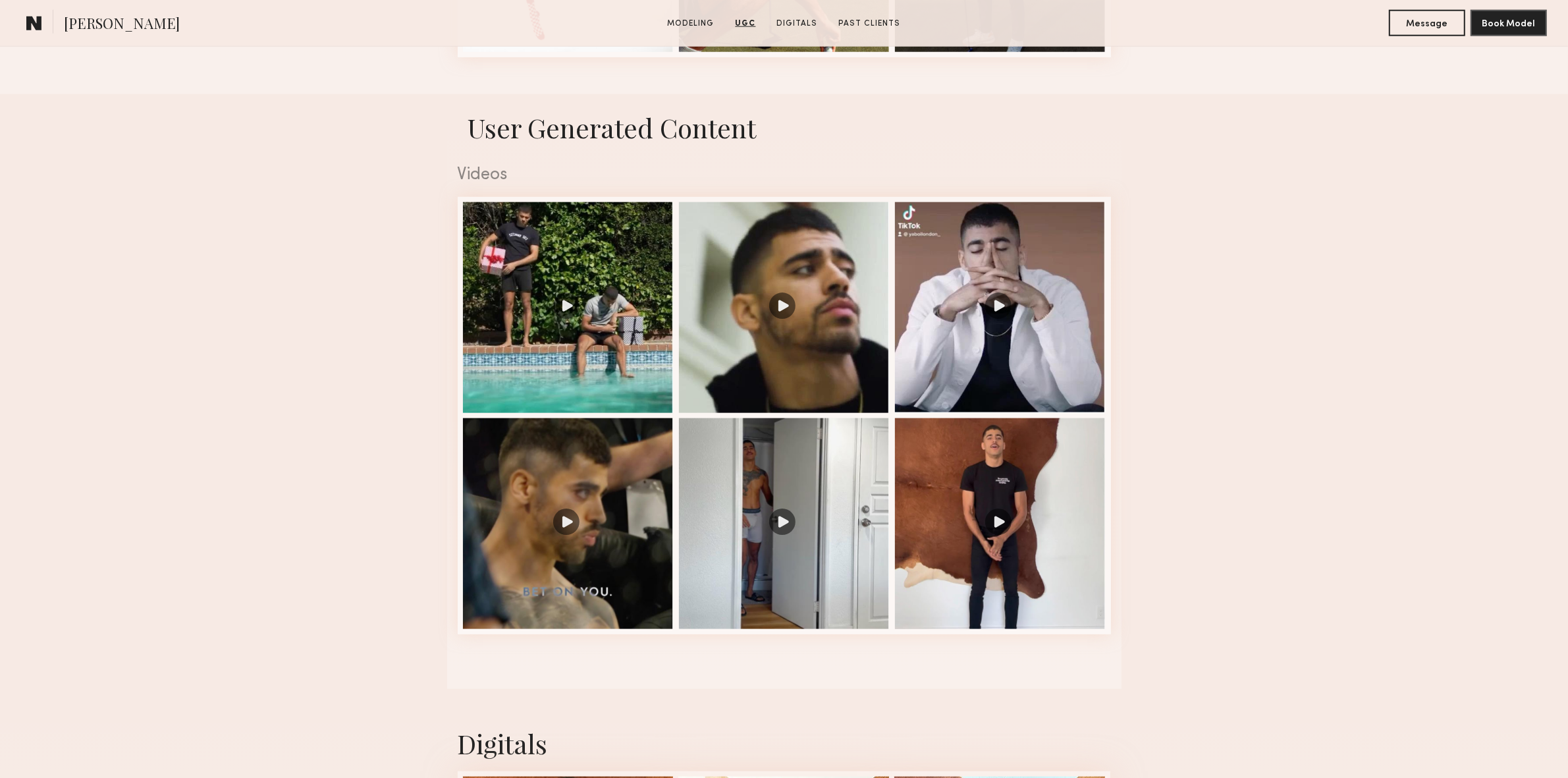
click at [583, 271] on div at bounding box center [568, 307] width 211 height 211
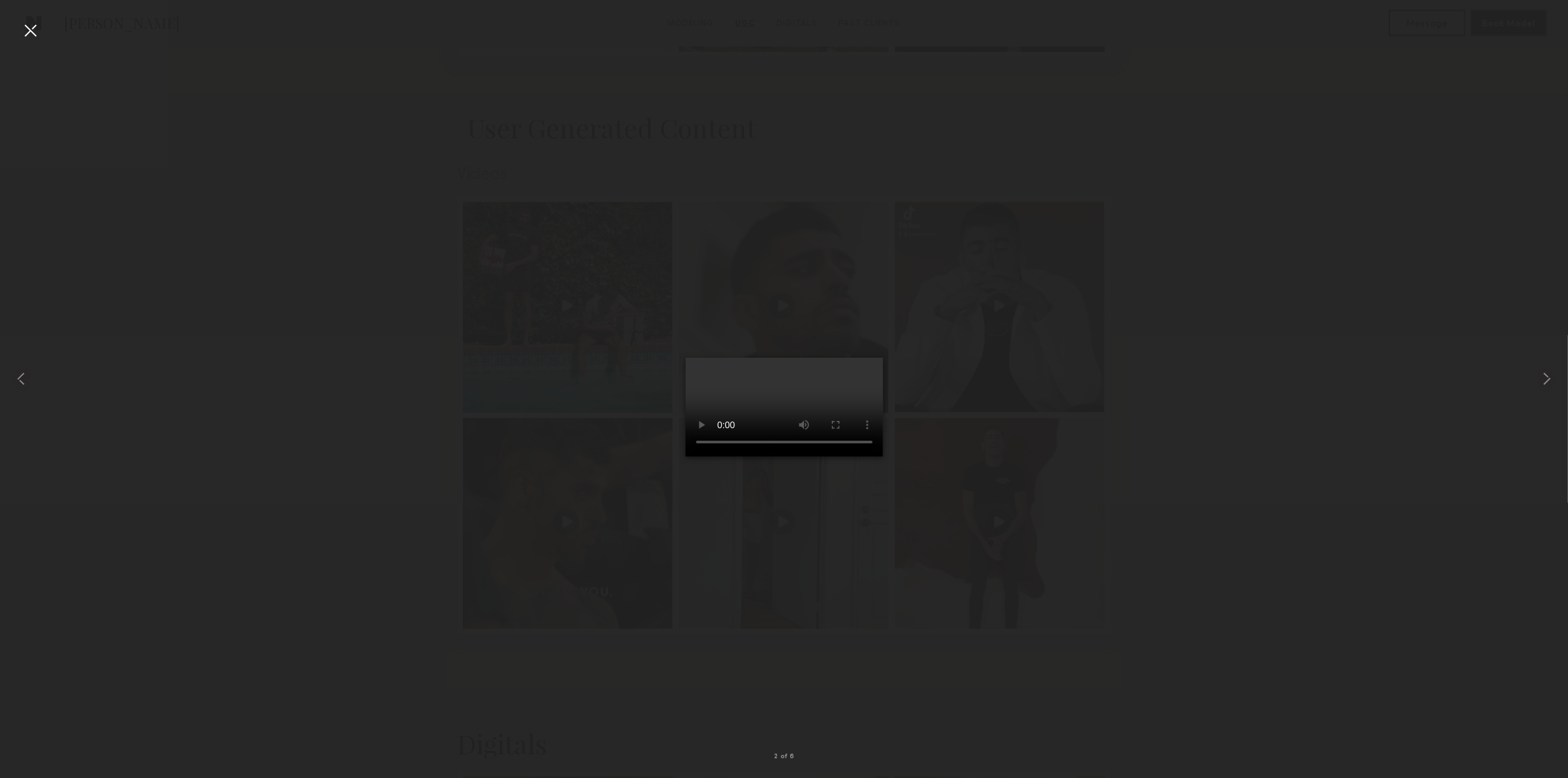
click at [24, 26] on div at bounding box center [30, 30] width 21 height 21
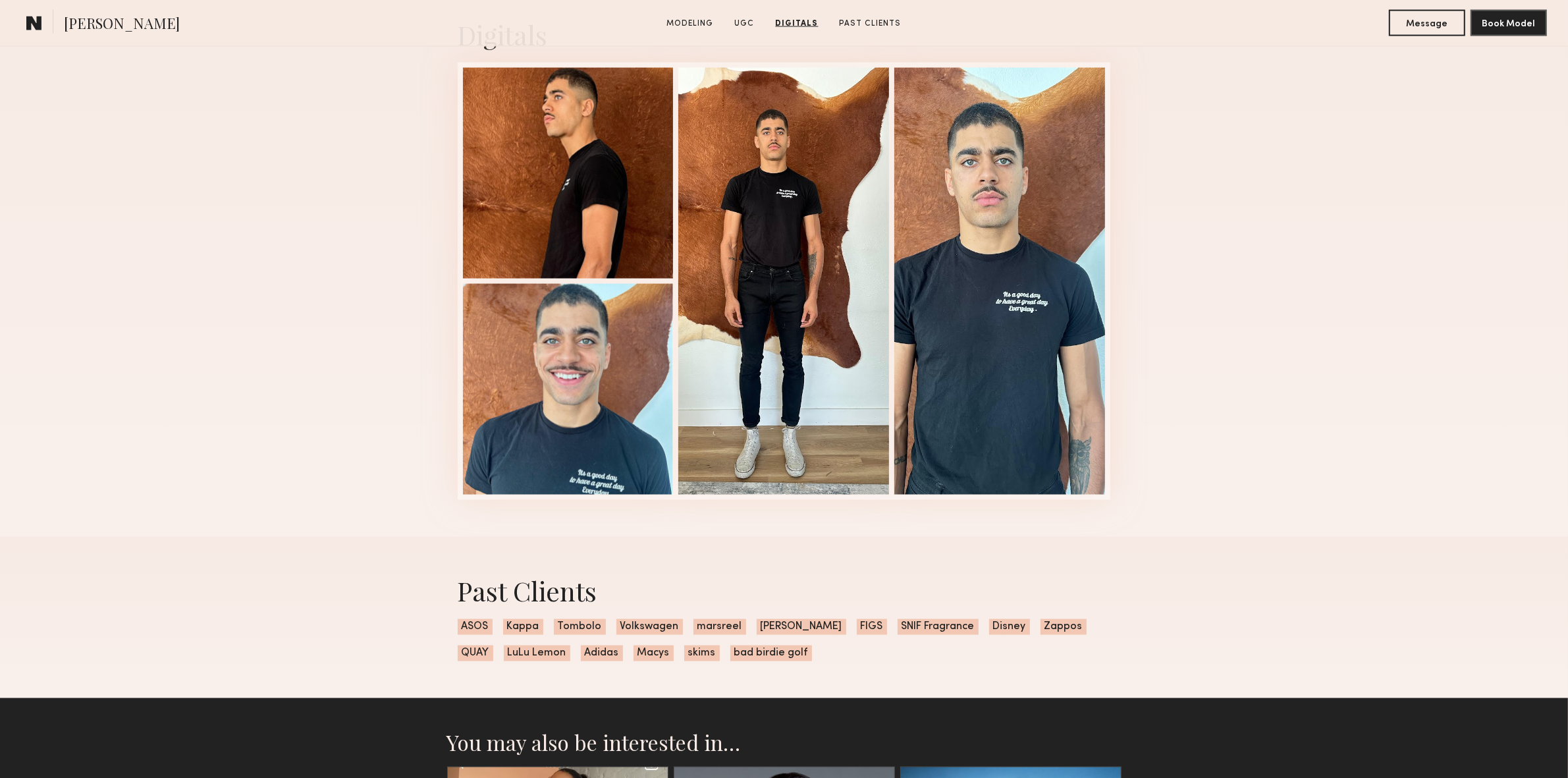
scroll to position [2463, 0]
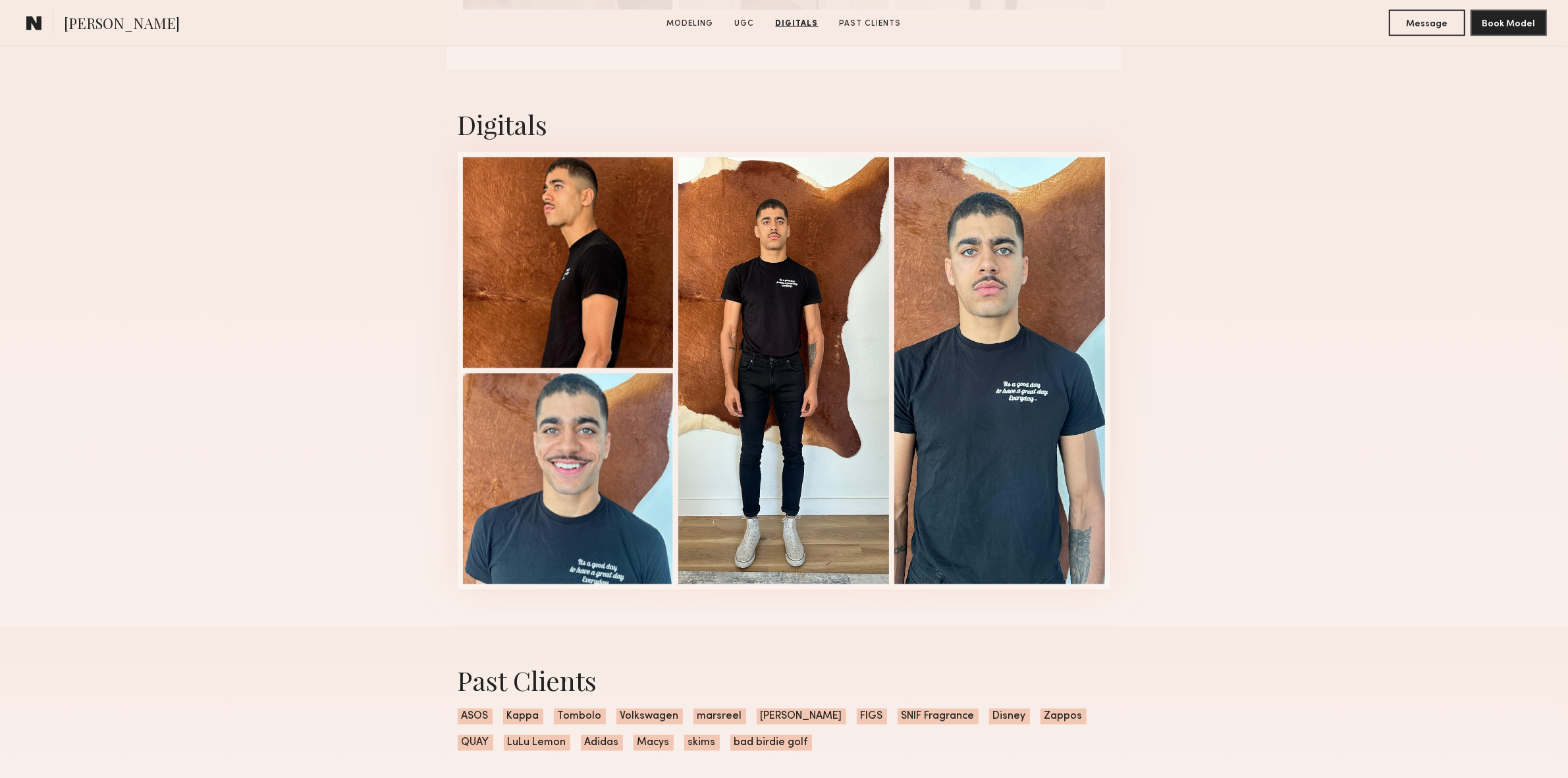
click at [527, 247] on div at bounding box center [568, 262] width 211 height 211
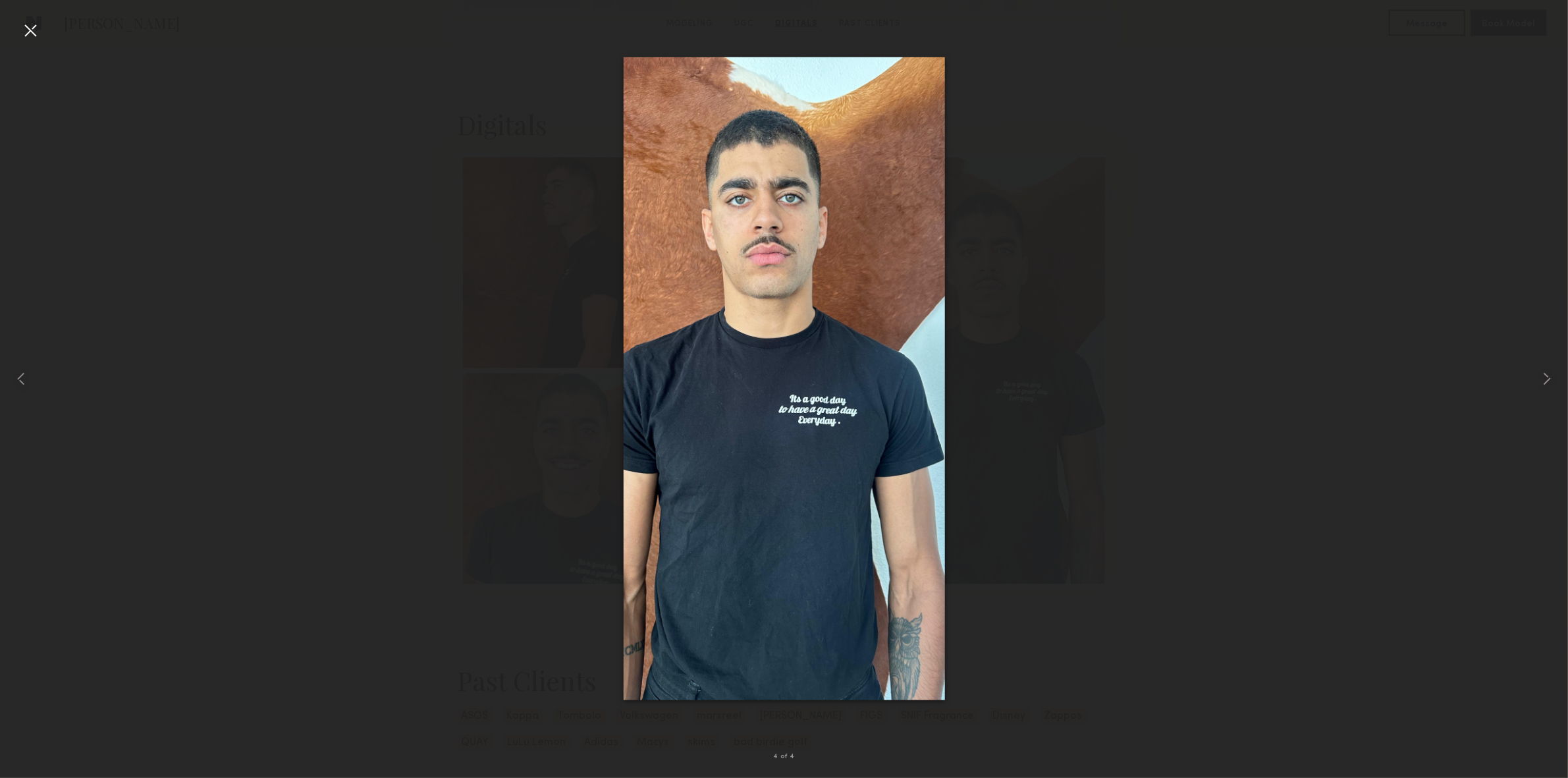
click at [24, 31] on div at bounding box center [30, 30] width 21 height 21
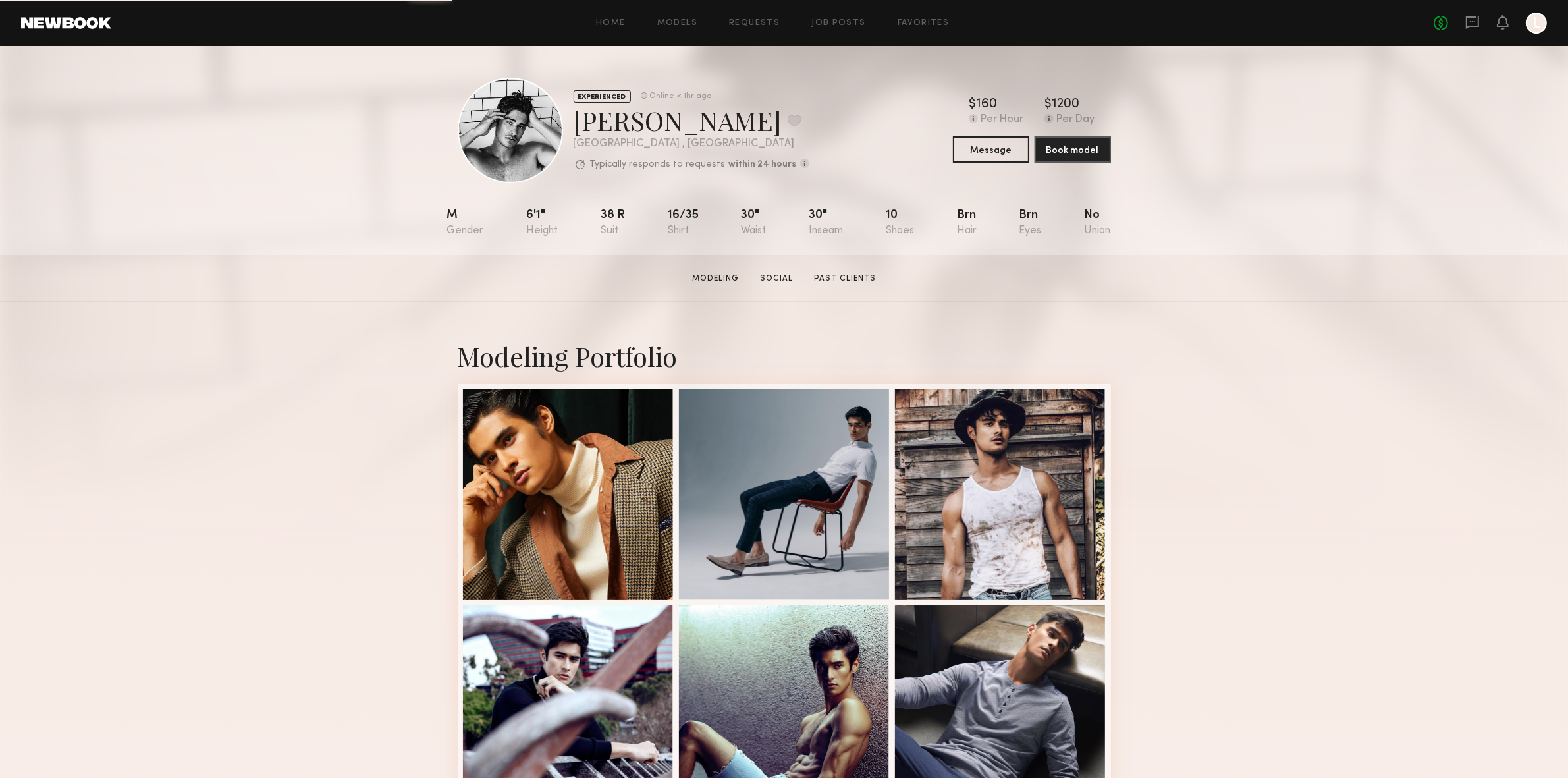
click at [551, 503] on div at bounding box center [568, 494] width 211 height 211
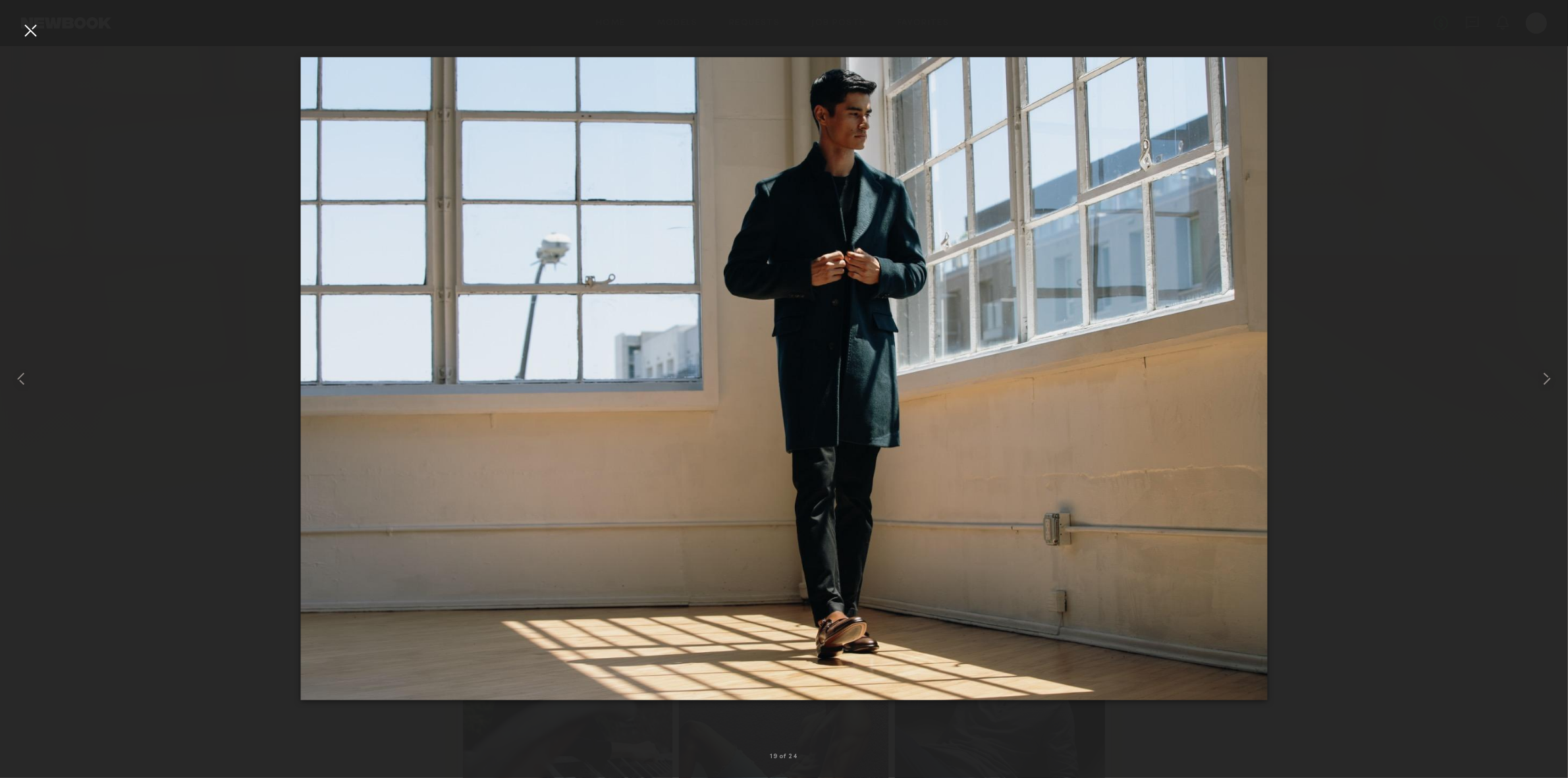
click at [35, 26] on div at bounding box center [30, 30] width 21 height 21
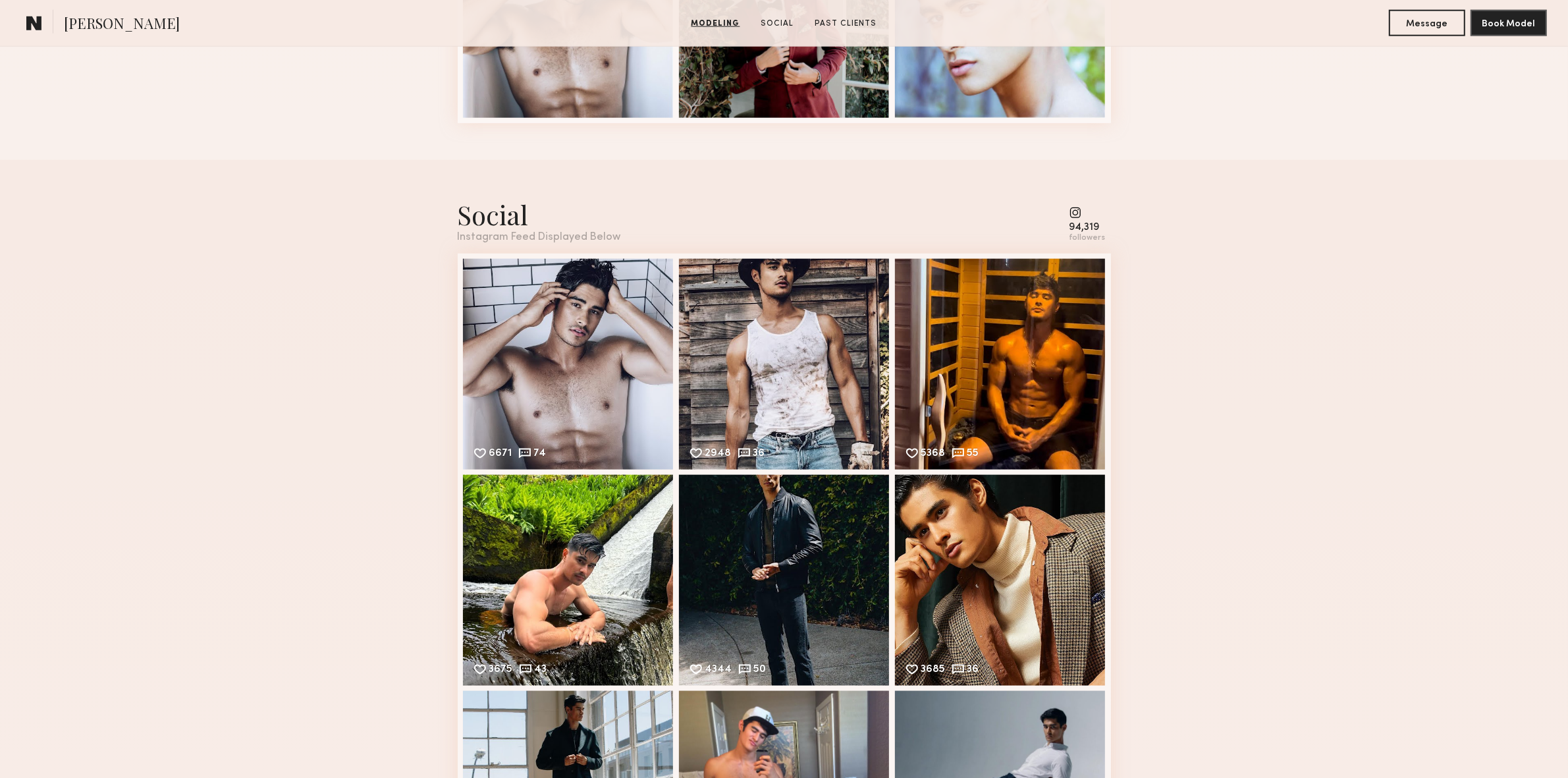
scroll to position [2012, 0]
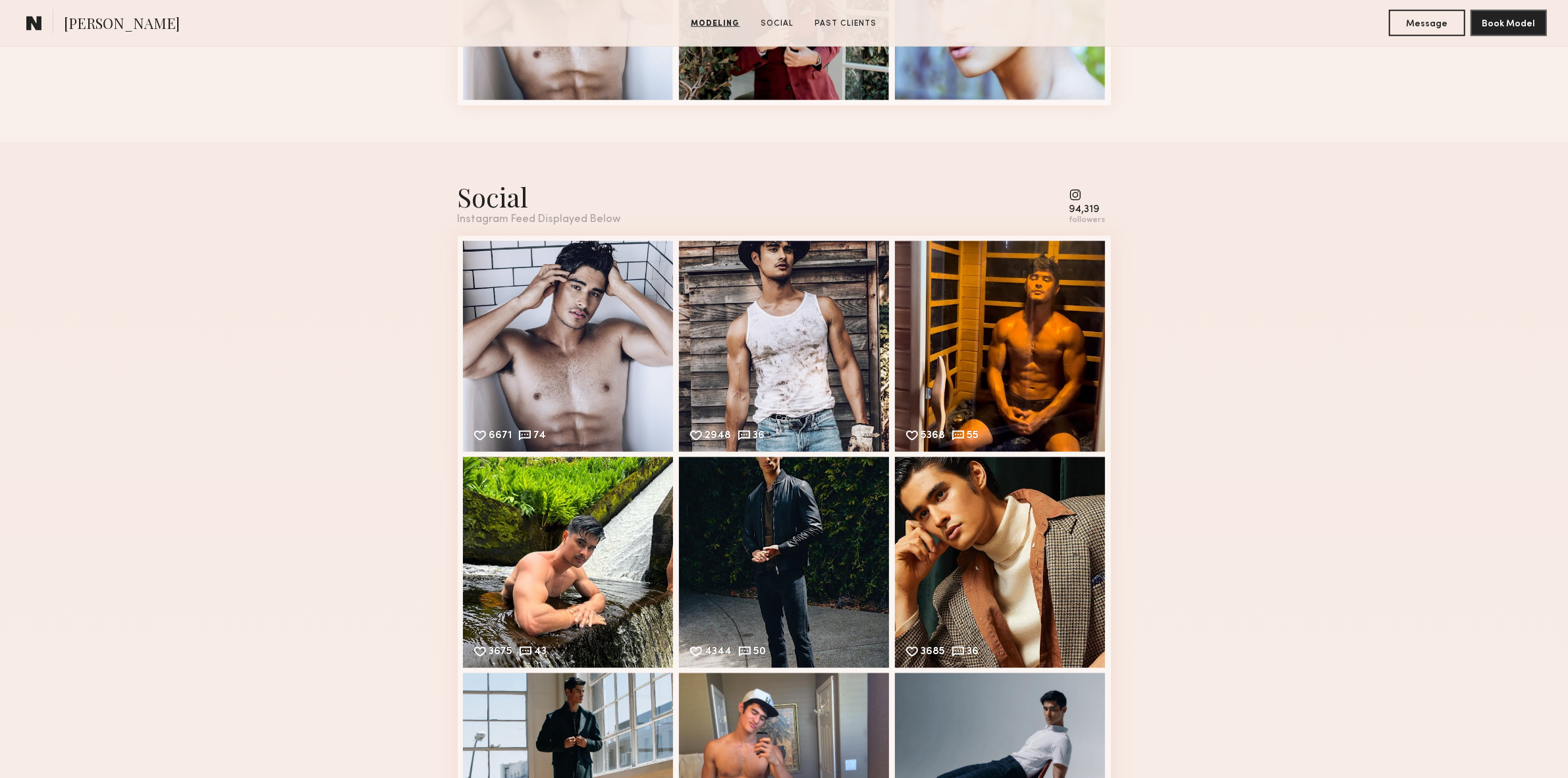
click at [516, 317] on div "6671 74 Likes & comments displayed to show model’s engagement" at bounding box center [568, 346] width 211 height 211
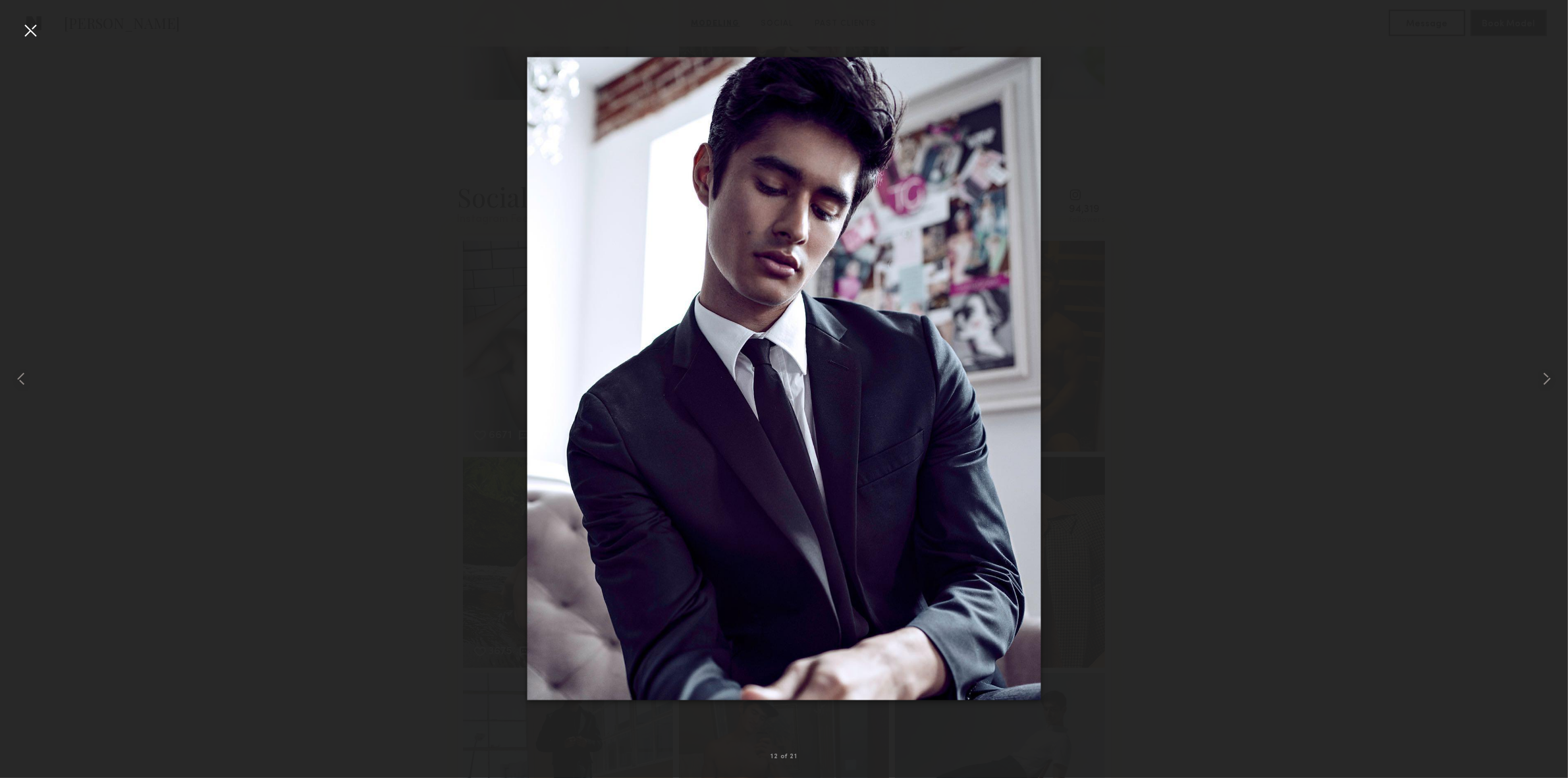
click at [26, 30] on div at bounding box center [30, 30] width 21 height 21
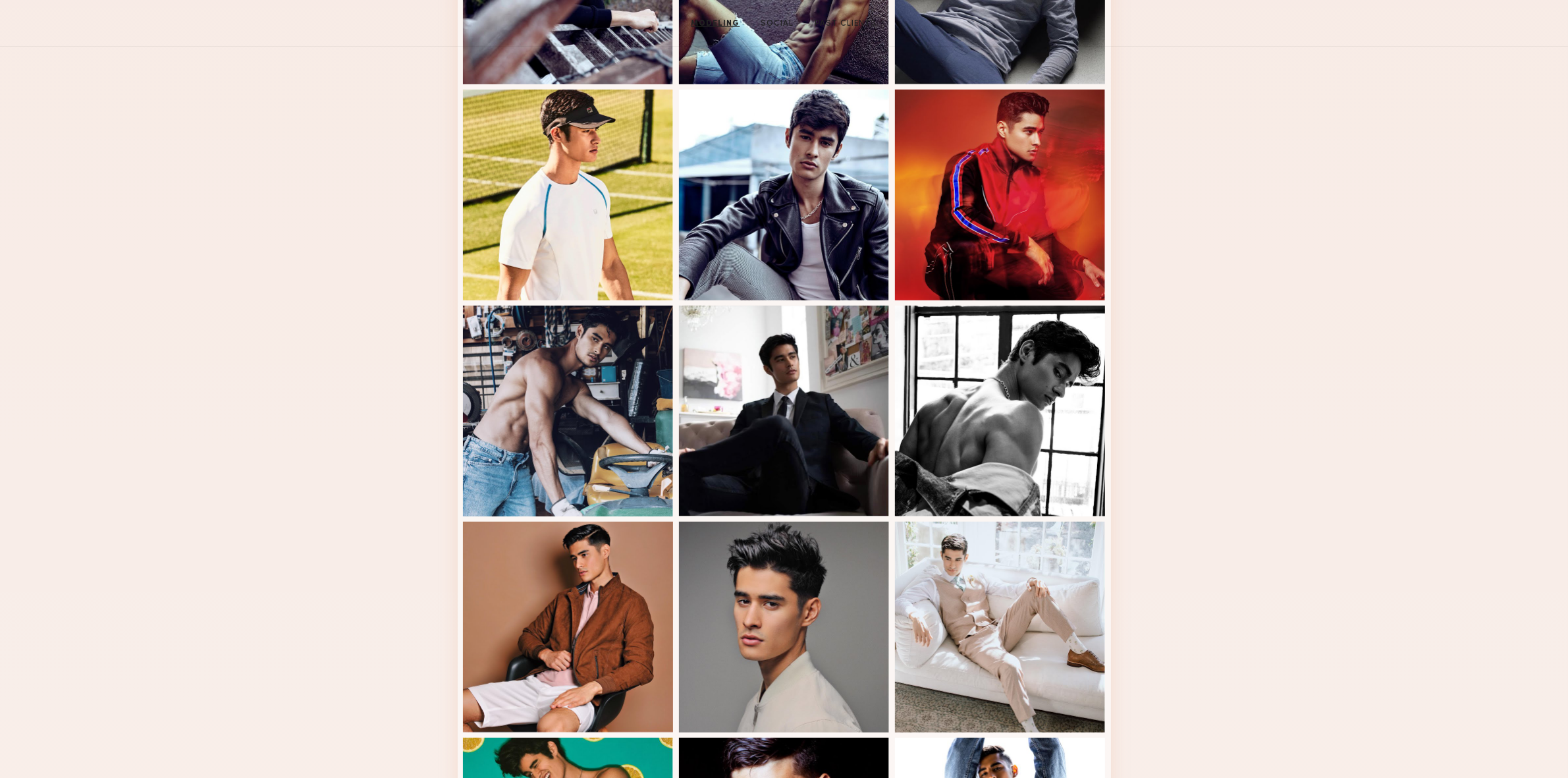
scroll to position [0, 0]
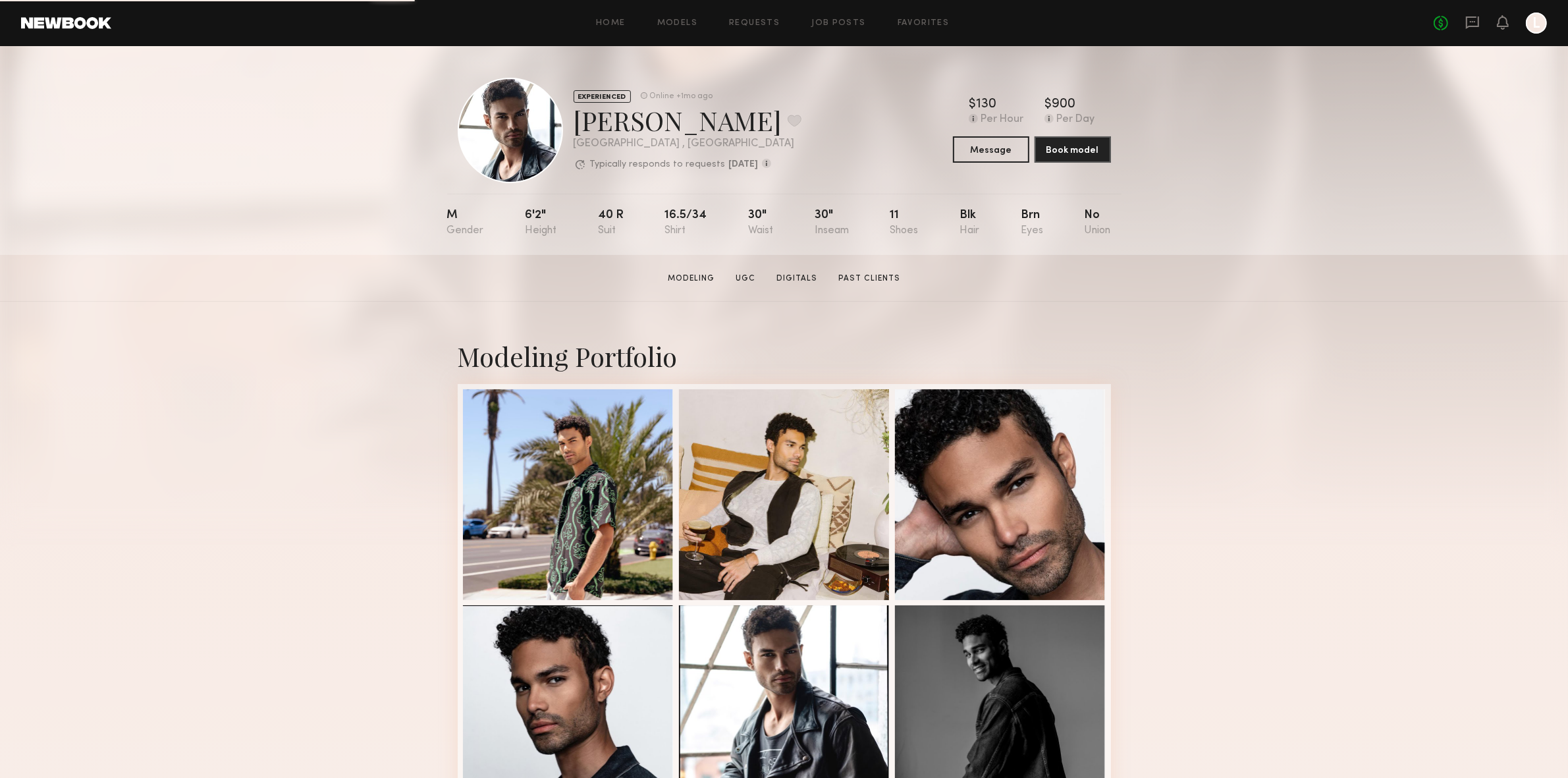
click at [584, 495] on div at bounding box center [568, 494] width 211 height 211
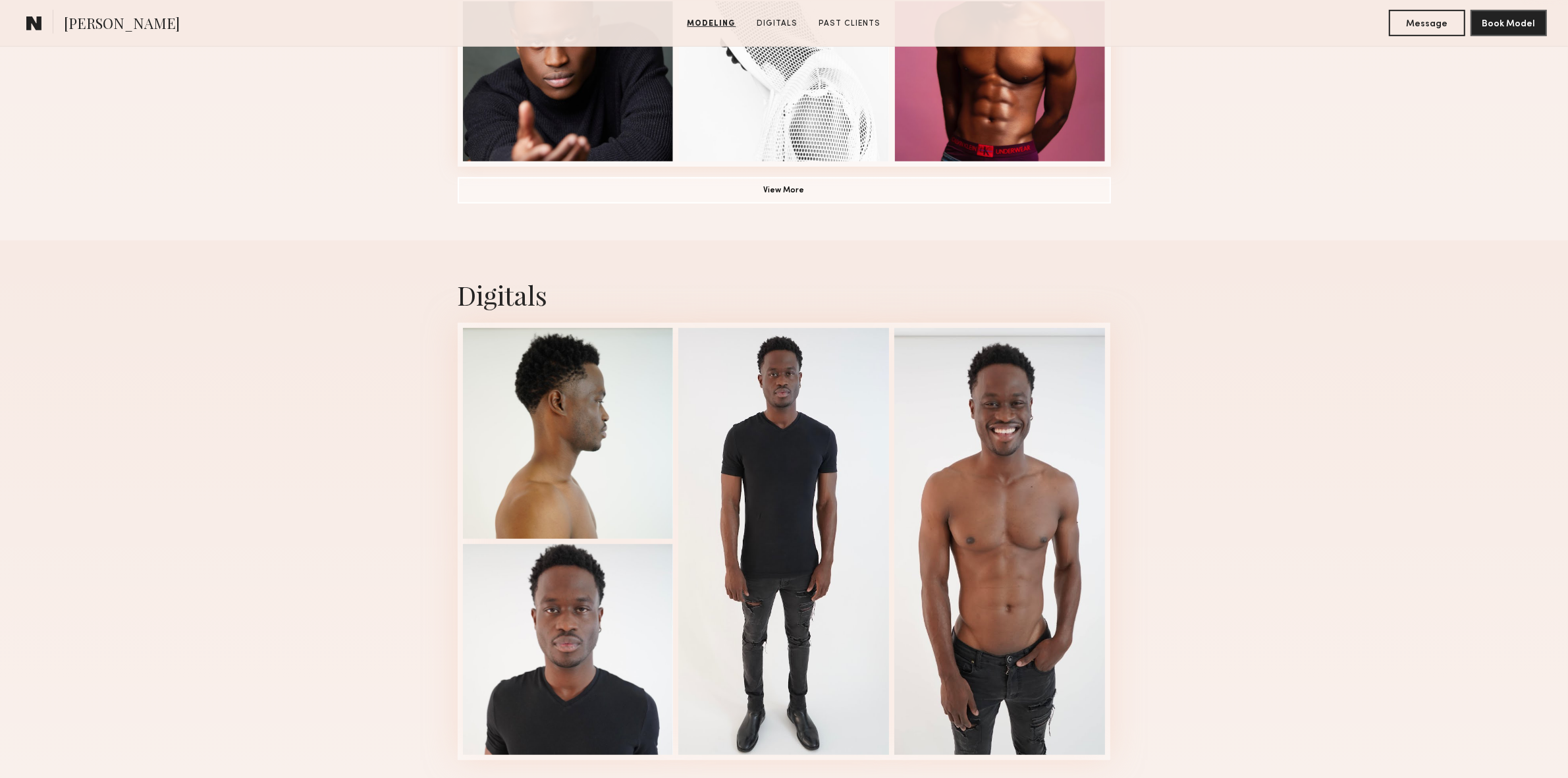
scroll to position [1120, 0]
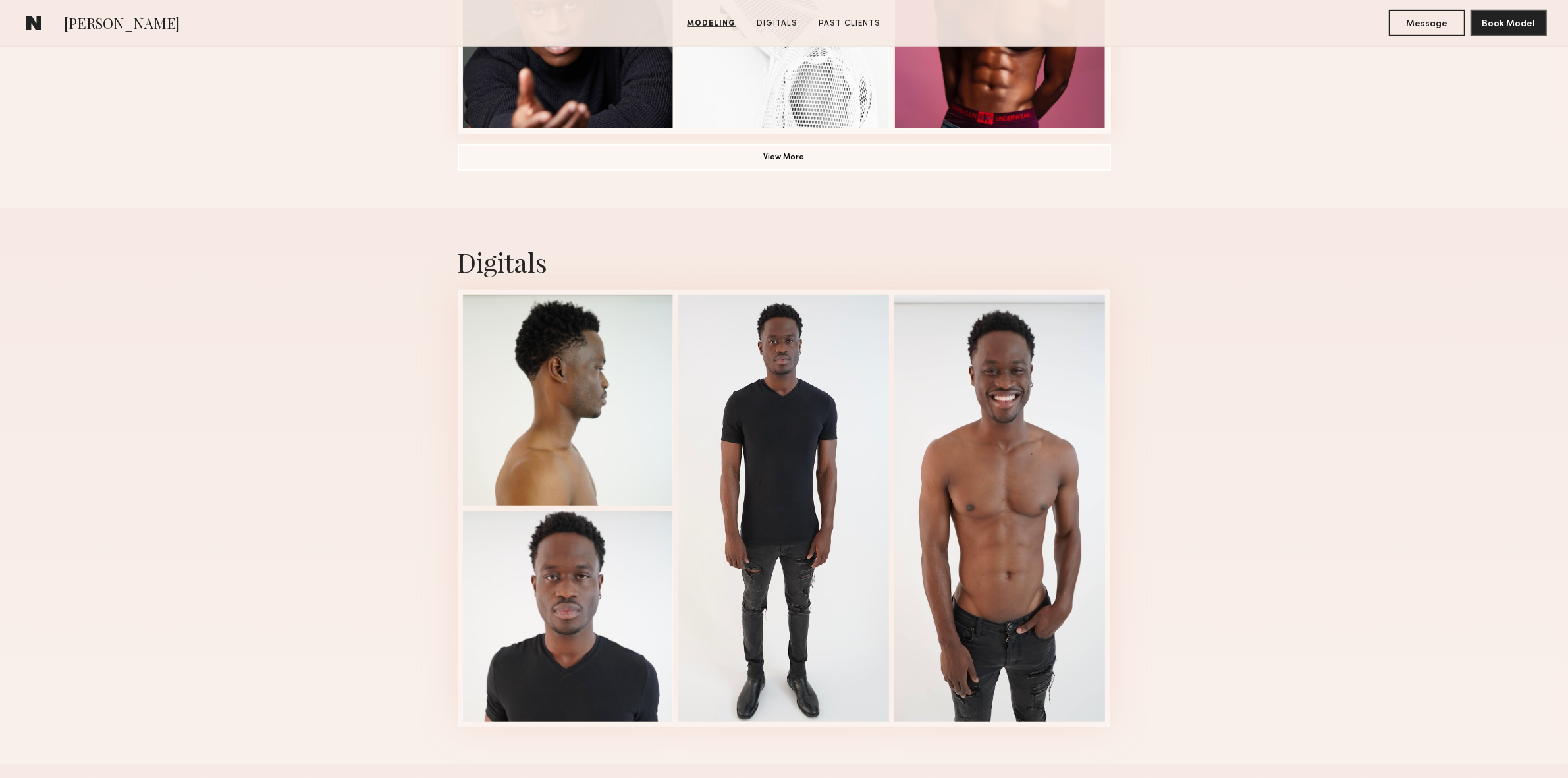
click at [565, 405] on div at bounding box center [568, 400] width 211 height 211
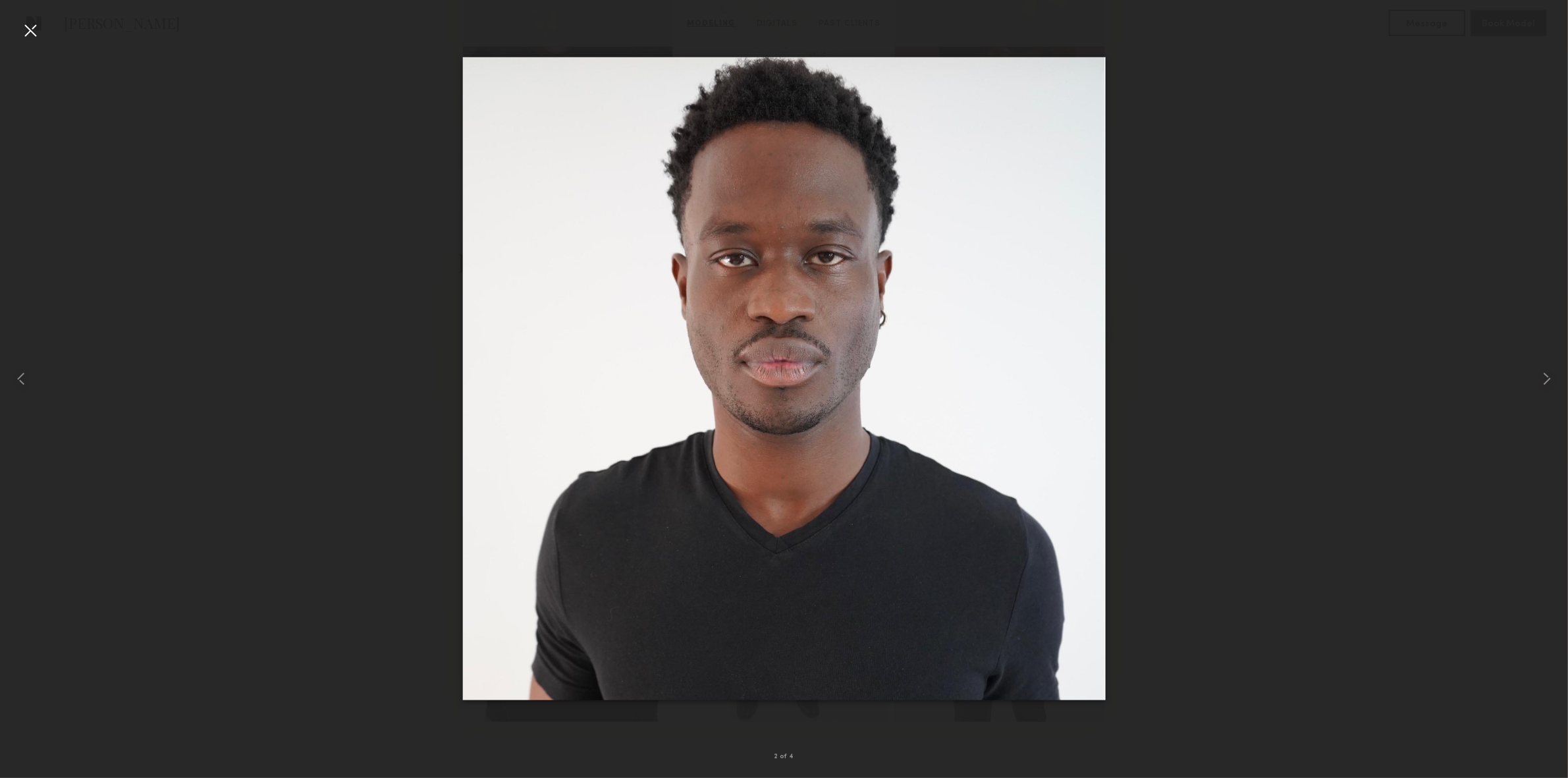
click at [37, 33] on div at bounding box center [30, 30] width 21 height 21
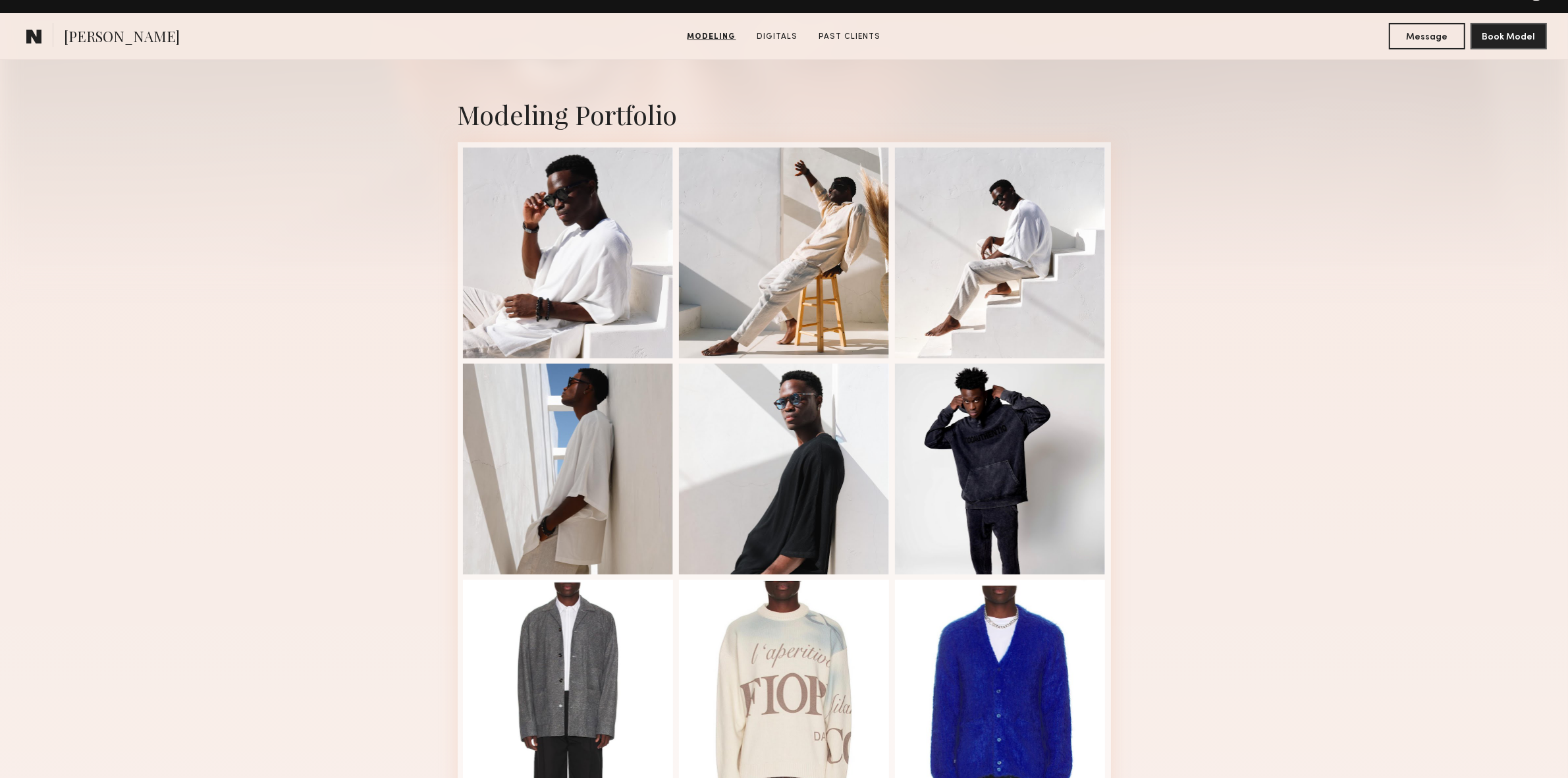
scroll to position [142, 0]
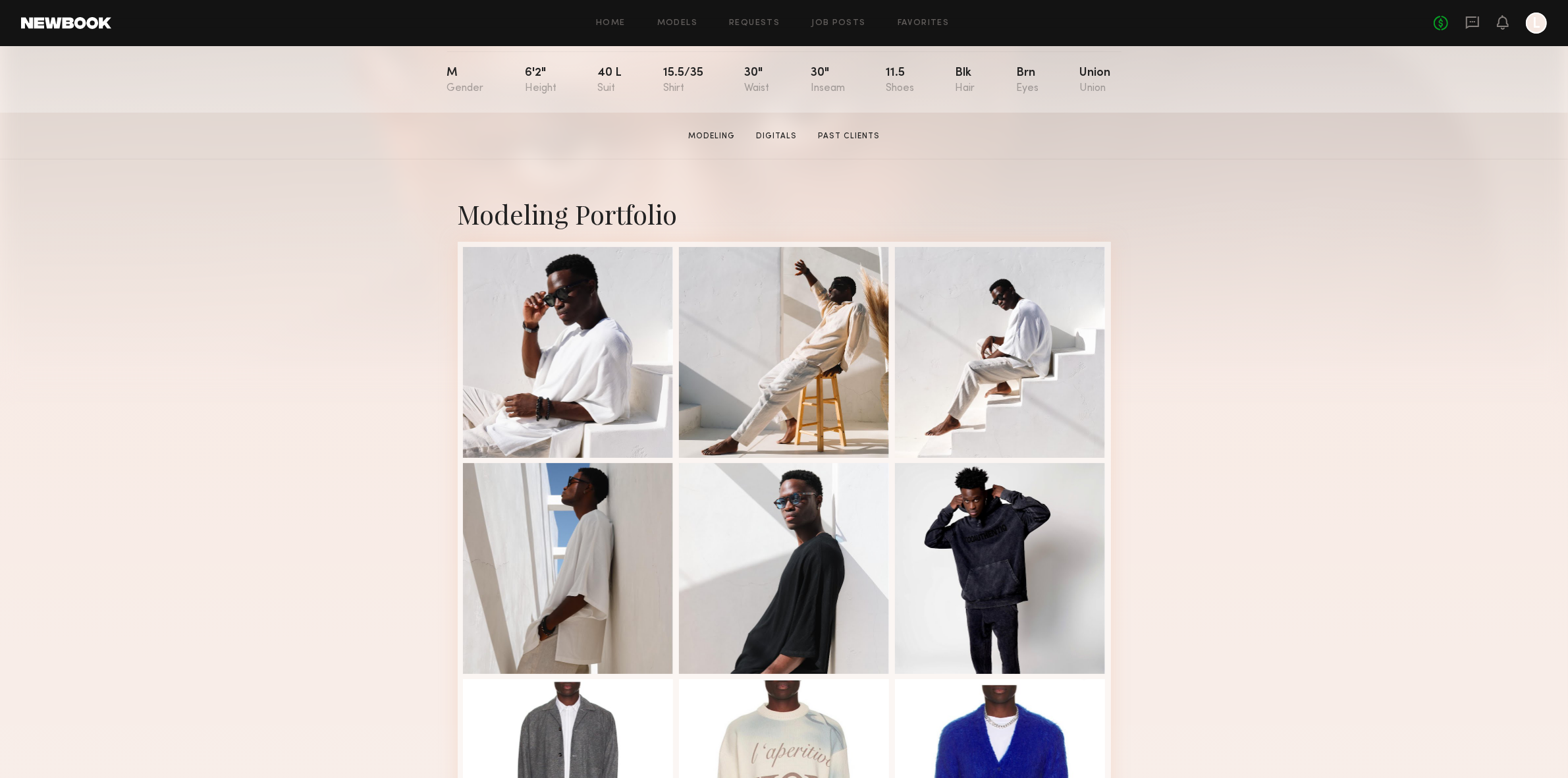
click at [572, 318] on div at bounding box center [568, 352] width 211 height 211
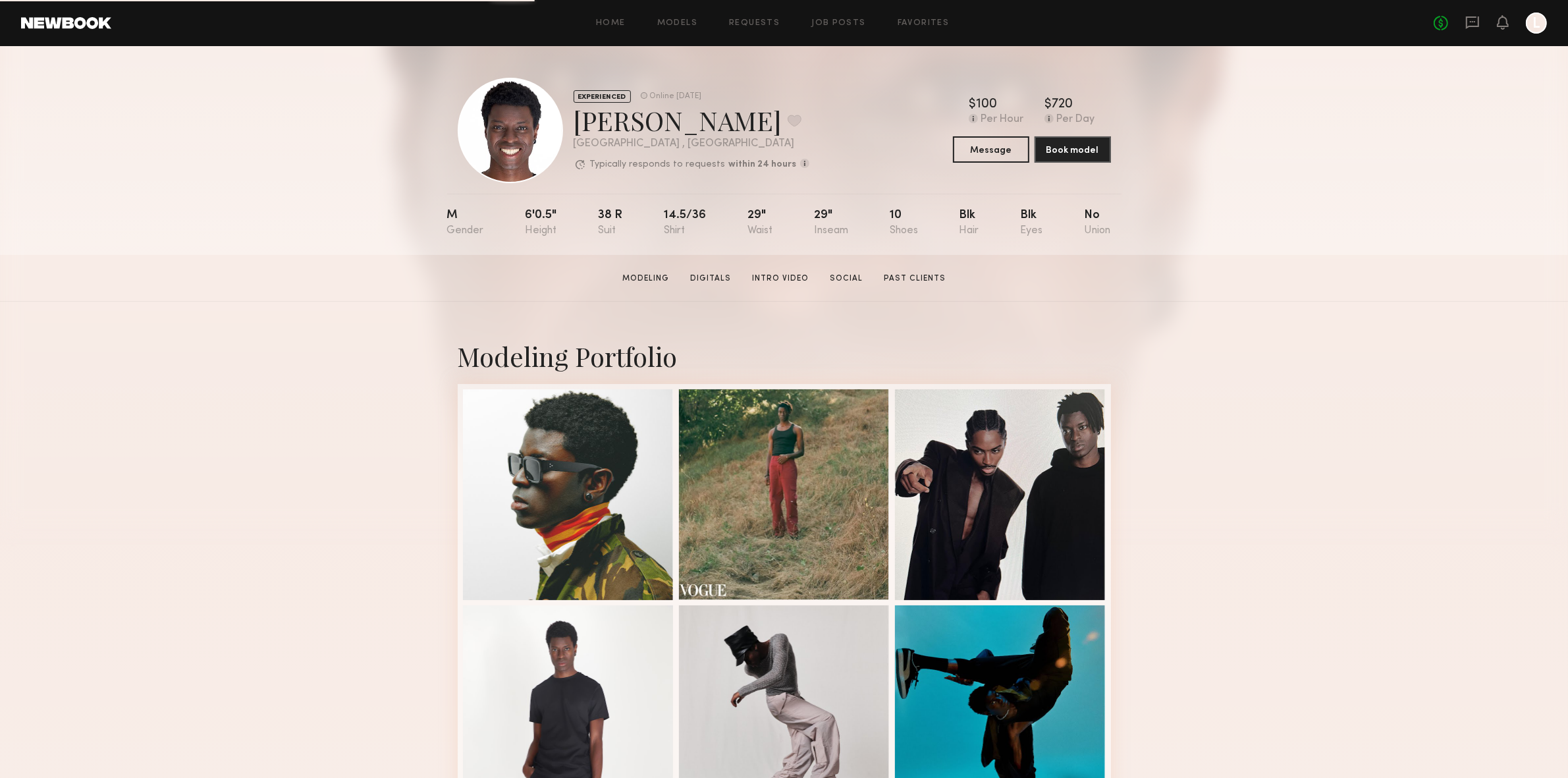
click at [557, 490] on div at bounding box center [568, 494] width 211 height 211
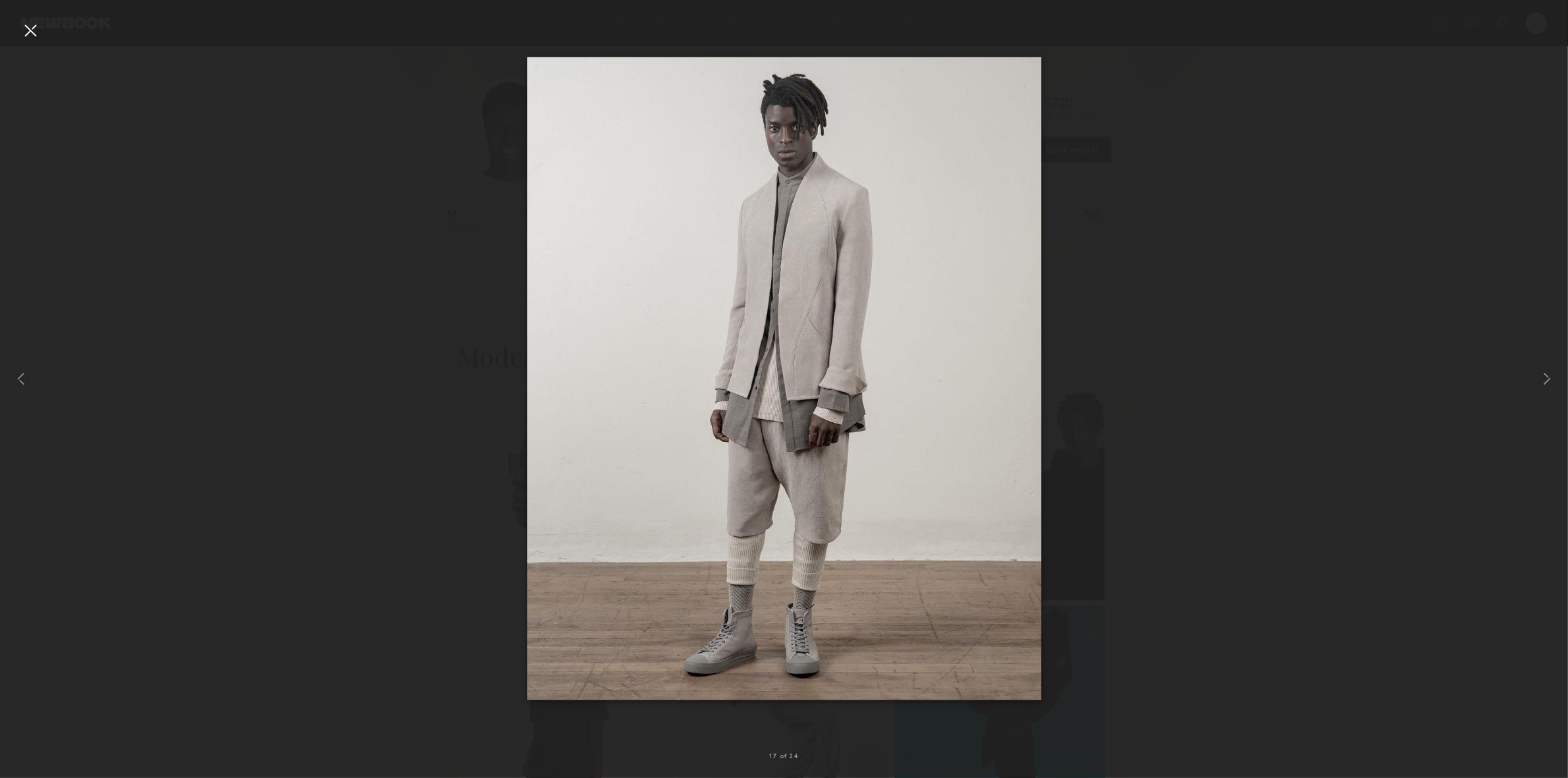
click at [26, 26] on div at bounding box center [30, 30] width 21 height 21
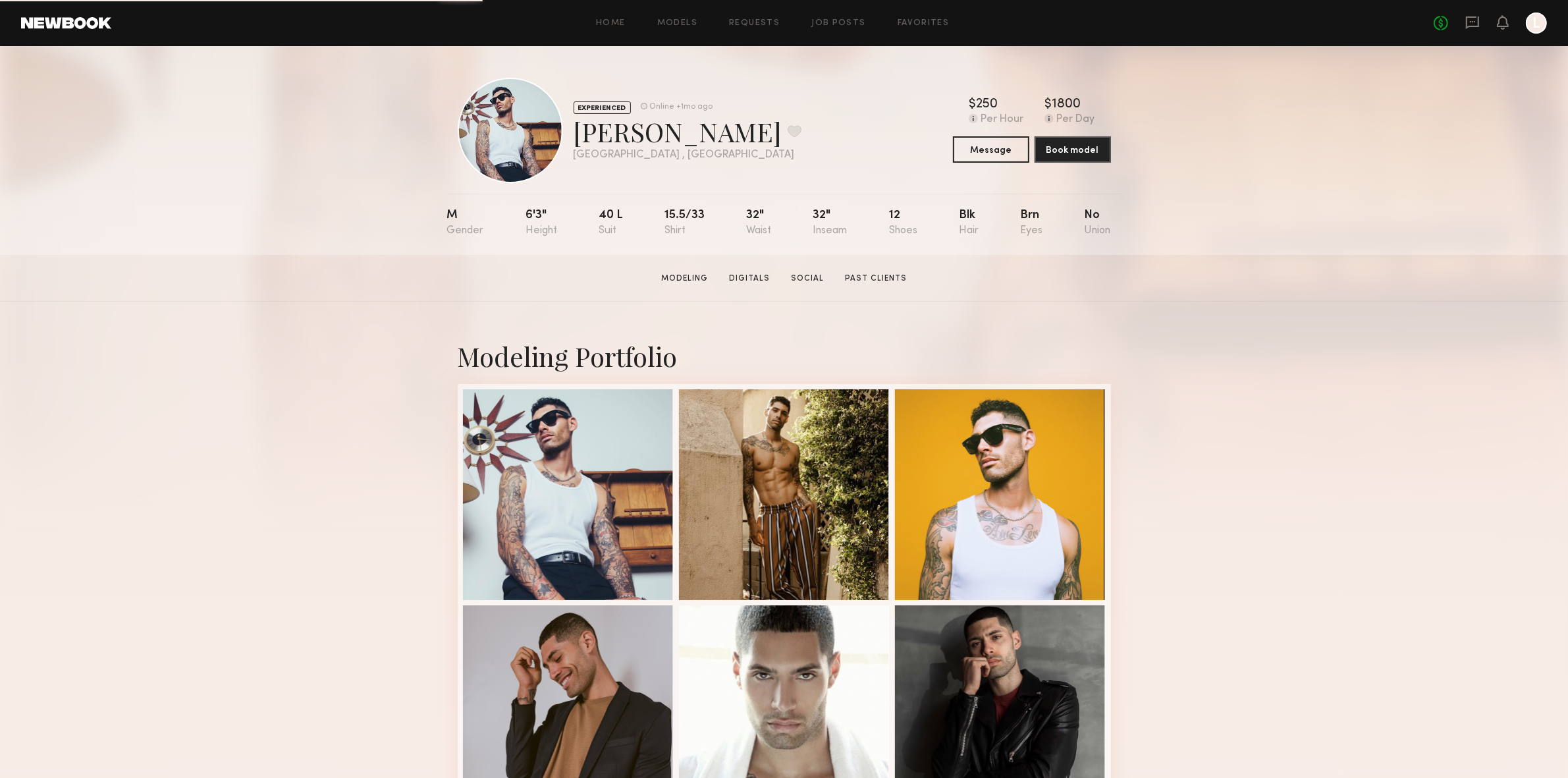
click at [604, 536] on div at bounding box center [568, 494] width 211 height 211
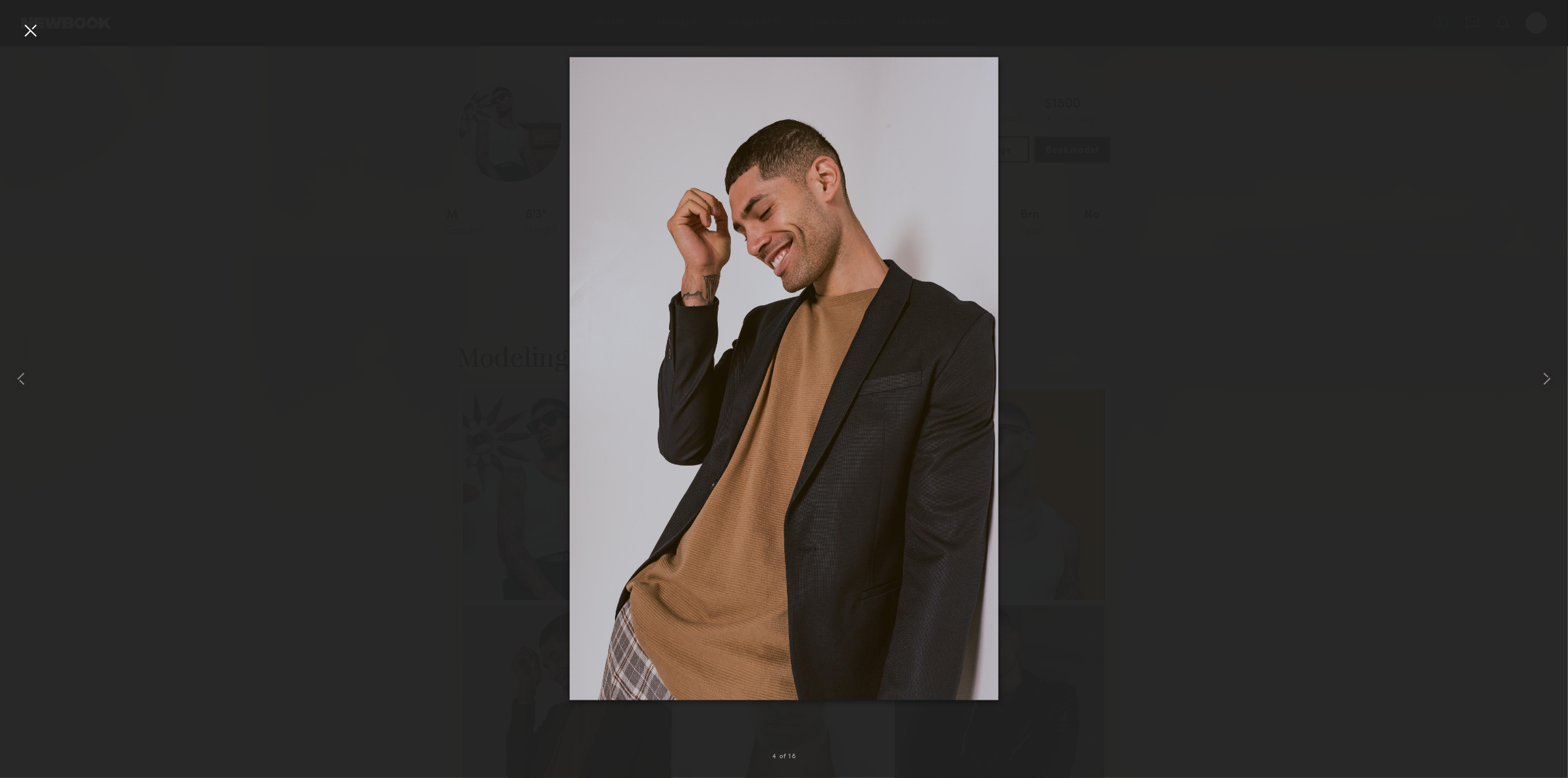
click at [30, 30] on div at bounding box center [30, 30] width 21 height 21
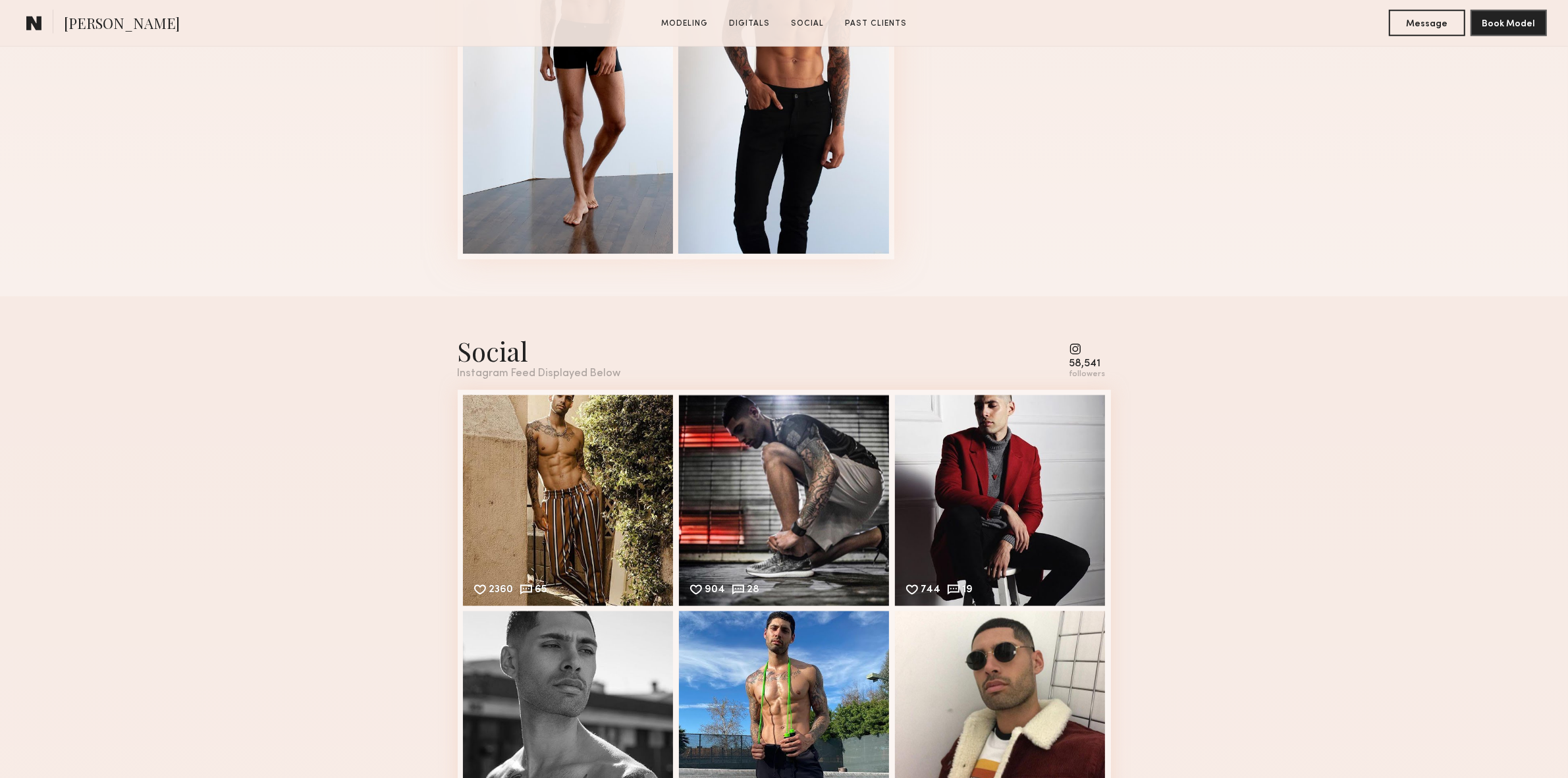
scroll to position [2100, 0]
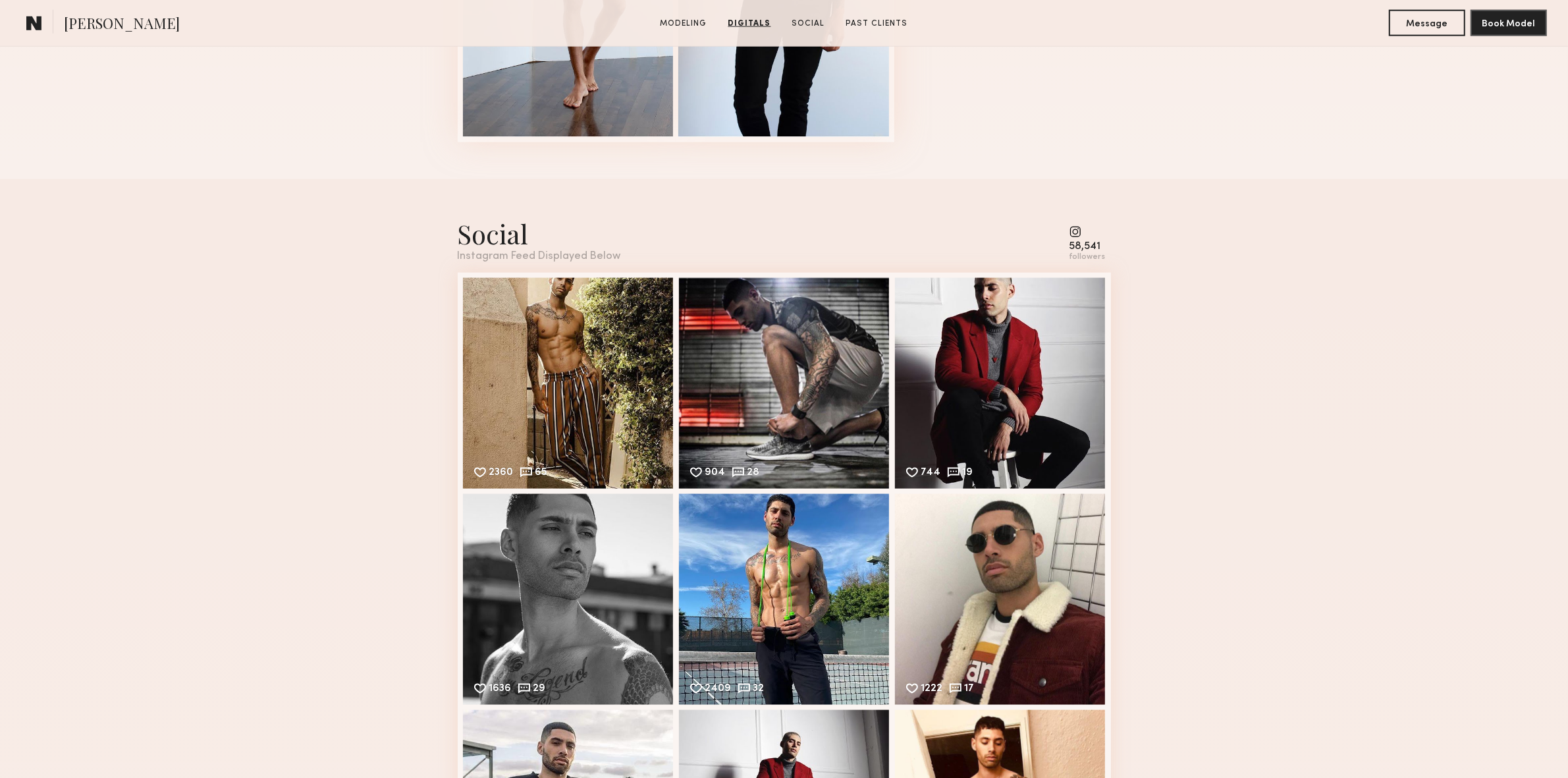
click at [575, 359] on div "2360 65 Likes & comments displayed to show model’s engagement" at bounding box center [568, 383] width 211 height 211
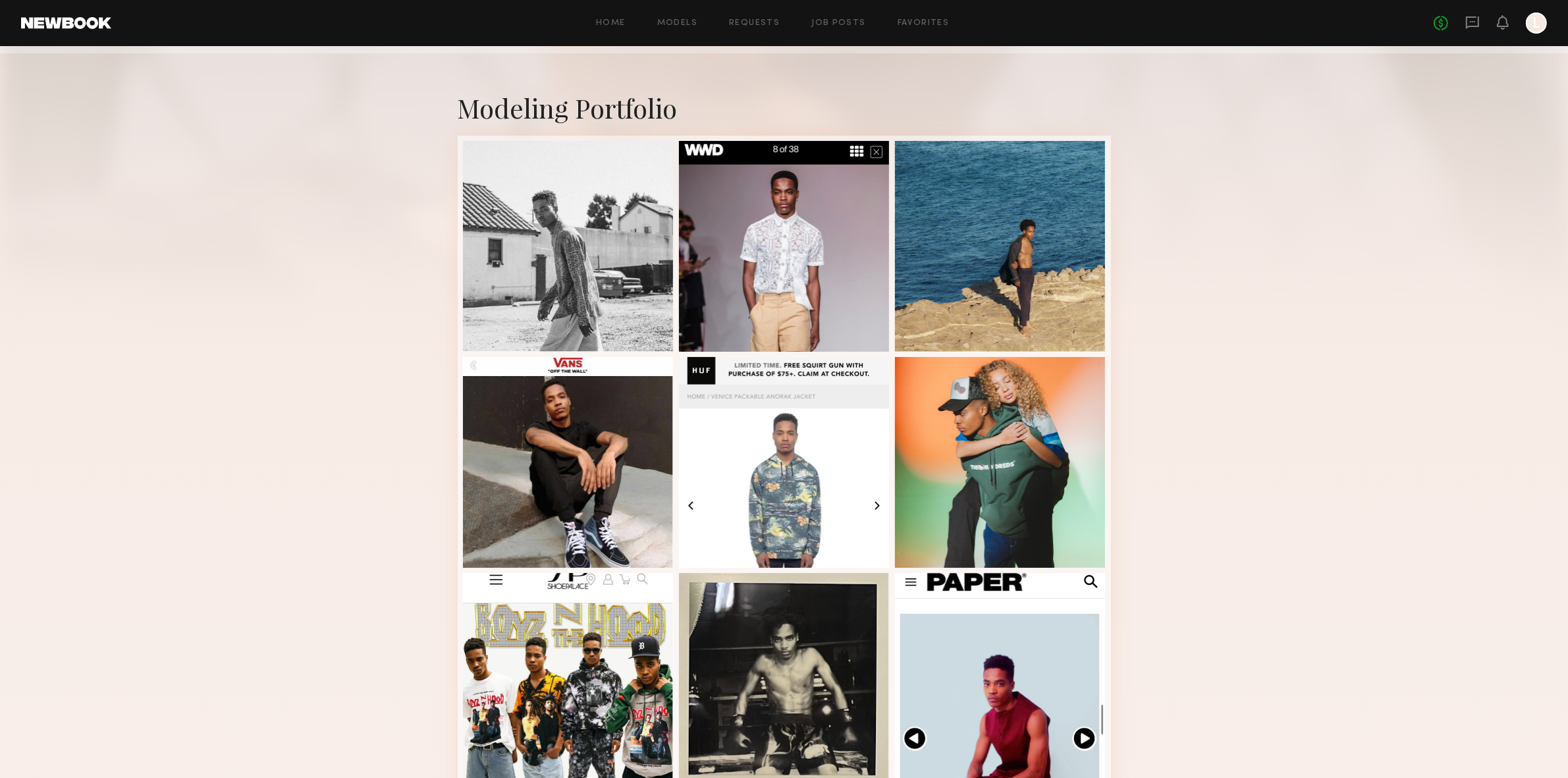
scroll to position [200, 0]
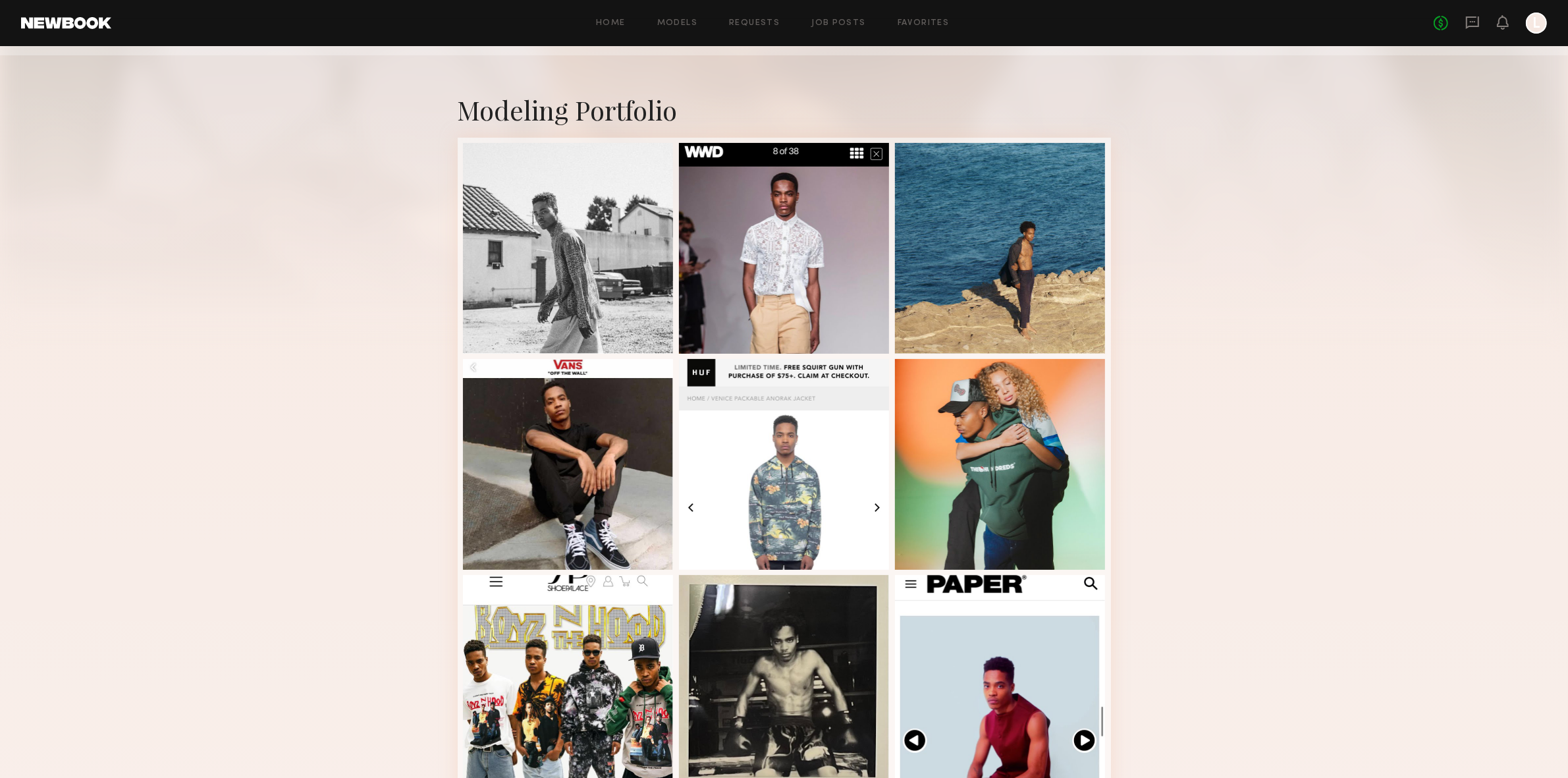
click at [572, 268] on div at bounding box center [568, 248] width 211 height 211
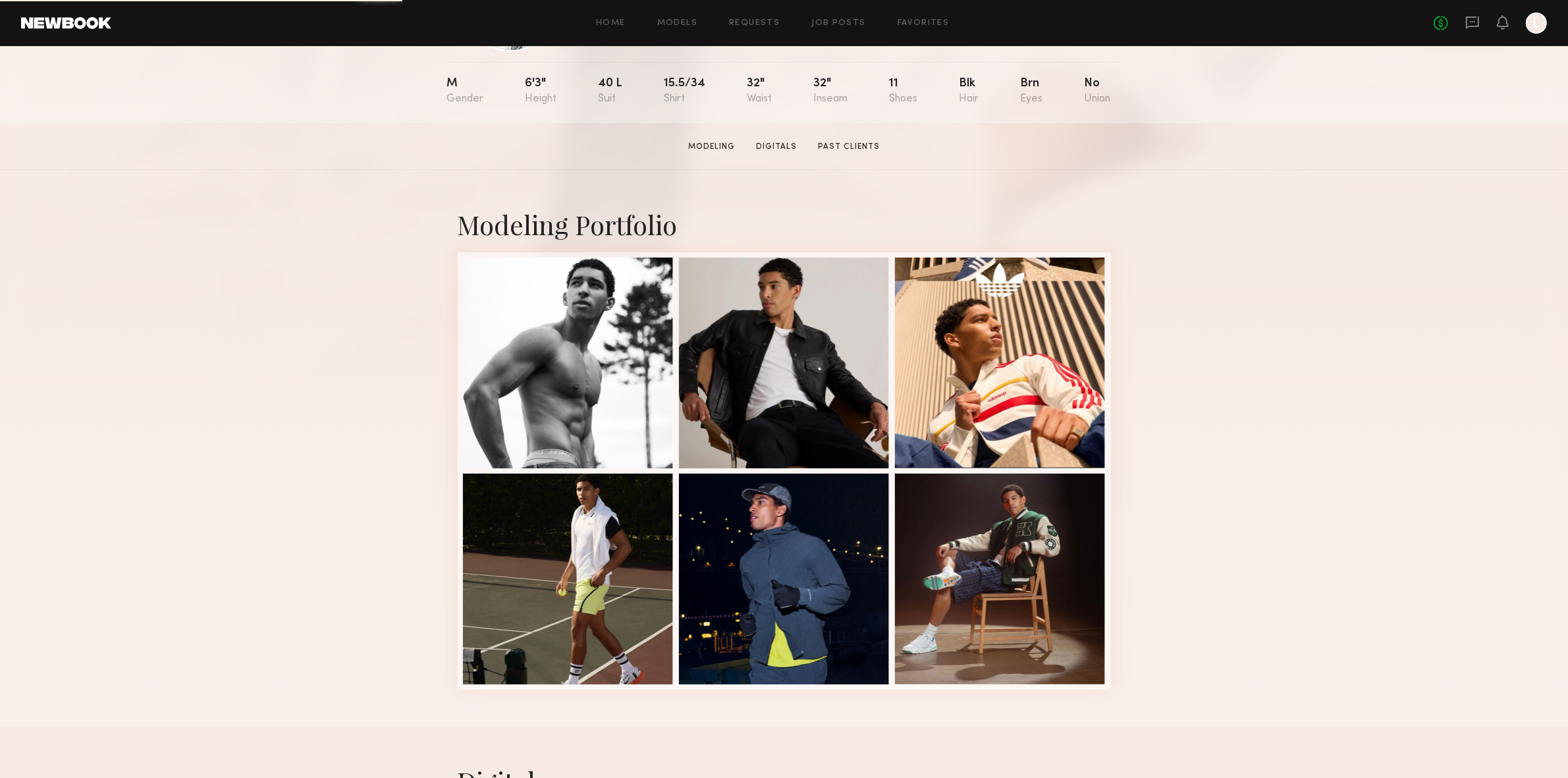
scroll to position [165, 0]
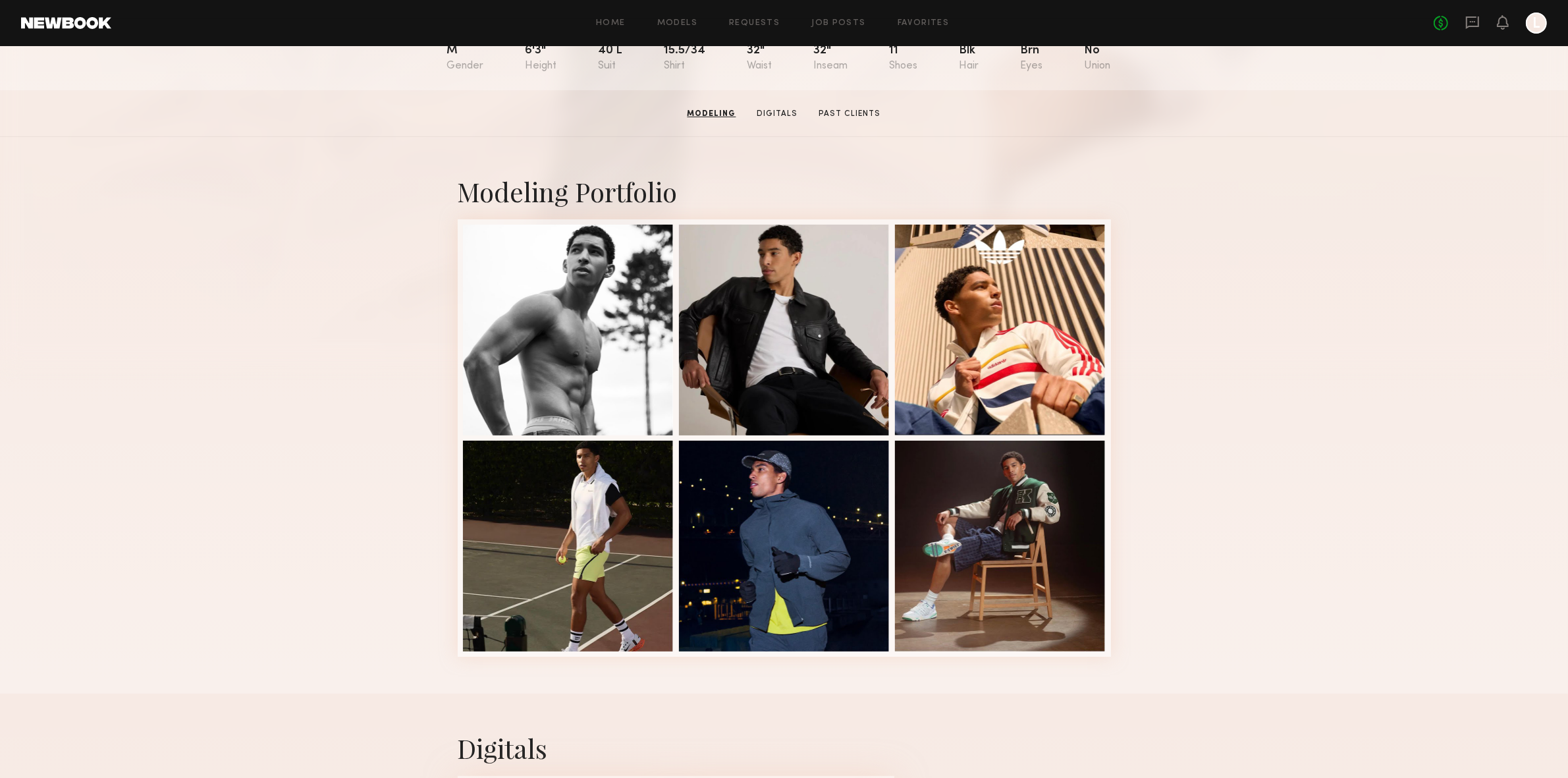
click at [791, 364] on div at bounding box center [784, 329] width 211 height 211
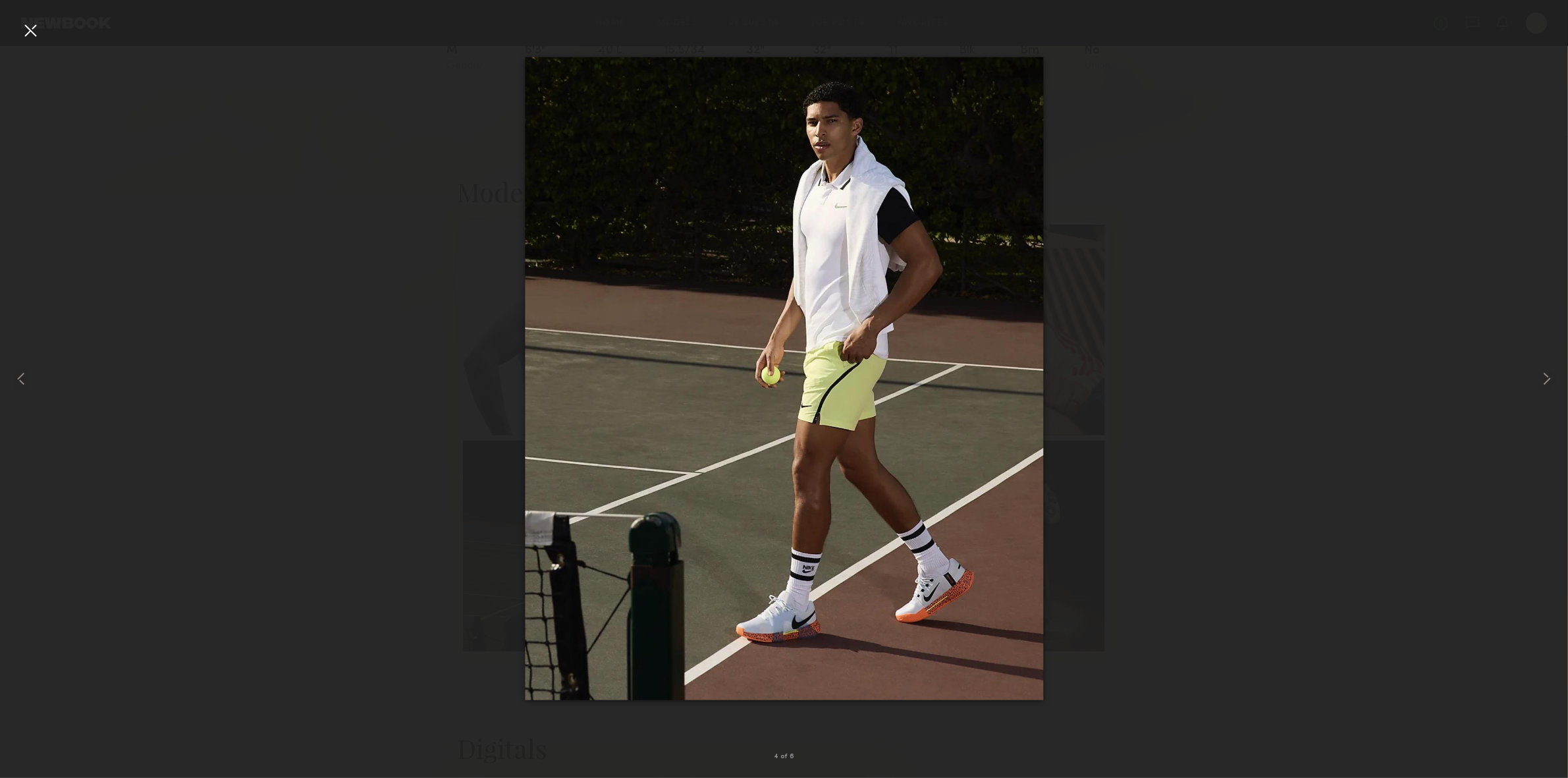
click at [33, 25] on div at bounding box center [30, 30] width 21 height 21
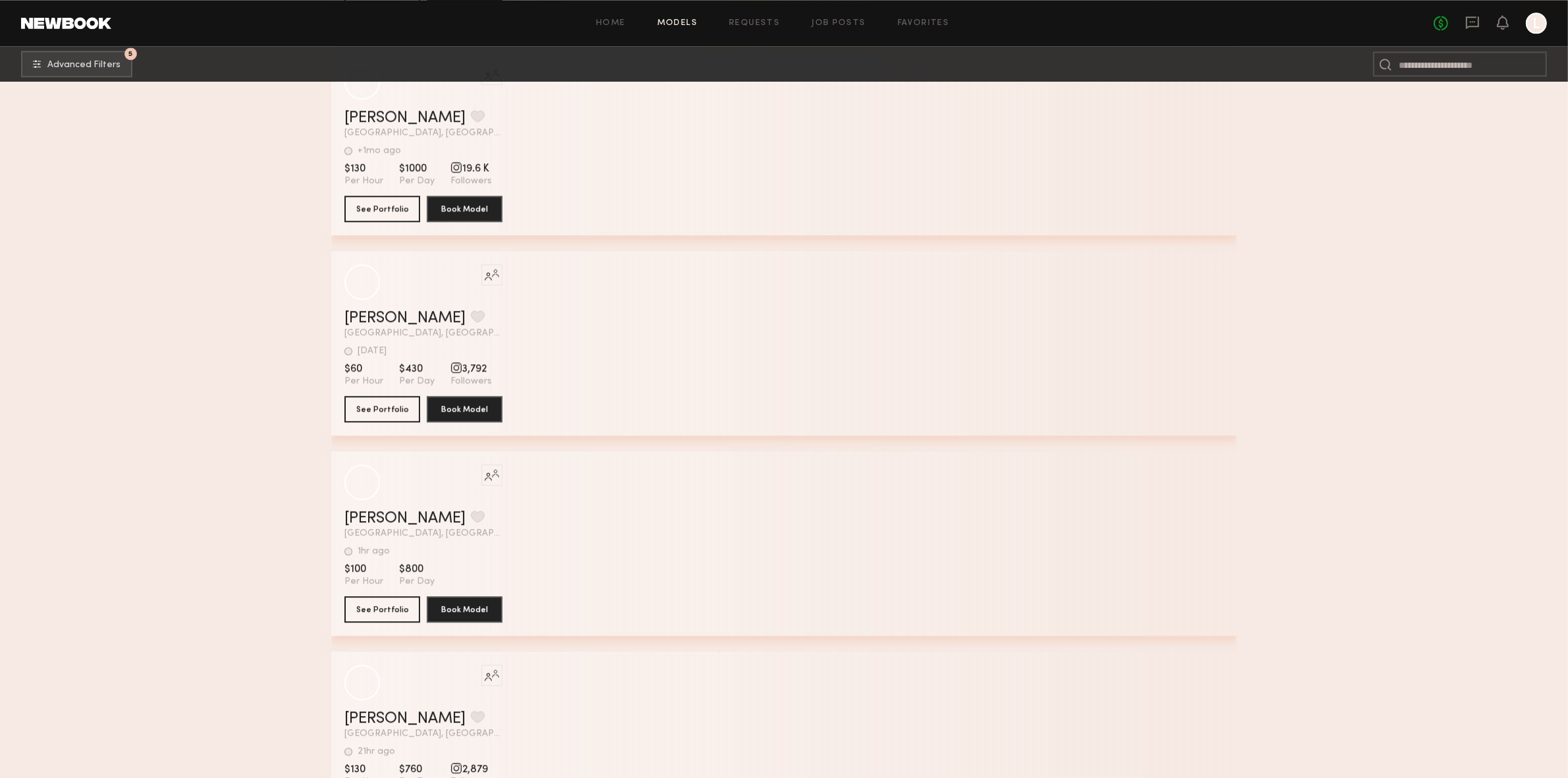
scroll to position [29319, 0]
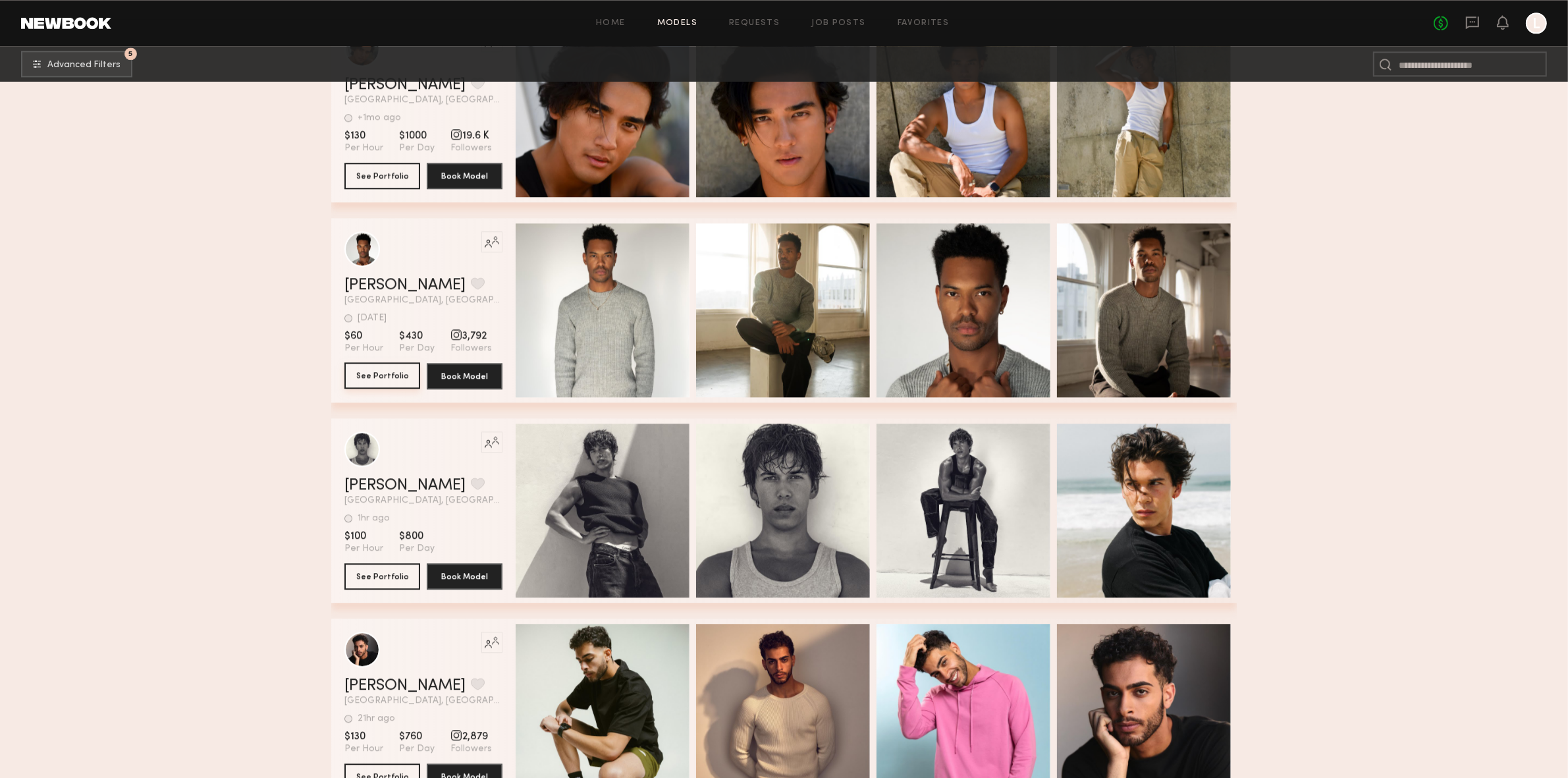
click at [396, 376] on button "See Portfolio" at bounding box center [383, 375] width 76 height 26
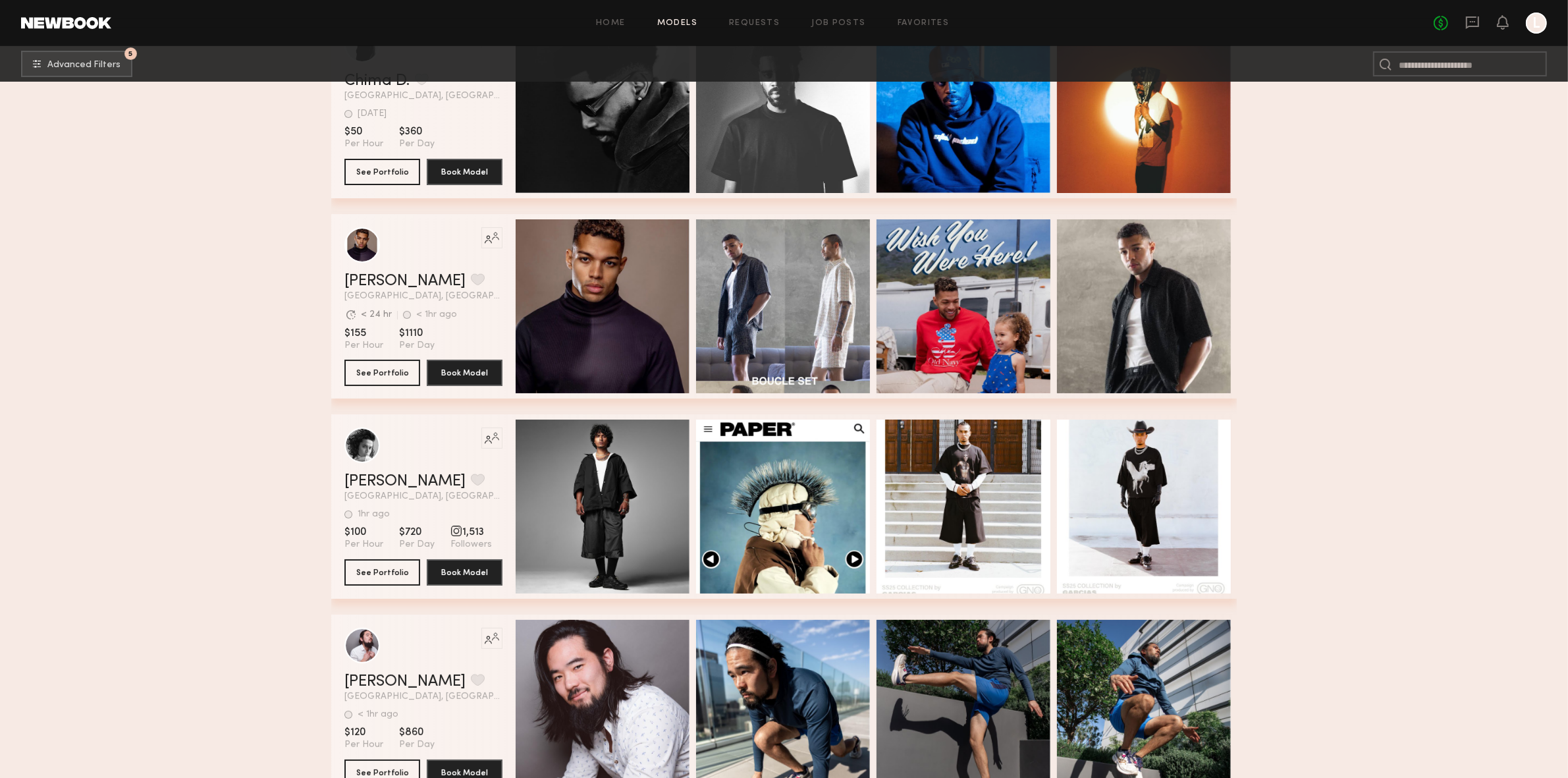
scroll to position [31558, 0]
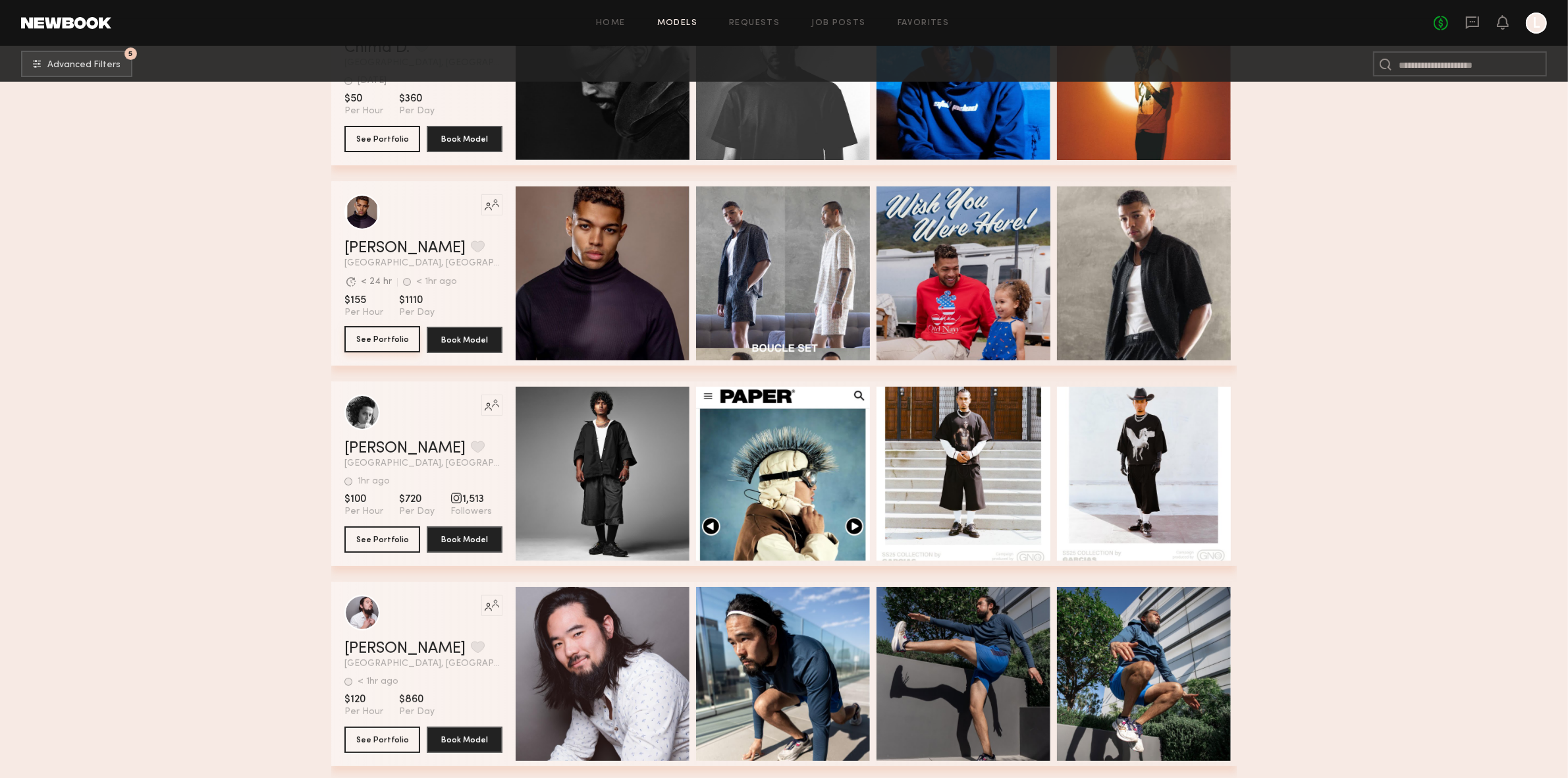
click at [381, 348] on button "See Portfolio" at bounding box center [383, 338] width 76 height 26
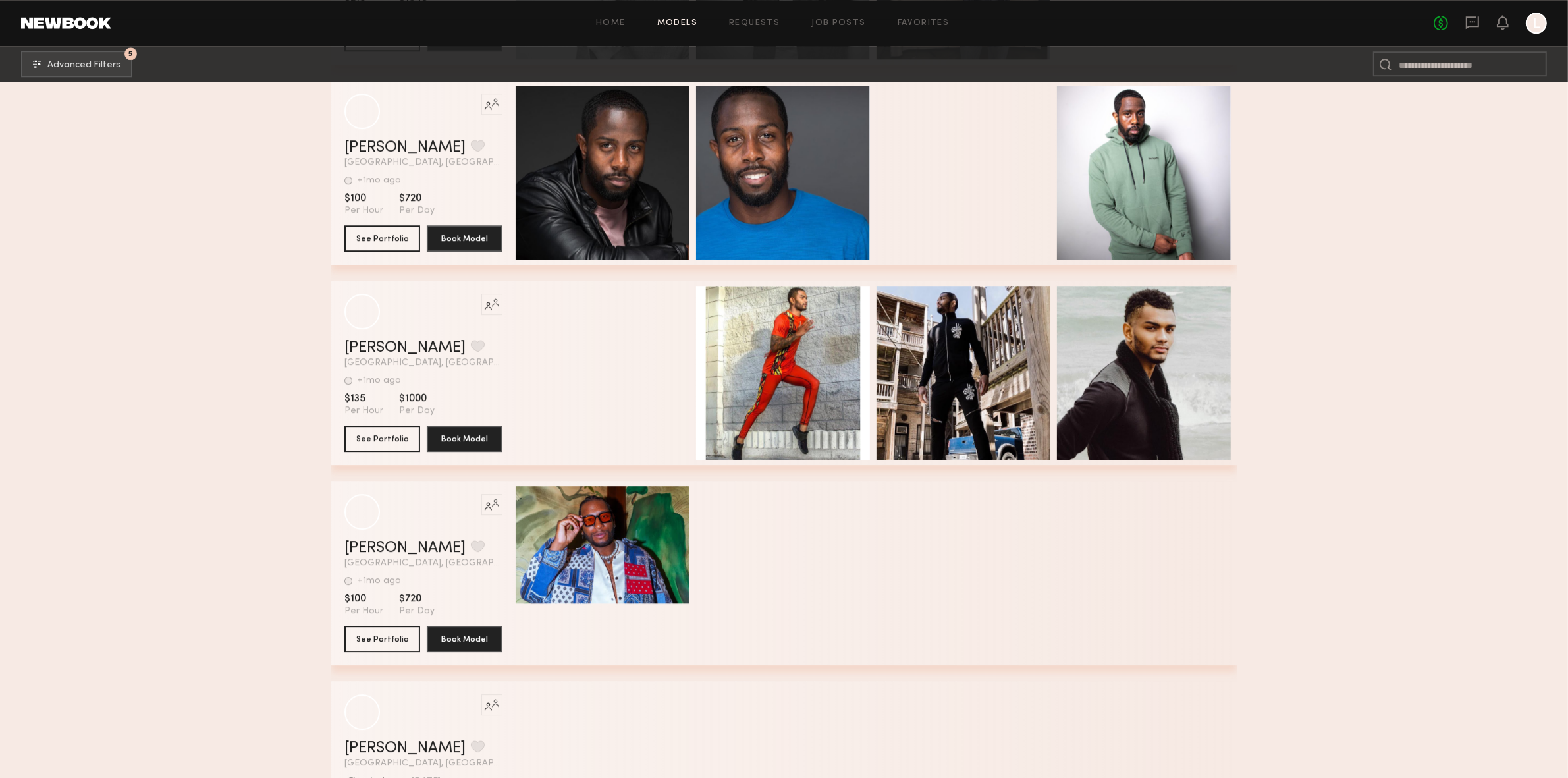
scroll to position [55317, 0]
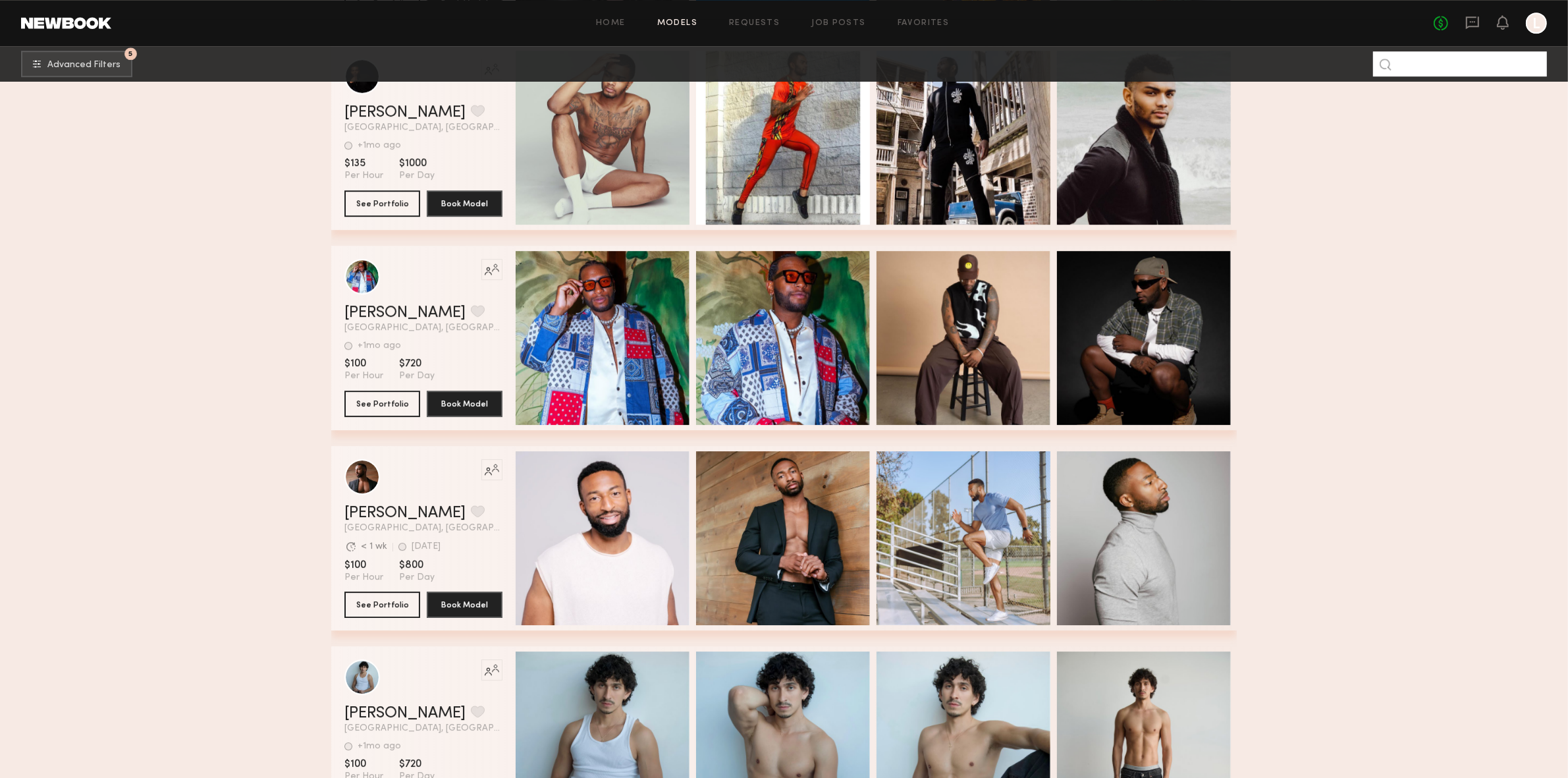
click at [1423, 69] on input at bounding box center [1460, 64] width 174 height 25
type input "*****"
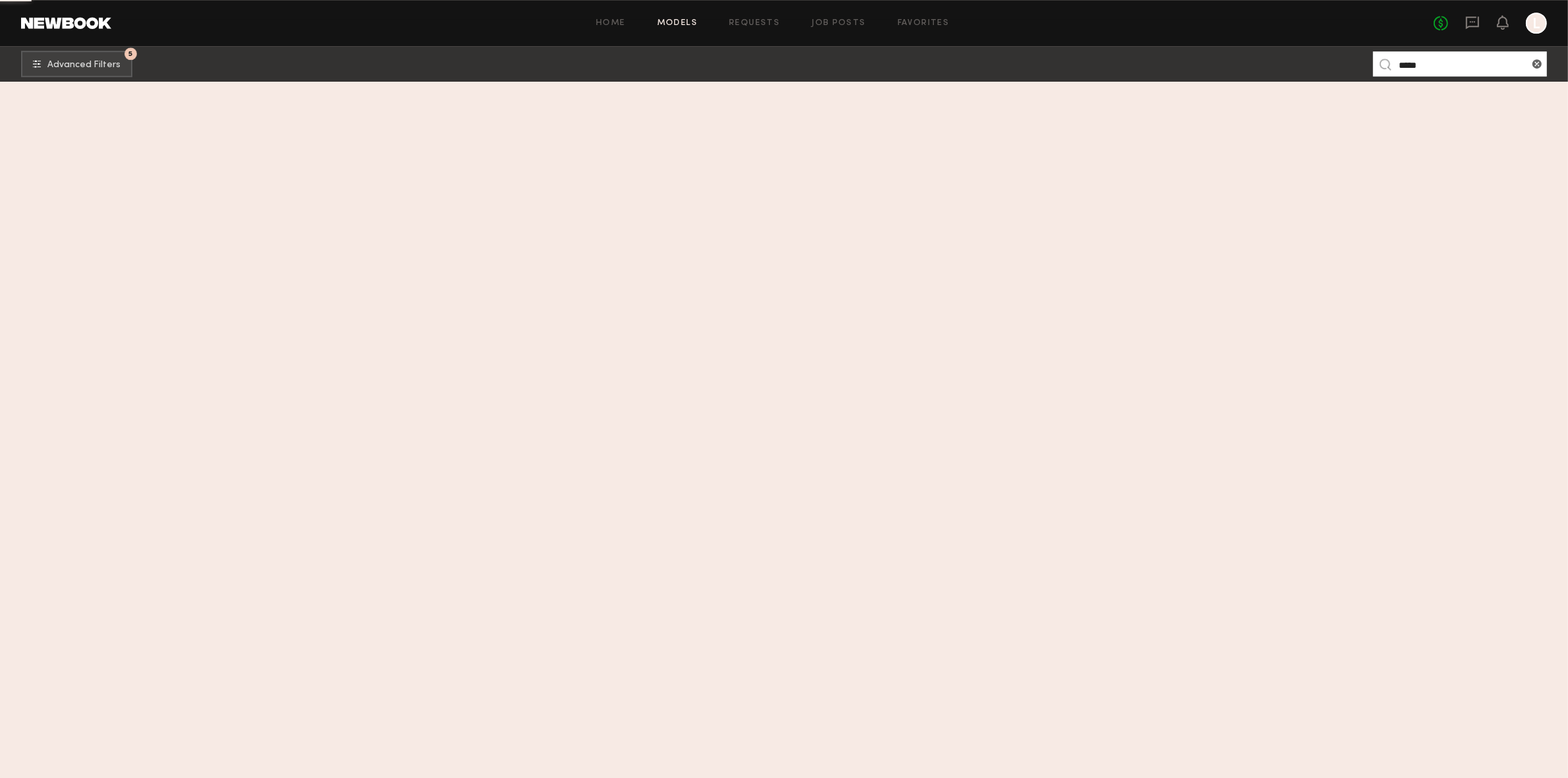
scroll to position [0, 0]
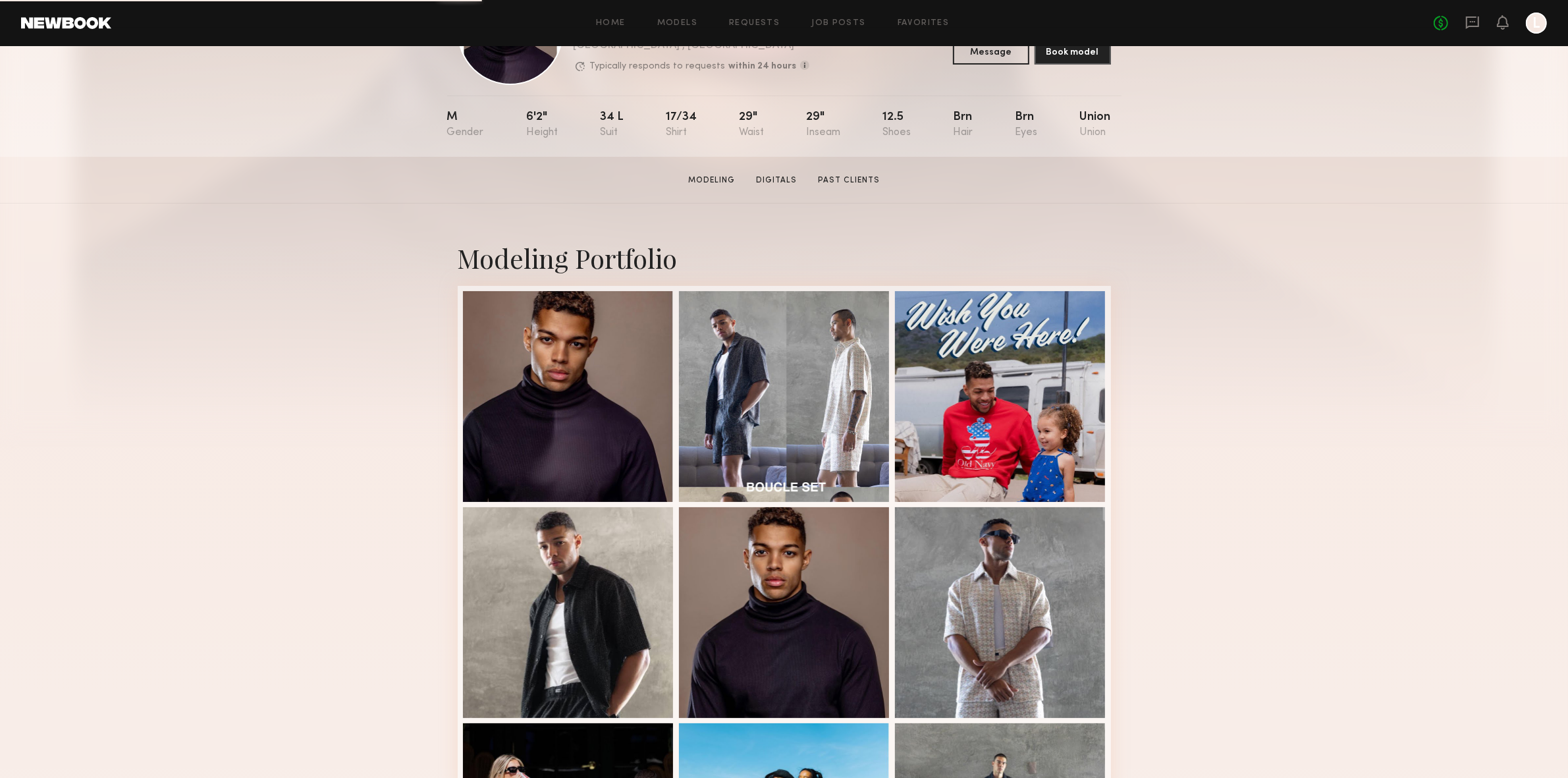
scroll to position [99, 0]
click at [527, 374] on div at bounding box center [568, 395] width 211 height 211
